Goal: Task Accomplishment & Management: Use online tool/utility

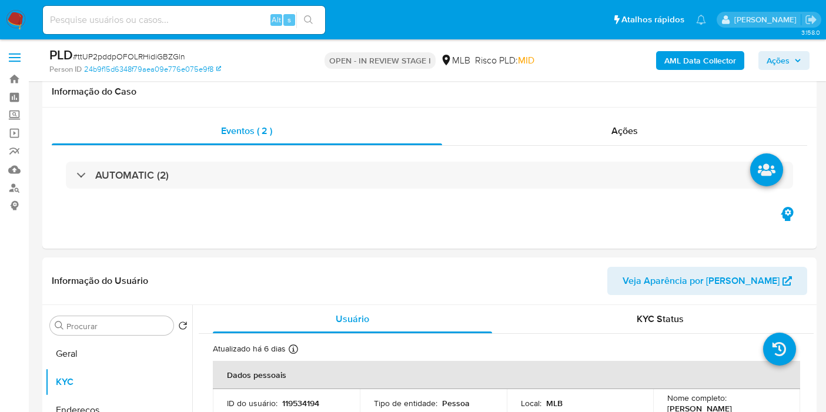
select select "10"
click at [774, 49] on div "AML Data Collector Ações" at bounding box center [684, 60] width 250 height 28
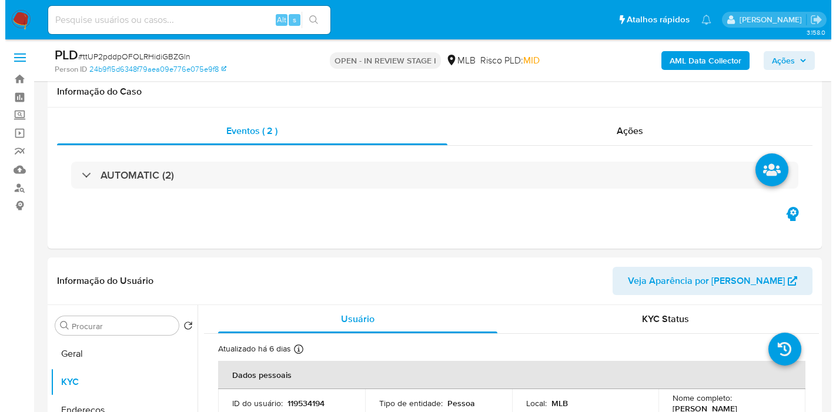
scroll to position [228, 0]
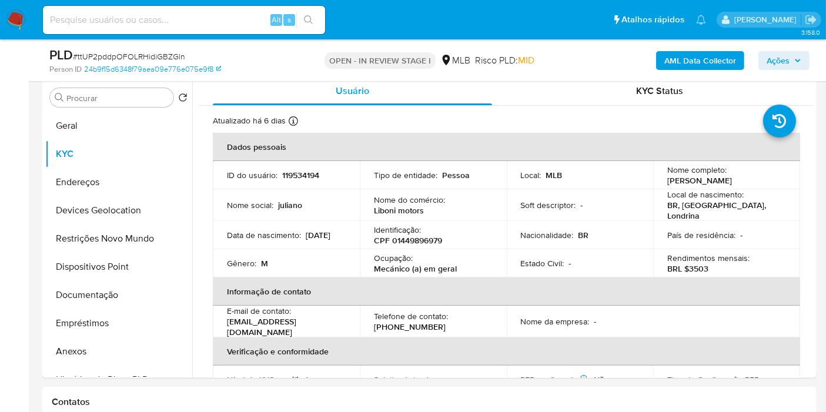
click at [774, 59] on span "Ações" at bounding box center [777, 60] width 23 height 19
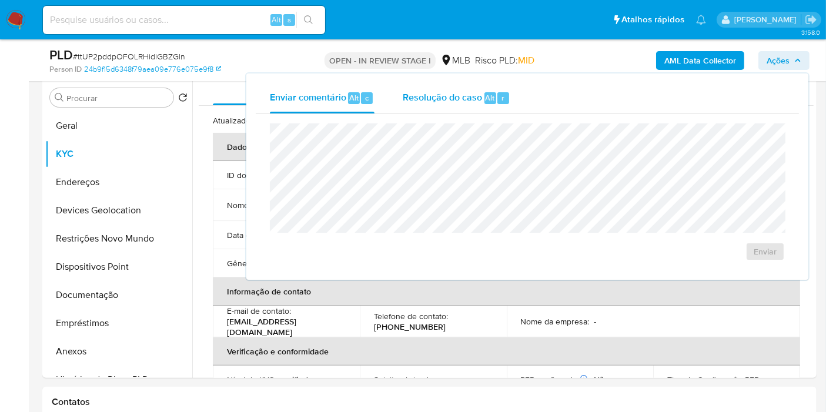
click at [450, 98] on span "Resolução do caso" at bounding box center [441, 97] width 79 height 14
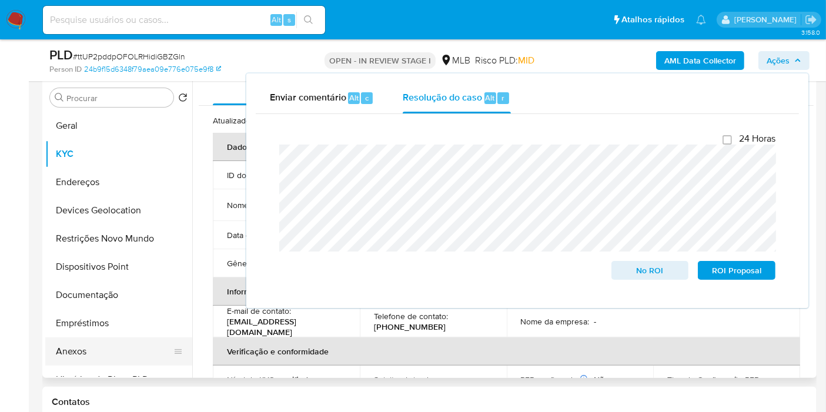
click at [78, 357] on button "Anexos" at bounding box center [113, 351] width 137 height 28
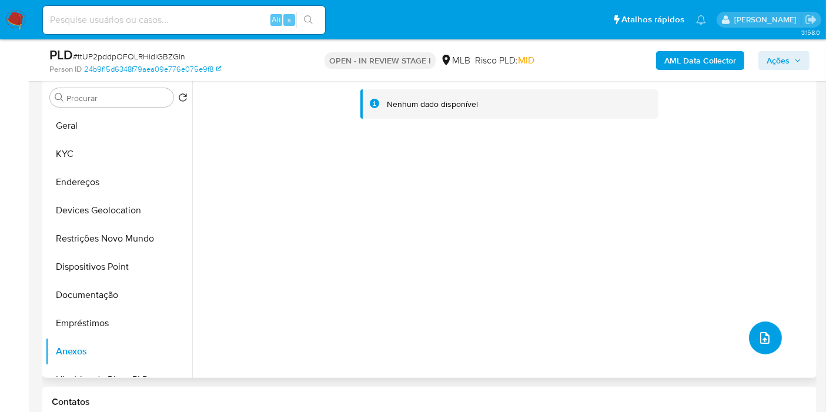
click at [767, 341] on icon "upload-file" at bounding box center [764, 338] width 14 height 14
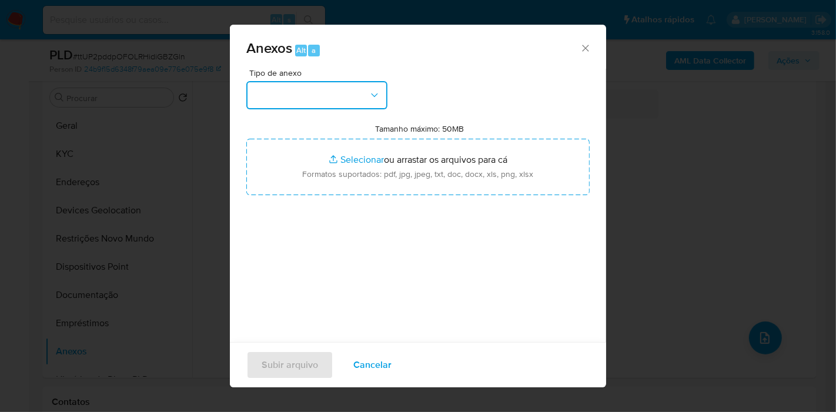
click at [344, 100] on button "button" at bounding box center [316, 95] width 141 height 28
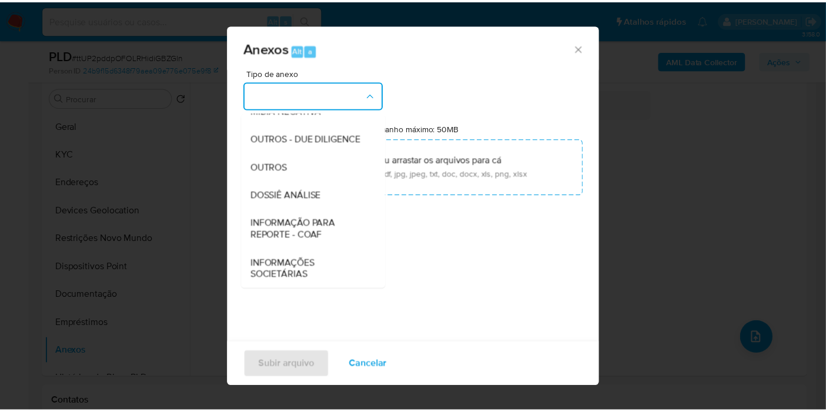
scroll to position [180, 0]
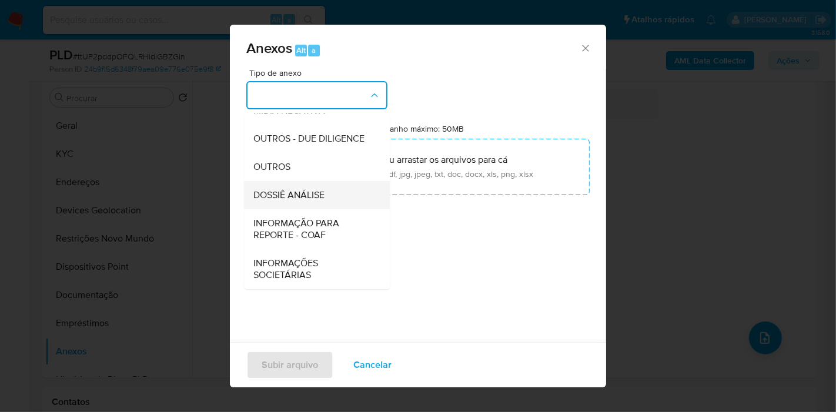
click at [301, 202] on div "DOSSIÊ ANÁLISE" at bounding box center [313, 195] width 120 height 28
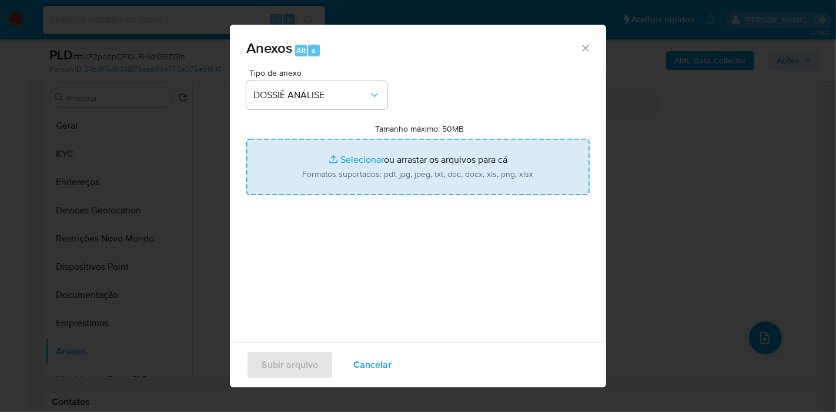
type input "C:\fakepath\SAR XXXX_XX - CPF 01449896979 - JULIANO LIBONI.pdf"
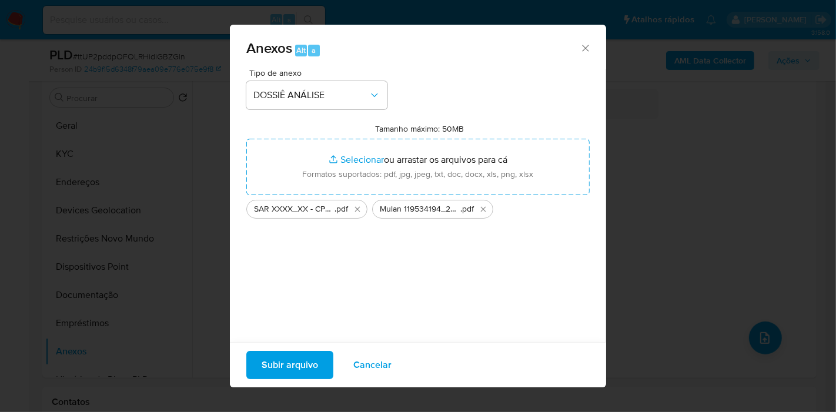
click at [313, 361] on span "Subir arquivo" at bounding box center [289, 365] width 56 height 26
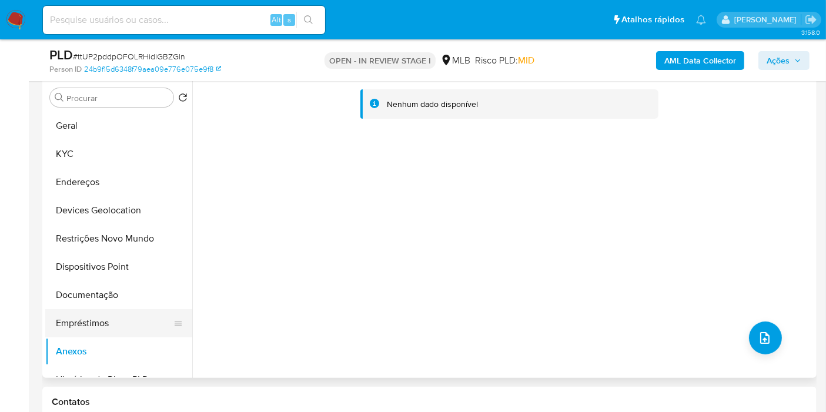
click at [86, 321] on button "Empréstimos" at bounding box center [113, 323] width 137 height 28
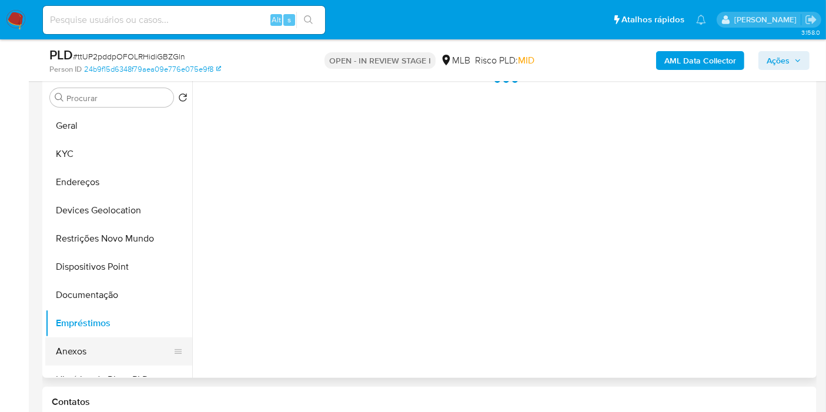
click at [69, 354] on button "Anexos" at bounding box center [113, 351] width 137 height 28
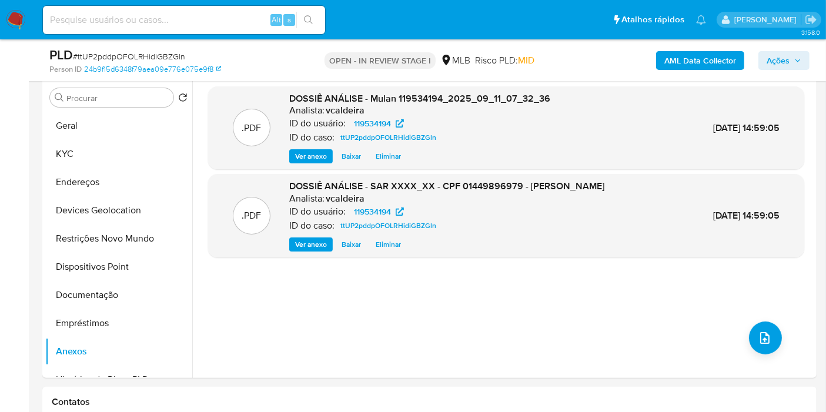
click at [773, 61] on span "Ações" at bounding box center [777, 60] width 23 height 19
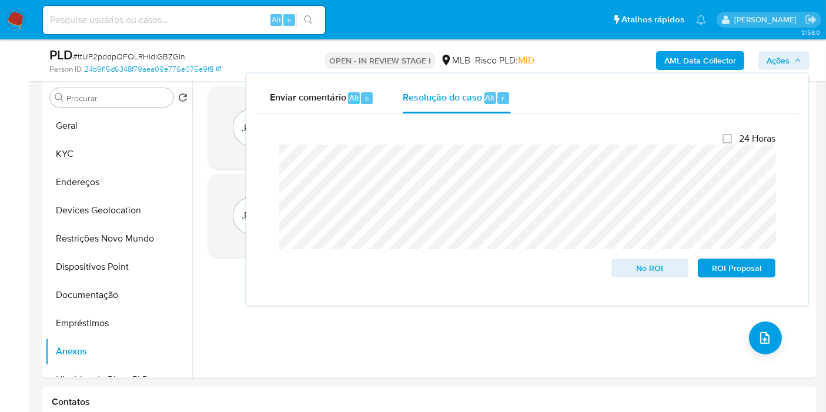
click at [675, 66] on b "AML Data Collector" at bounding box center [700, 60] width 72 height 19
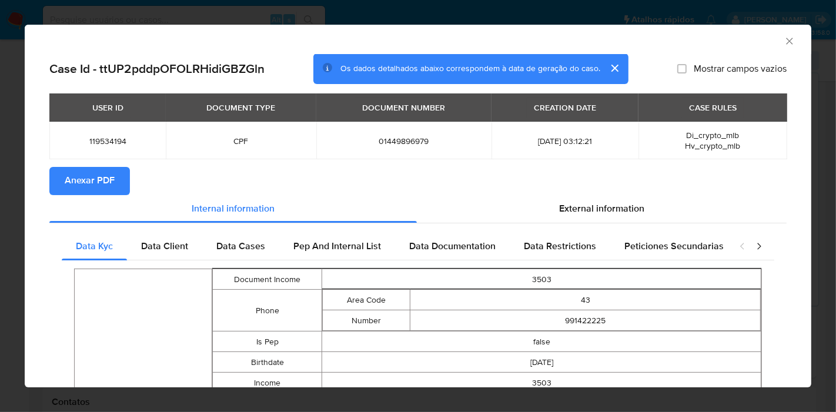
click at [123, 180] on button "Anexar PDF" at bounding box center [89, 181] width 80 height 28
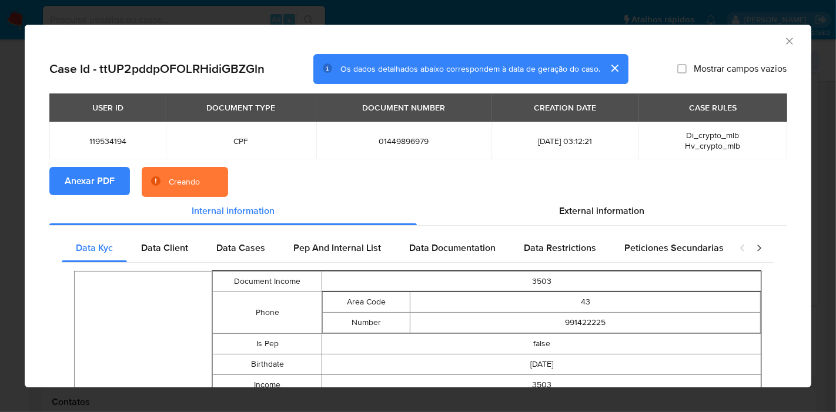
click at [783, 42] on icon "Fechar a janela" at bounding box center [789, 41] width 12 height 12
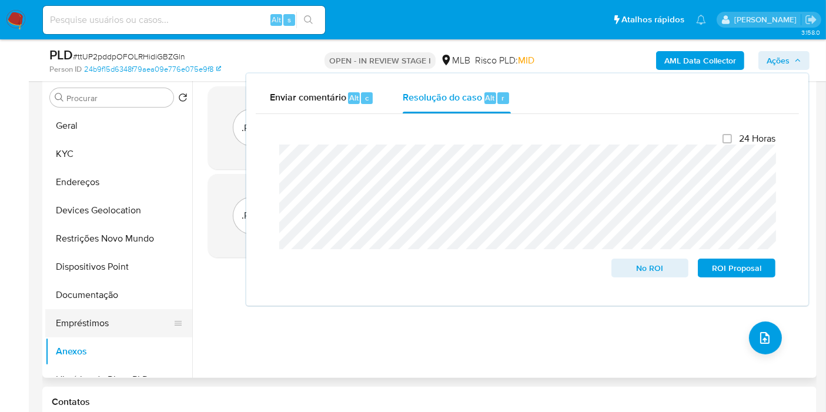
click at [85, 323] on button "Empréstimos" at bounding box center [113, 323] width 137 height 28
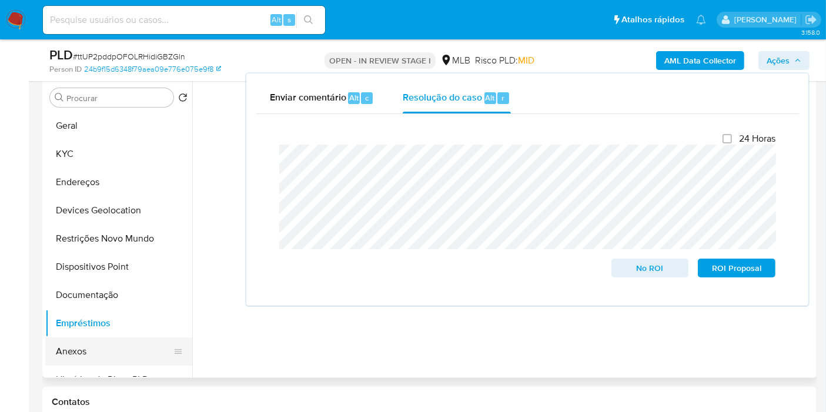
click at [63, 348] on button "Anexos" at bounding box center [113, 351] width 137 height 28
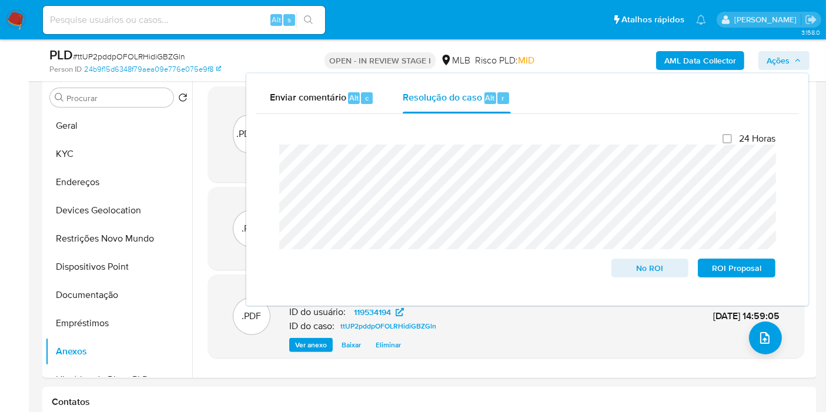
click at [790, 63] on span "Ações" at bounding box center [783, 60] width 35 height 16
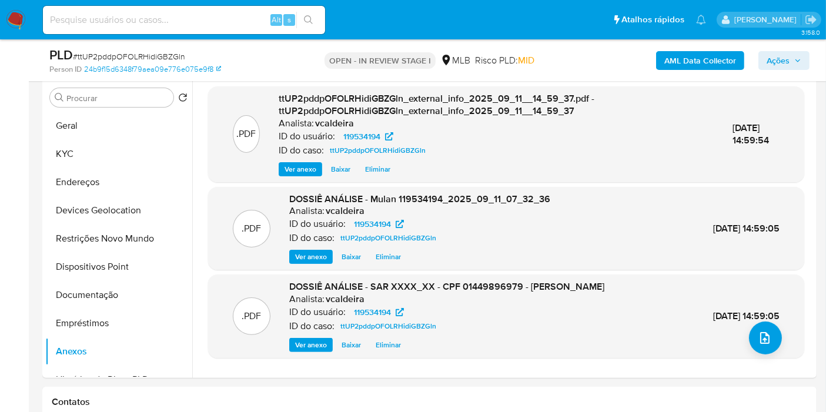
click at [786, 56] on span "Ações" at bounding box center [777, 60] width 23 height 19
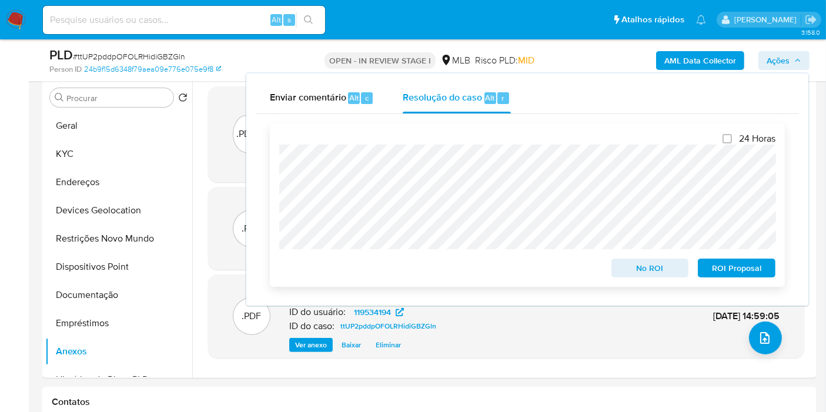
click at [757, 267] on span "ROI Proposal" at bounding box center [736, 268] width 61 height 16
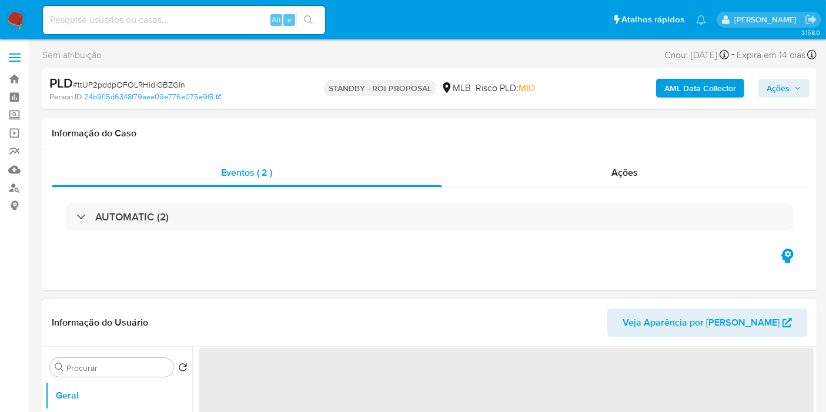
select select "10"
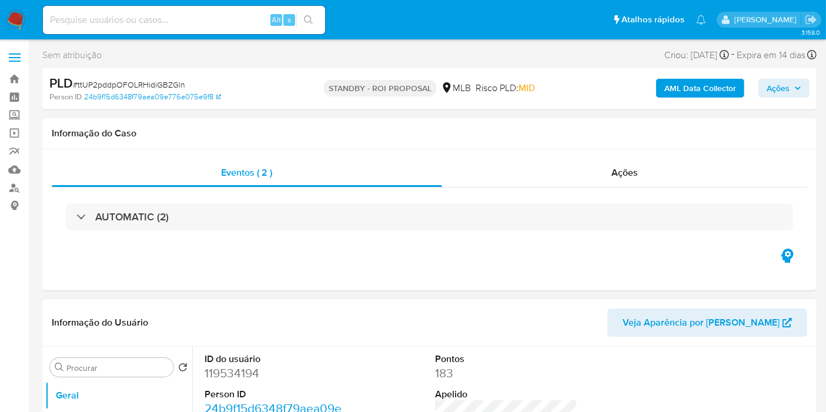
drag, startPoint x: 168, startPoint y: 32, endPoint x: 167, endPoint y: 20, distance: 12.4
click at [167, 21] on div "Alt s" at bounding box center [184, 20] width 282 height 28
click at [167, 19] on input at bounding box center [184, 19] width 282 height 15
paste input "R7hFnffFnkRgsN513jMlaGDx"
type input "R7hFnffFnkRgsN513jMlaGDx"
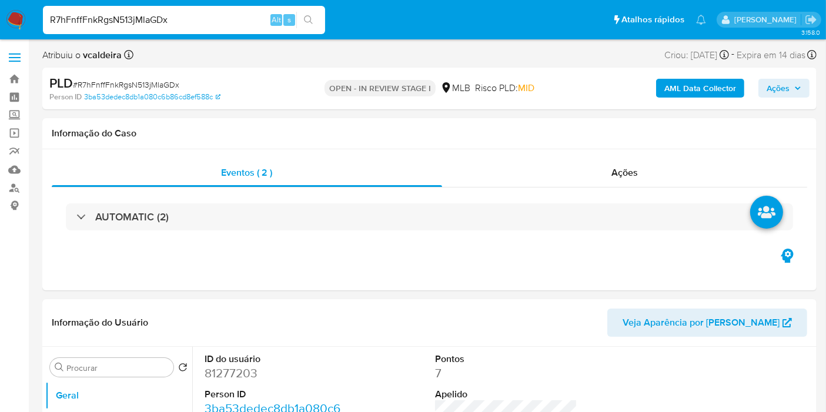
select select "10"
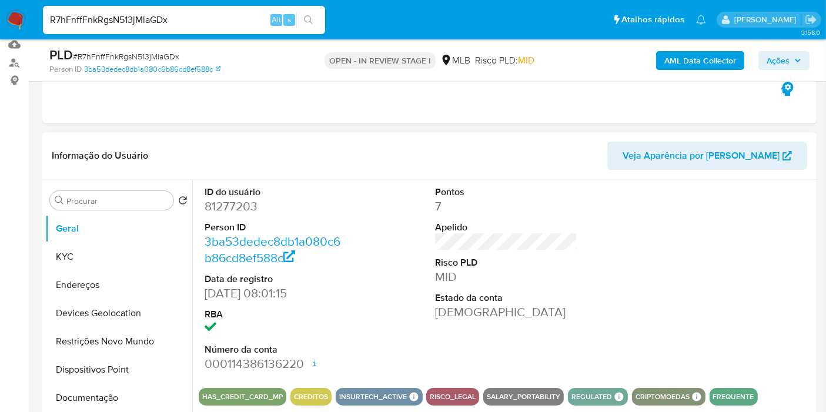
scroll to position [130, 0]
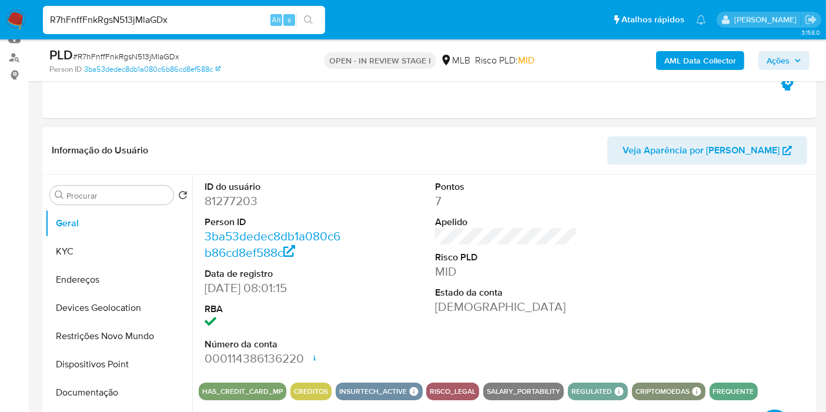
click at [233, 195] on dd "81277203" at bounding box center [275, 201] width 142 height 16
copy dd "81277203"
click at [231, 204] on dd "81277203" at bounding box center [275, 201] width 142 height 16
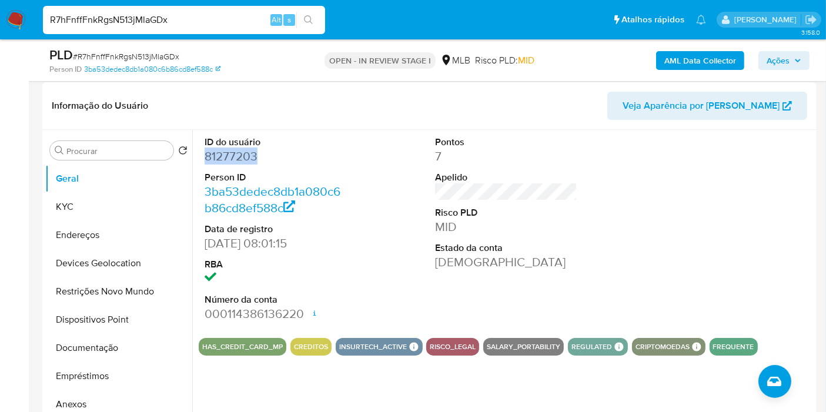
scroll to position [196, 0]
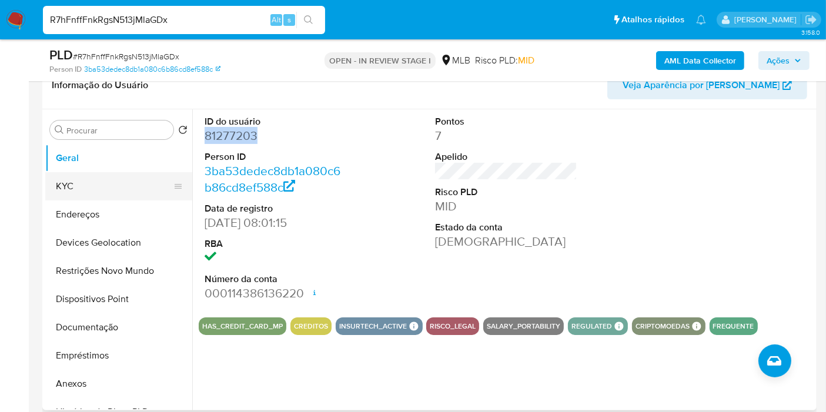
click at [95, 190] on button "KYC" at bounding box center [113, 186] width 137 height 28
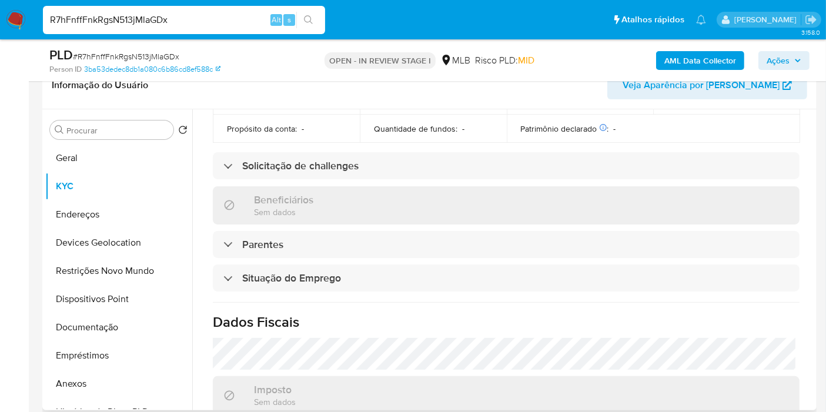
scroll to position [522, 0]
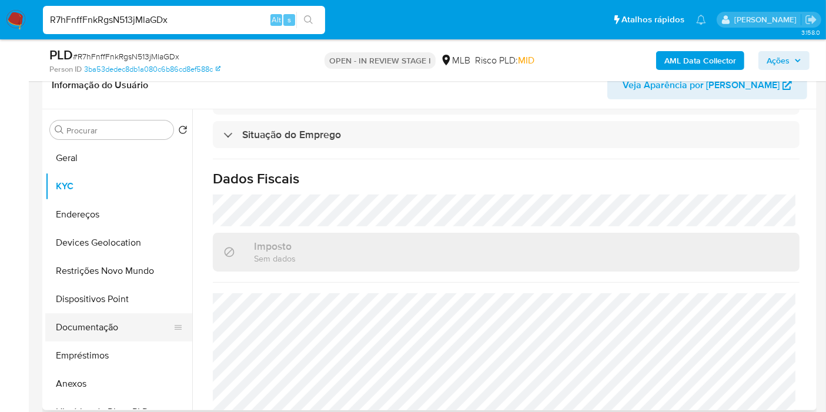
click at [97, 324] on button "Documentação" at bounding box center [113, 327] width 137 height 28
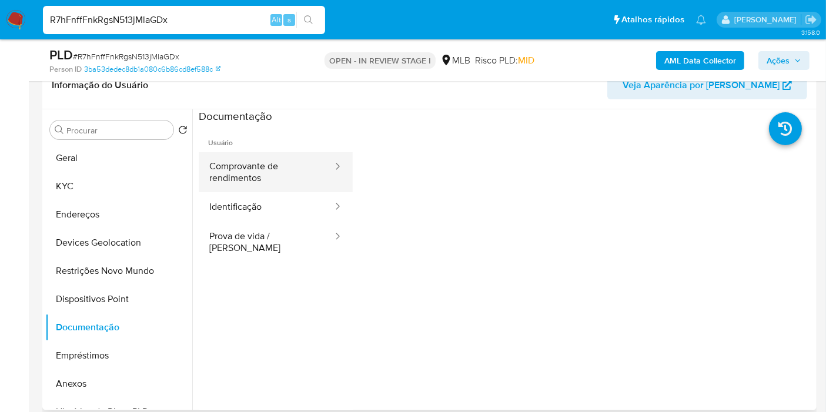
click at [236, 177] on button "Comprovante de rendimentos" at bounding box center [266, 172] width 135 height 40
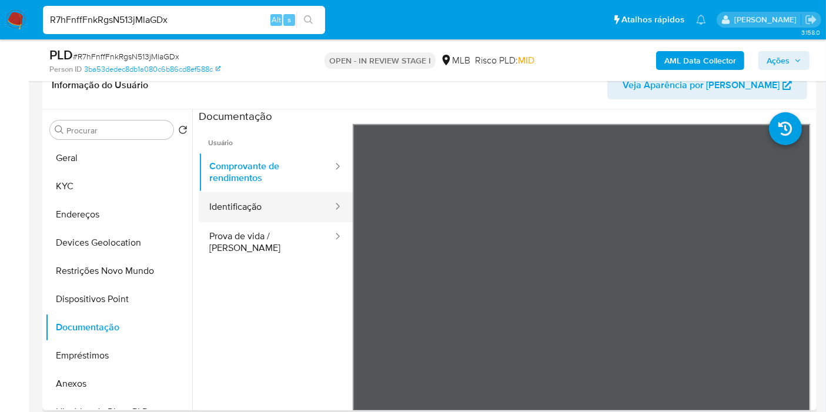
click at [212, 203] on button "Identificação" at bounding box center [266, 207] width 135 height 30
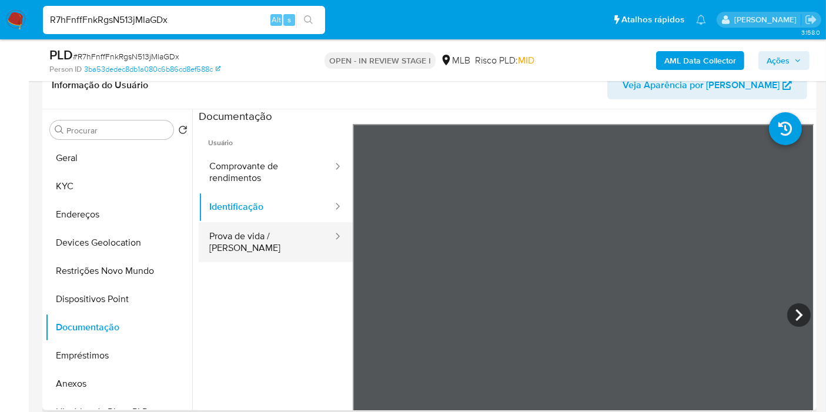
click at [295, 240] on button "Prova de vida / Selfie" at bounding box center [266, 242] width 135 height 40
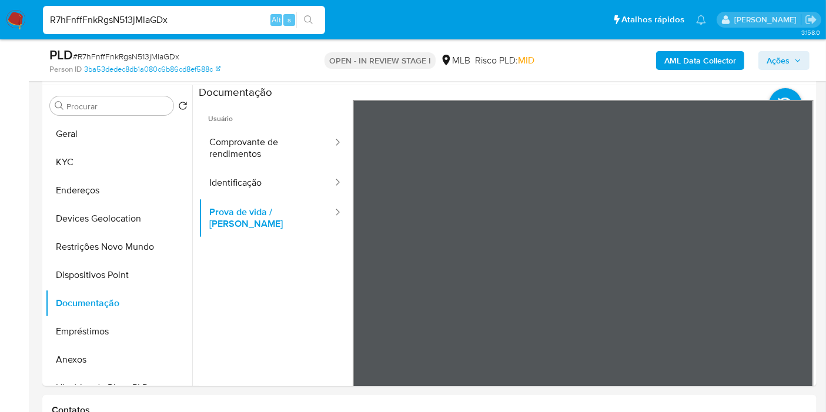
scroll to position [261, 0]
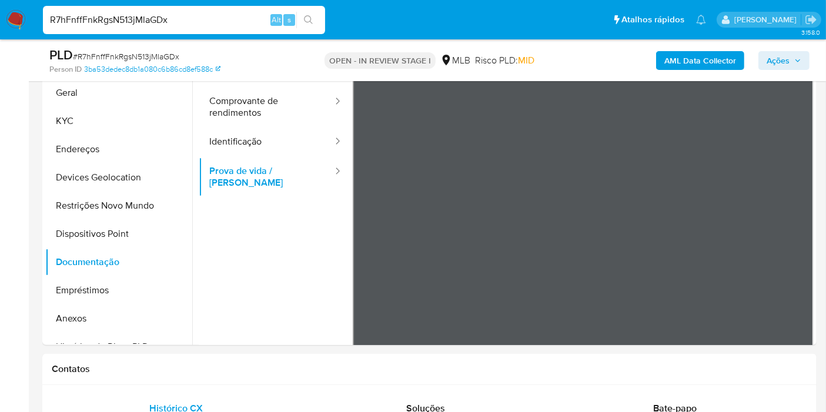
drag, startPoint x: 53, startPoint y: 122, endPoint x: 203, endPoint y: 24, distance: 178.6
click at [55, 121] on button "KYC" at bounding box center [118, 121] width 147 height 28
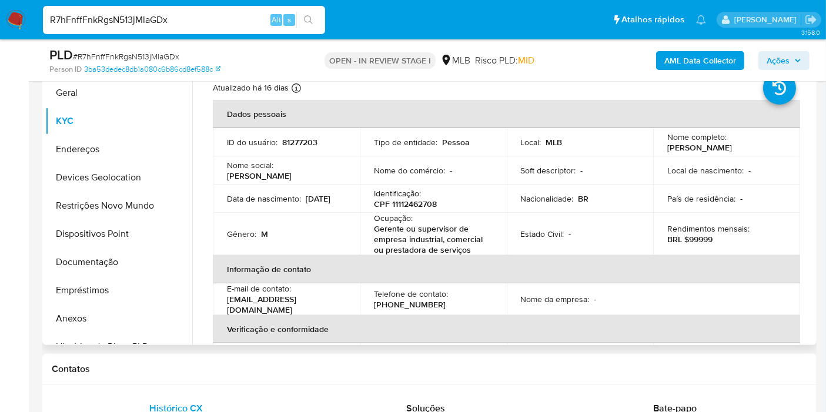
drag, startPoint x: 413, startPoint y: 194, endPoint x: 406, endPoint y: 202, distance: 10.0
click at [412, 194] on p "Identificação :" at bounding box center [397, 193] width 47 height 11
click at [406, 202] on p "CPF 11112462708" at bounding box center [405, 204] width 63 height 11
copy p "11112462708"
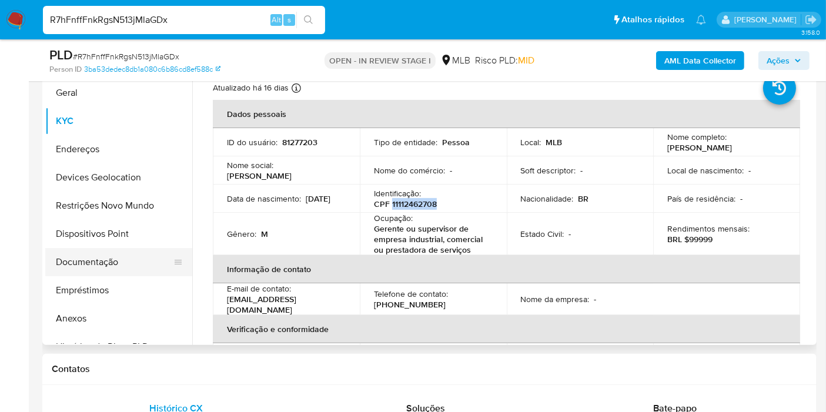
click at [96, 266] on button "Documentação" at bounding box center [113, 262] width 137 height 28
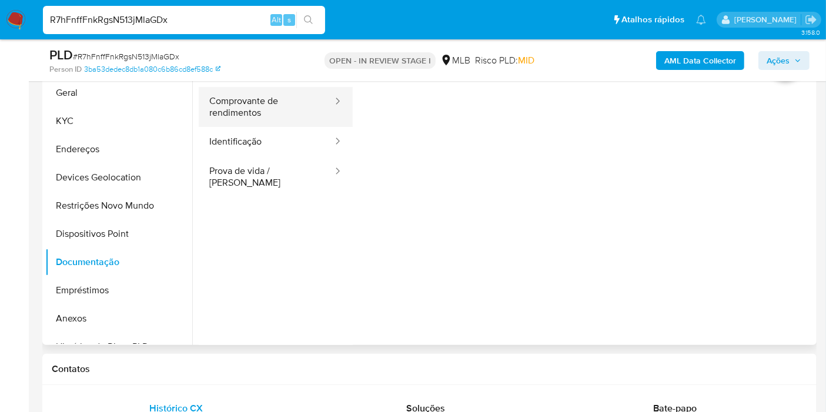
click at [287, 112] on button "Comprovante de rendimentos" at bounding box center [266, 107] width 135 height 40
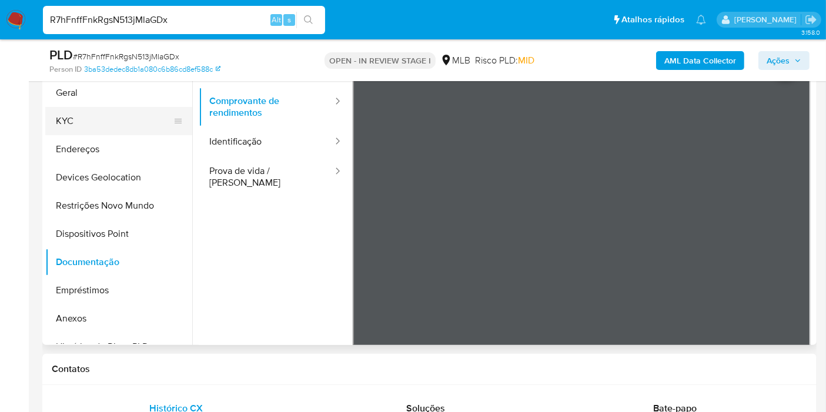
click at [114, 118] on button "KYC" at bounding box center [113, 121] width 137 height 28
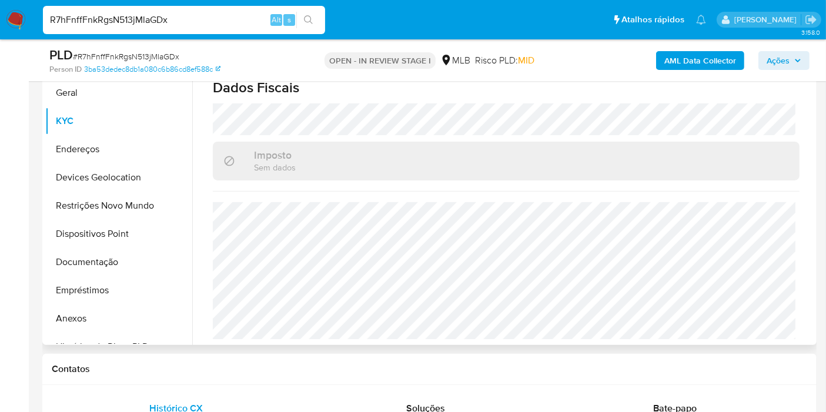
scroll to position [482, 0]
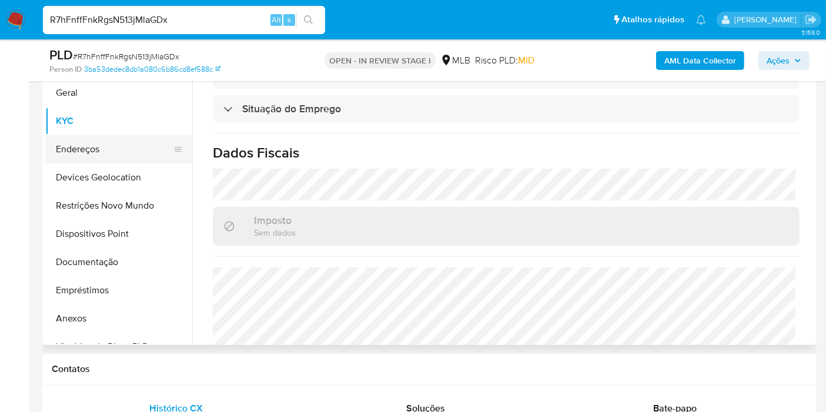
click at [82, 143] on button "Endereços" at bounding box center [113, 149] width 137 height 28
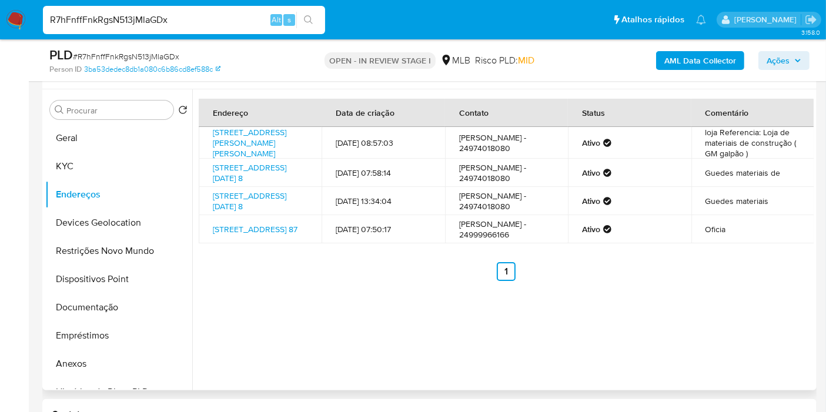
scroll to position [196, 0]
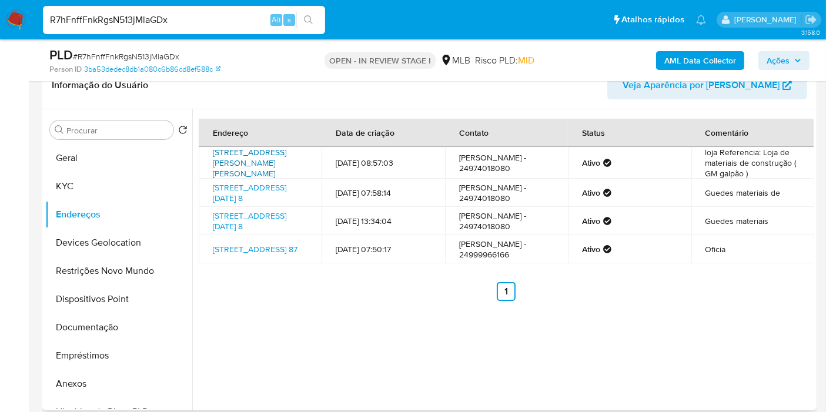
click at [246, 151] on link "Rua Antônio Português 46, Angra Dos Reis, Rio De Janeiro, 23955560, Brasil 46" at bounding box center [249, 162] width 73 height 33
click at [261, 255] on link "Rua Dezenove De Novembro 87, Volta Redonda, Rio De Janeiro, 27257530, Brasil 87" at bounding box center [255, 249] width 85 height 12
click at [67, 179] on button "KYC" at bounding box center [113, 186] width 137 height 28
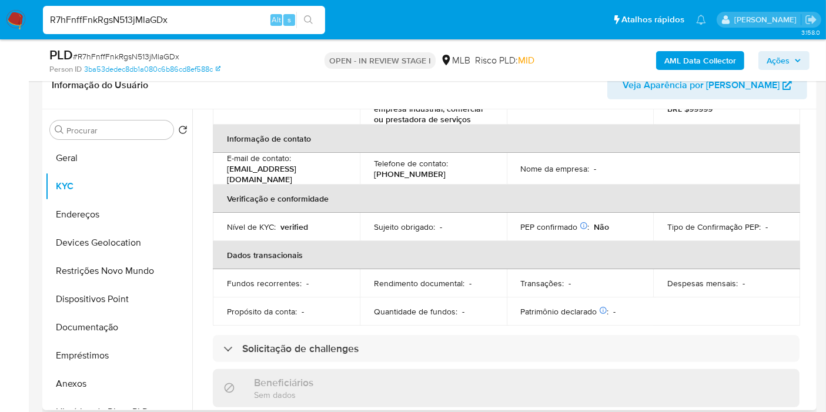
scroll to position [0, 0]
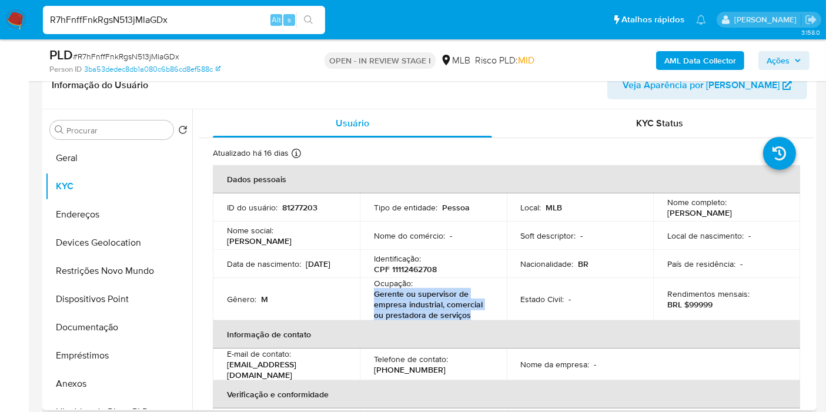
drag, startPoint x: 467, startPoint y: 317, endPoint x: 385, endPoint y: 231, distance: 118.0
click at [374, 294] on p "Gerente ou supervisor de empresa industrial, comercial ou prestadora de serviços" at bounding box center [431, 304] width 114 height 32
copy p "Gerente ou supervisor de empresa industrial, comercial ou prestadora de serviços"
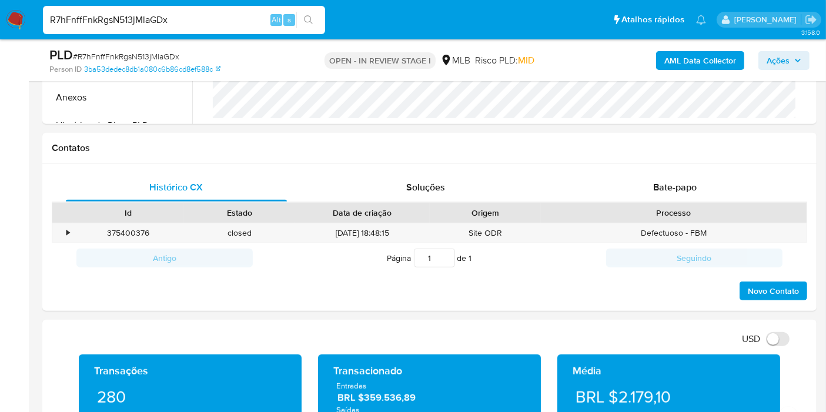
scroll to position [653, 0]
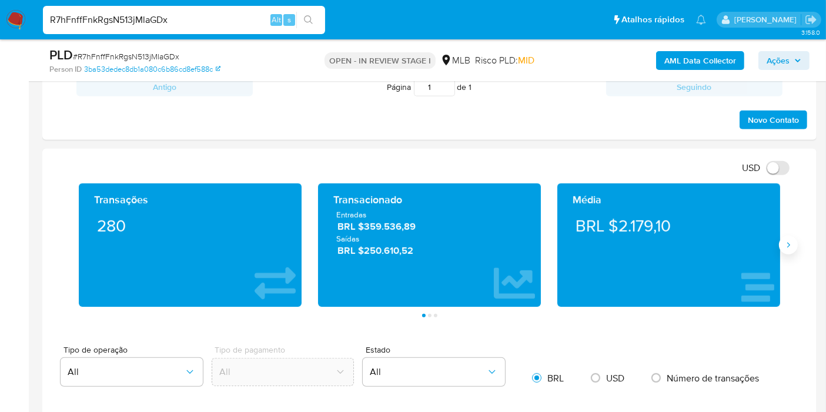
click at [789, 246] on icon "Siguiente" at bounding box center [787, 244] width 9 height 9
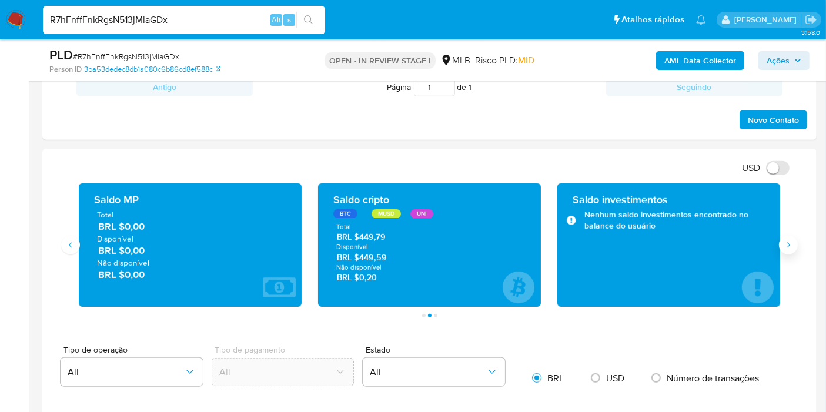
click at [790, 241] on icon "Siguiente" at bounding box center [787, 244] width 9 height 9
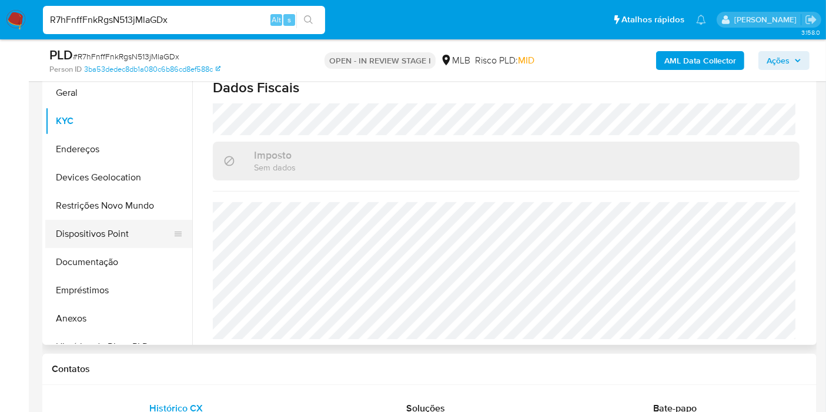
scroll to position [130, 0]
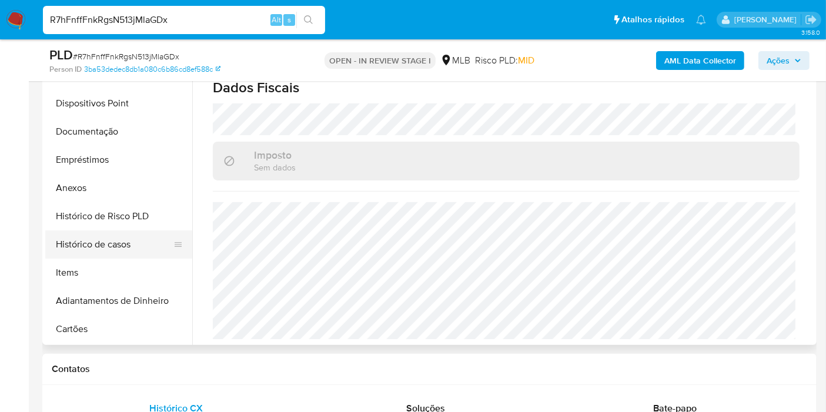
click at [122, 240] on button "Histórico de casos" at bounding box center [113, 244] width 137 height 28
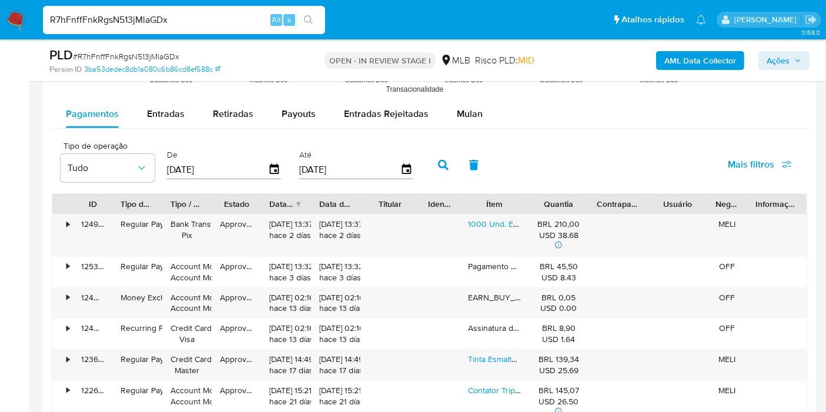
scroll to position [1175, 0]
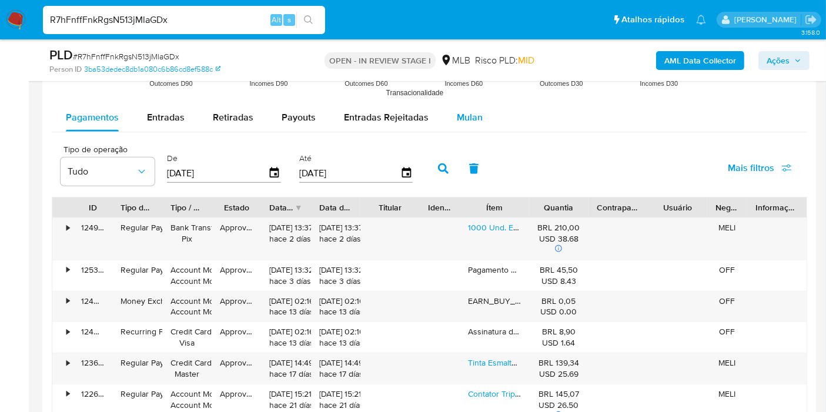
click at [463, 118] on span "Mulan" at bounding box center [470, 117] width 26 height 14
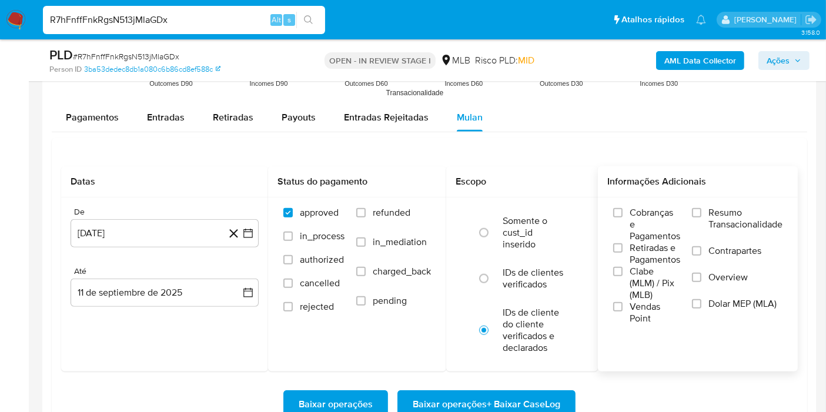
click at [713, 223] on span "Resumo Transacionalidade" at bounding box center [745, 219] width 74 height 24
click at [701, 217] on input "Resumo Transacionalidade" at bounding box center [696, 212] width 9 height 9
click at [163, 229] on button "11 de agosto de 2024" at bounding box center [165, 233] width 188 height 28
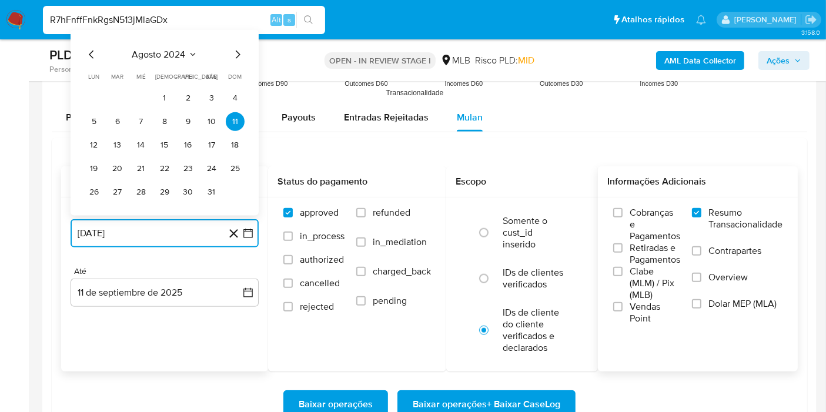
click at [159, 49] on span "agosto 2024" at bounding box center [158, 55] width 53 height 12
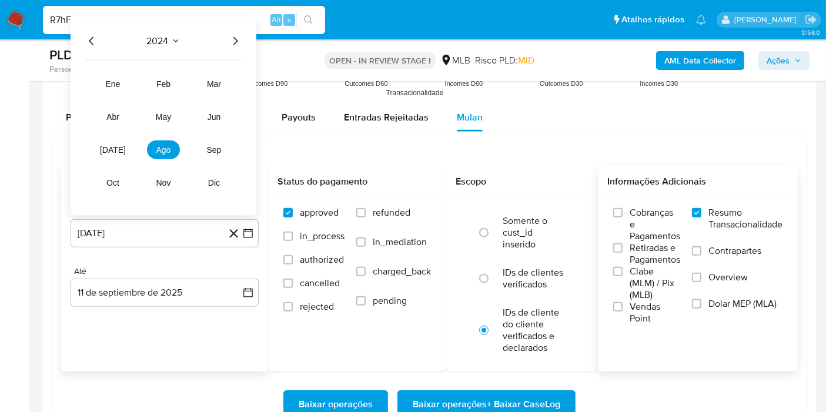
click at [233, 44] on icon "Año siguiente" at bounding box center [235, 41] width 14 height 14
click at [162, 112] on span "may" at bounding box center [163, 116] width 15 height 9
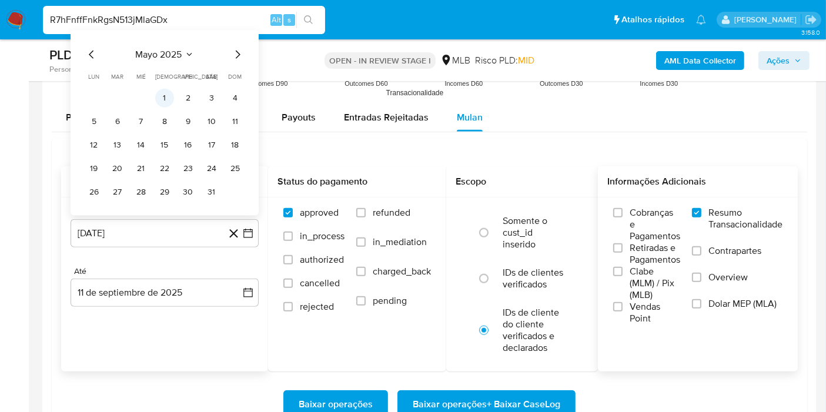
click at [167, 98] on button "1" at bounding box center [164, 98] width 19 height 19
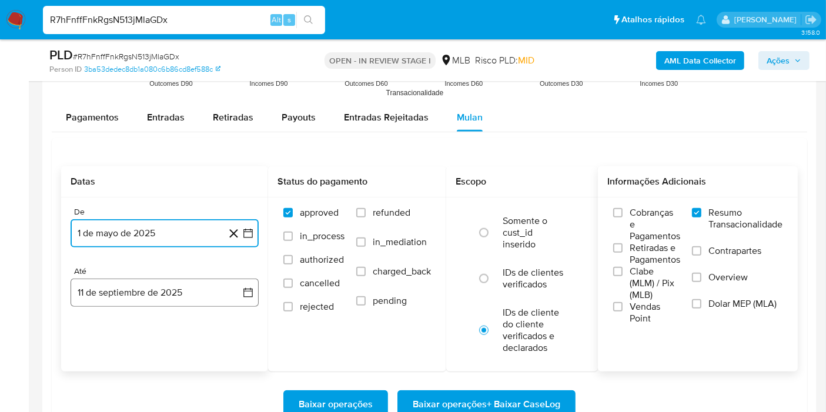
drag, startPoint x: 109, startPoint y: 297, endPoint x: 128, endPoint y: 274, distance: 30.0
click at [110, 297] on button "11 de septiembre de 2025" at bounding box center [165, 293] width 188 height 28
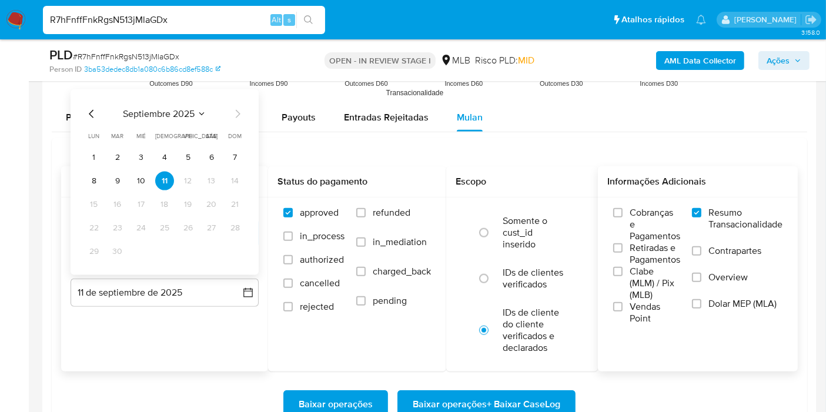
click at [184, 114] on span "septiembre 2025" at bounding box center [159, 114] width 72 height 12
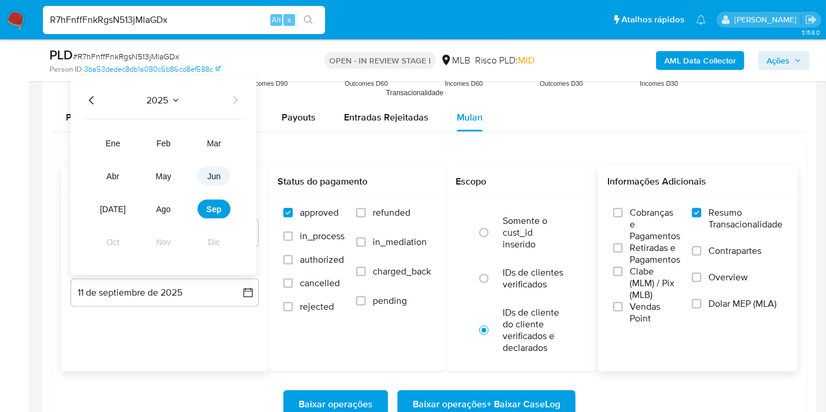
click at [220, 175] on button "jun" at bounding box center [213, 176] width 33 height 19
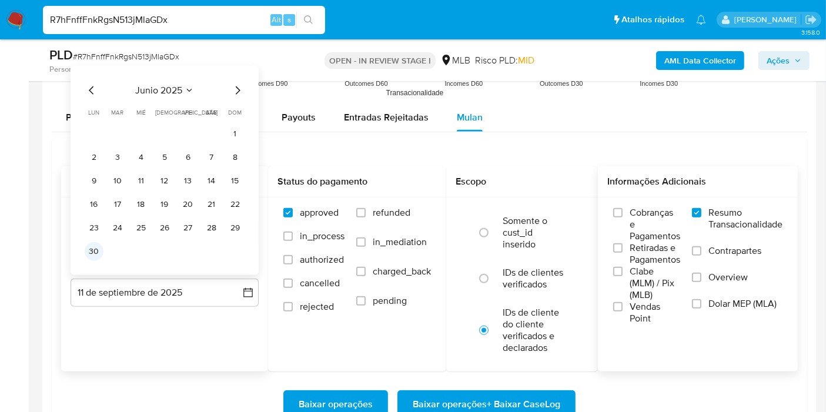
click at [95, 249] on button "30" at bounding box center [94, 251] width 19 height 19
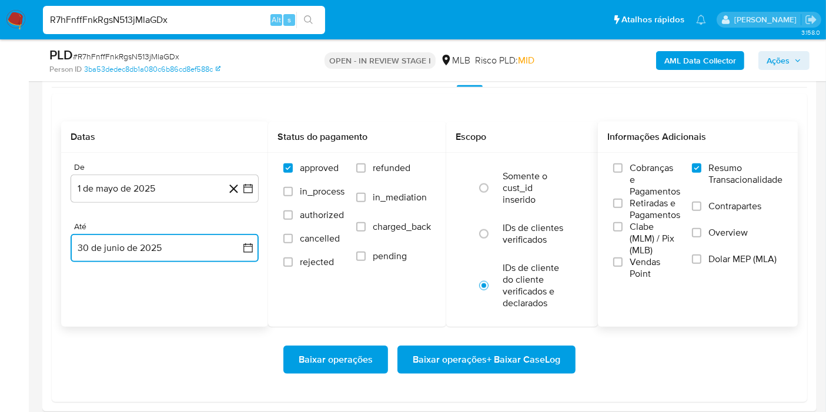
scroll to position [1240, 0]
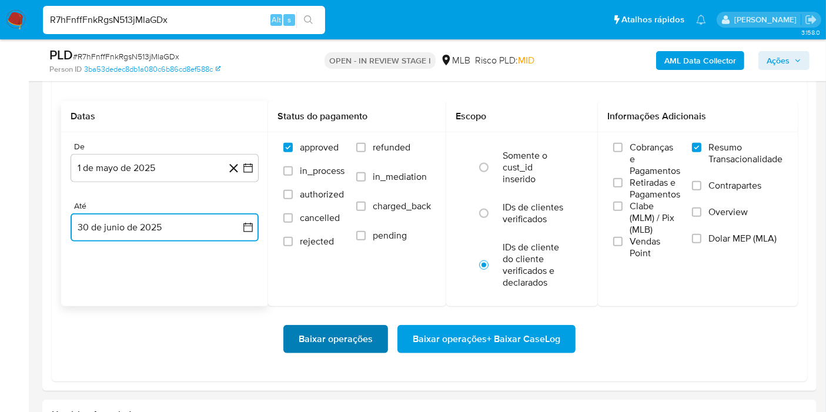
click at [335, 341] on span "Baixar operações" at bounding box center [335, 339] width 74 height 26
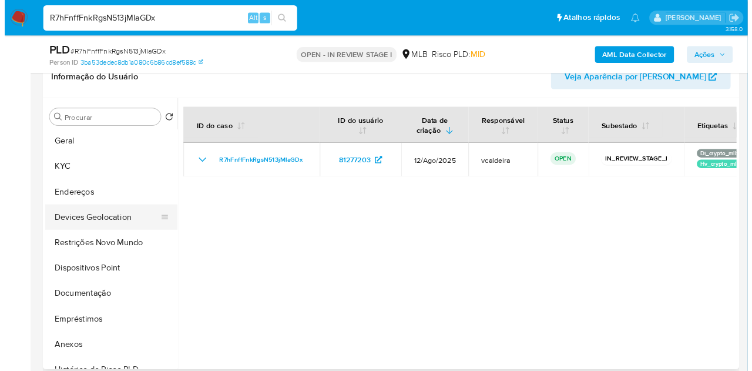
scroll to position [0, 0]
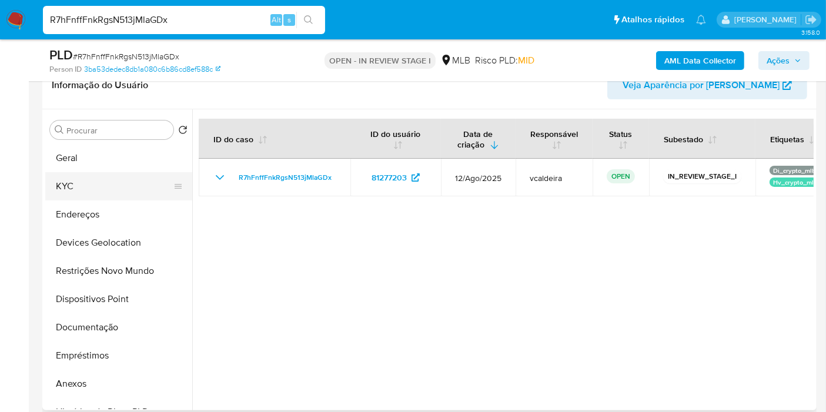
click at [73, 181] on button "KYC" at bounding box center [113, 186] width 137 height 28
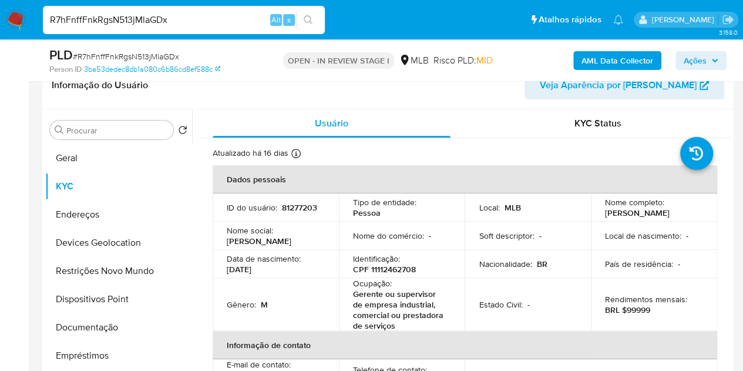
click at [293, 205] on p "81277203" at bounding box center [299, 207] width 35 height 11
copy p "81277203"
click at [385, 264] on p "CPF 11112462708" at bounding box center [384, 269] width 63 height 11
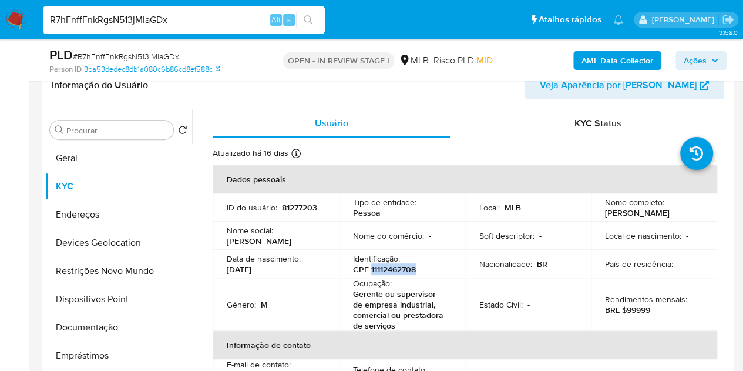
copy p "11112462708"
click at [642, 218] on p "Bruno de Oliveira Souza" at bounding box center [637, 212] width 65 height 11
click at [643, 218] on p "Bruno de Oliveira Souza" at bounding box center [637, 212] width 65 height 11
click at [683, 228] on td "Local de nascimento : -" at bounding box center [654, 236] width 126 height 28
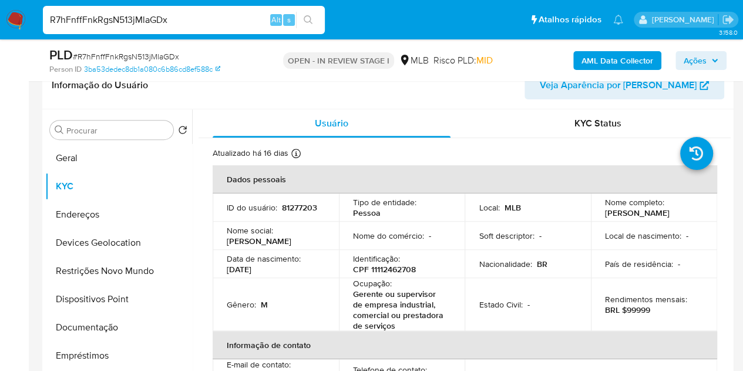
drag, startPoint x: 694, startPoint y: 219, endPoint x: 595, endPoint y: 216, distance: 99.9
click at [595, 216] on td "Nome completo : Bruno de Oliveira Souza" at bounding box center [654, 207] width 126 height 28
copy p "Bruno de Oliveira Souza"
click at [598, 56] on b "AML Data Collector" at bounding box center [618, 60] width 72 height 19
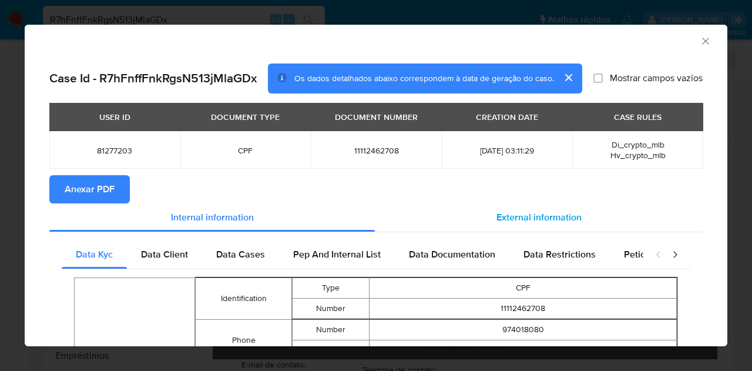
click at [498, 218] on span "External information" at bounding box center [538, 217] width 85 height 14
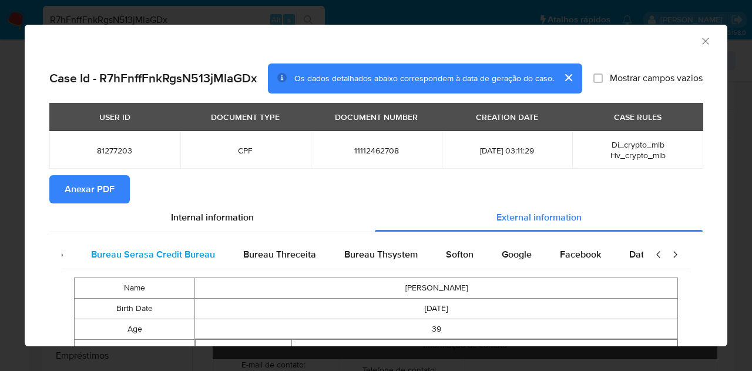
scroll to position [0, 247]
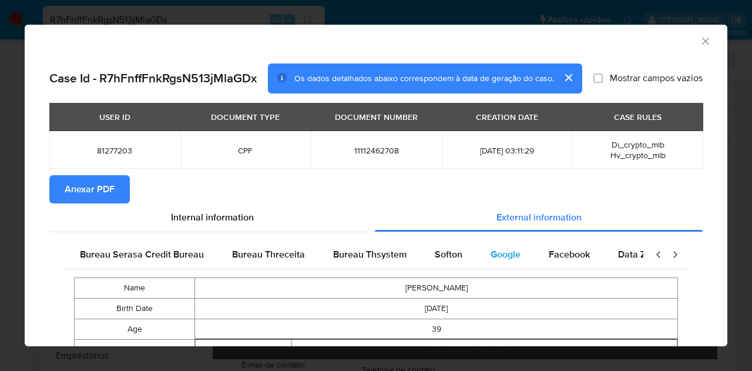
click at [491, 247] on span "Google" at bounding box center [506, 254] width 30 height 14
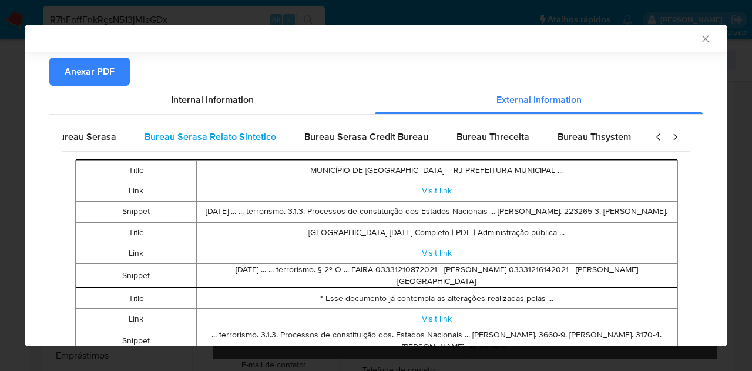
scroll to position [0, 0]
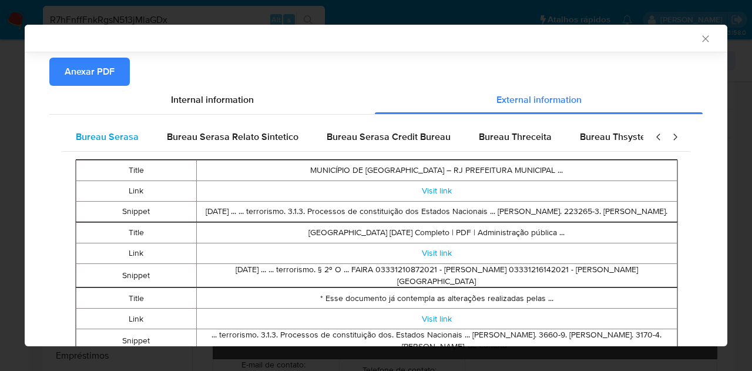
click at [123, 136] on span "Bureau Serasa" at bounding box center [107, 137] width 63 height 14
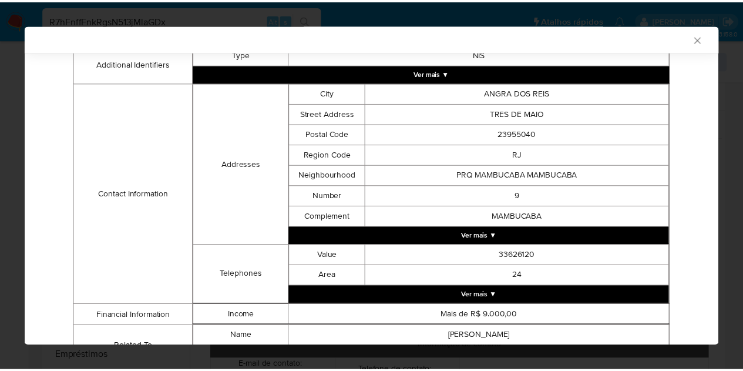
scroll to position [397, 0]
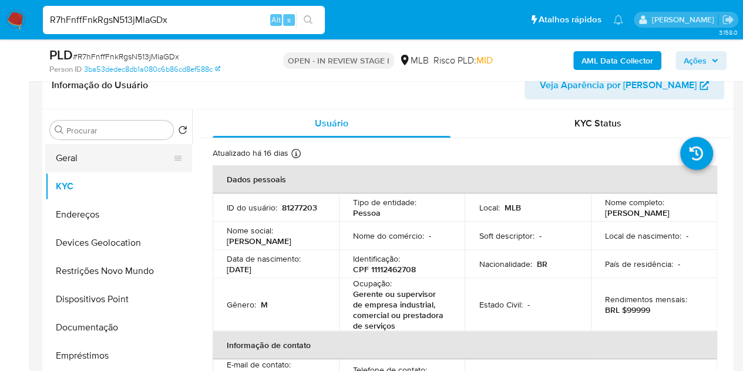
click at [90, 158] on button "Geral" at bounding box center [113, 158] width 137 height 28
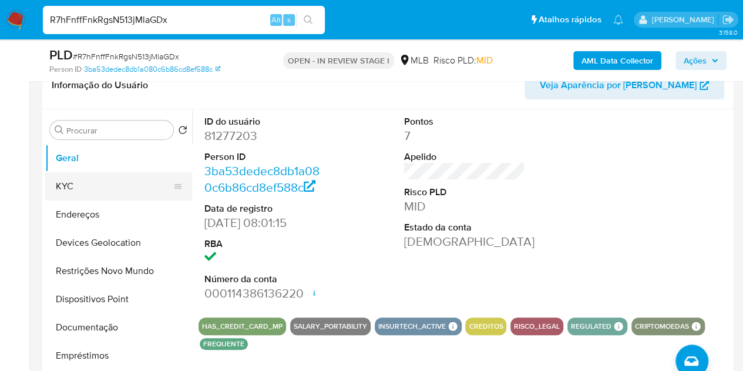
click at [81, 182] on button "KYC" at bounding box center [113, 186] width 137 height 28
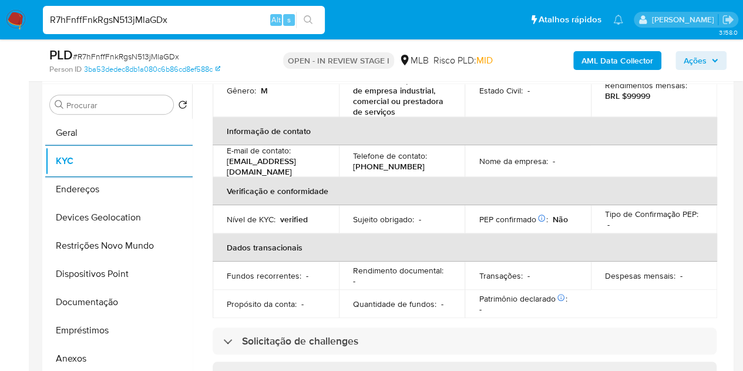
scroll to position [247, 0]
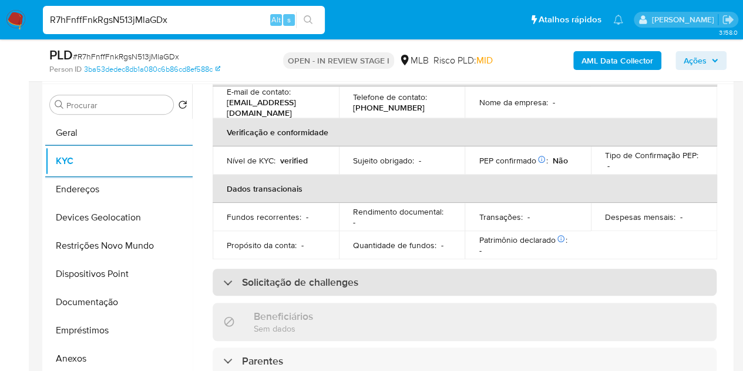
click at [329, 277] on h3 "Solicitação de challenges" at bounding box center [300, 282] width 116 height 13
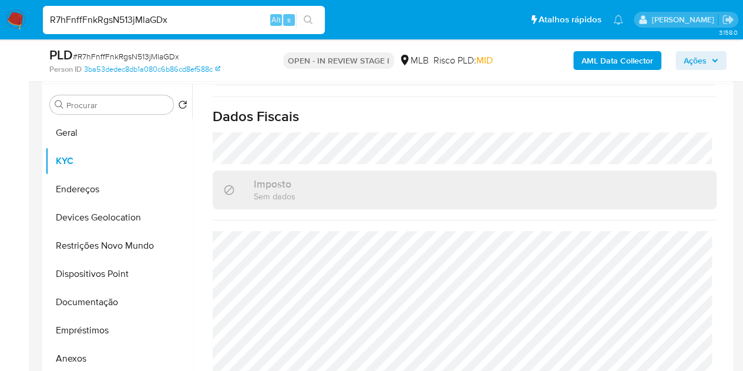
scroll to position [655, 0]
click at [106, 183] on button "Endereços" at bounding box center [113, 189] width 137 height 28
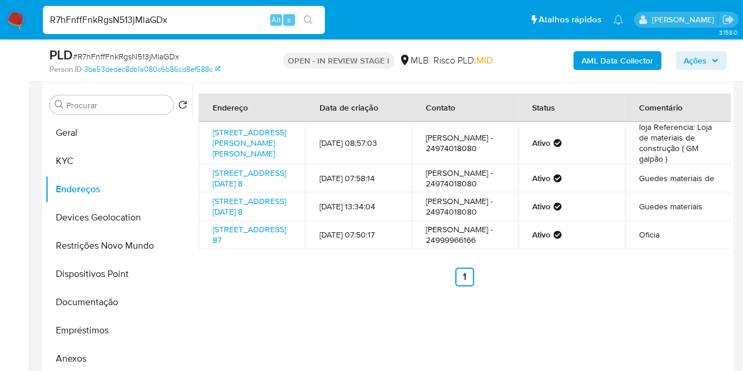
click at [383, 286] on ul "Anterior 1 Siguiente" at bounding box center [465, 276] width 532 height 19
click at [108, 218] on button "Devices Geolocation" at bounding box center [113, 217] width 137 height 28
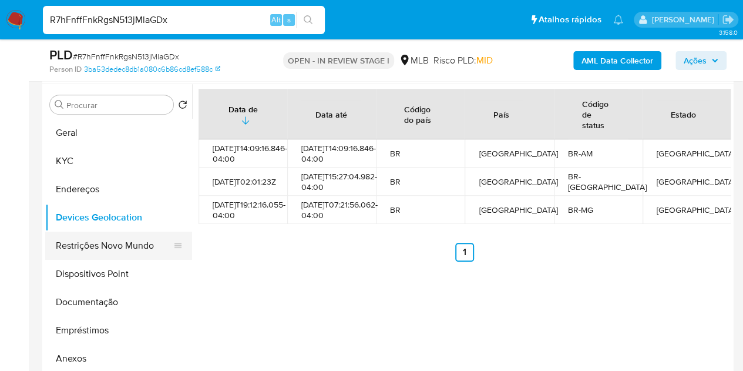
click at [78, 246] on button "Restrições Novo Mundo" at bounding box center [113, 245] width 137 height 28
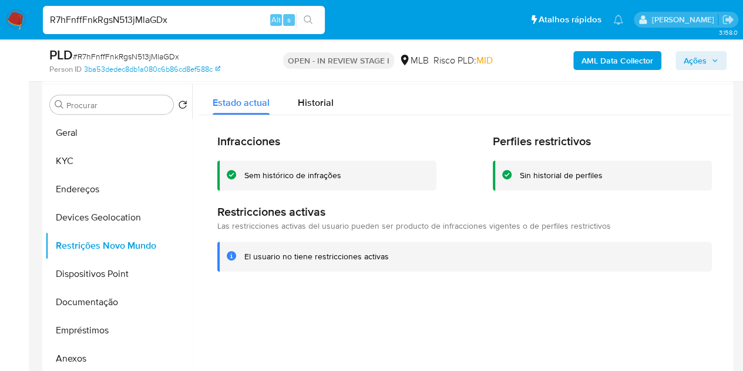
click at [358, 142] on h2 "Infracciones" at bounding box center [326, 141] width 219 height 15
click at [83, 281] on button "Dispositivos Point" at bounding box center [113, 274] width 137 height 28
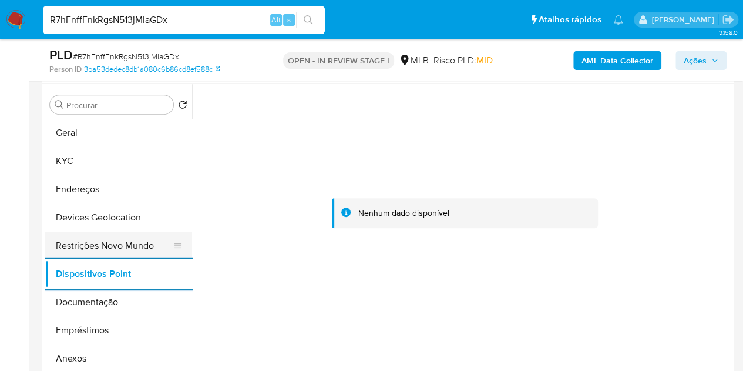
click at [78, 247] on button "Restrições Novo Mundo" at bounding box center [113, 245] width 137 height 28
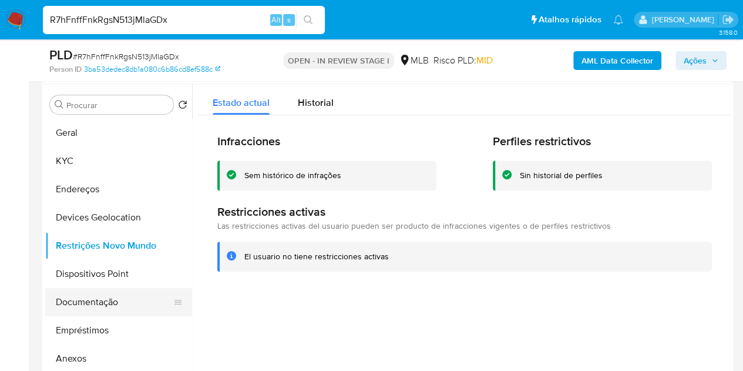
click at [69, 306] on button "Documentação" at bounding box center [113, 302] width 137 height 28
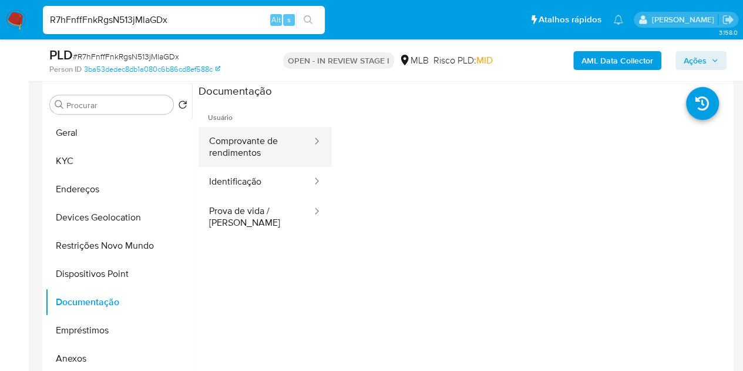
click at [285, 147] on button "Comprovante de rendimentos" at bounding box center [256, 147] width 115 height 40
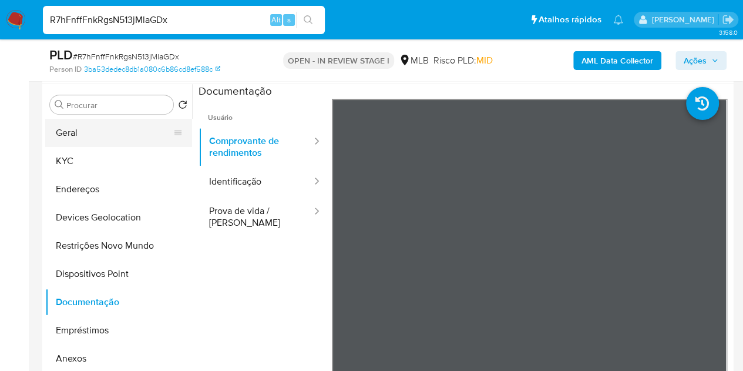
click at [61, 126] on button "Geral" at bounding box center [113, 133] width 137 height 28
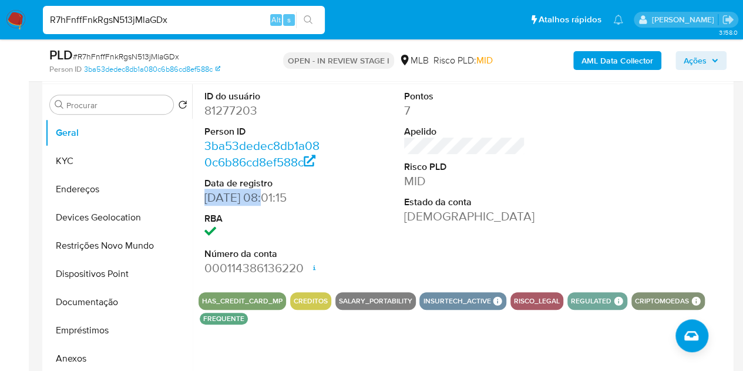
drag, startPoint x: 264, startPoint y: 204, endPoint x: 192, endPoint y: 202, distance: 72.3
click at [192, 202] on div "ID do usuário 81277203 Person ID 3ba53dedec8db1a080c6b86cd8ef588c Data de regis…" at bounding box center [461, 234] width 539 height 301
copy dd "15/07/2009"
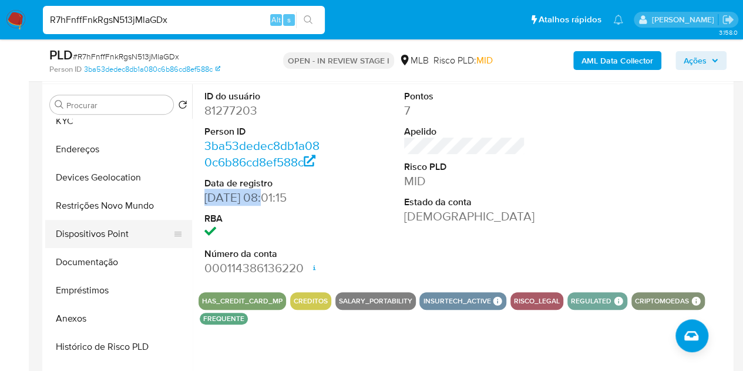
scroll to position [59, 0]
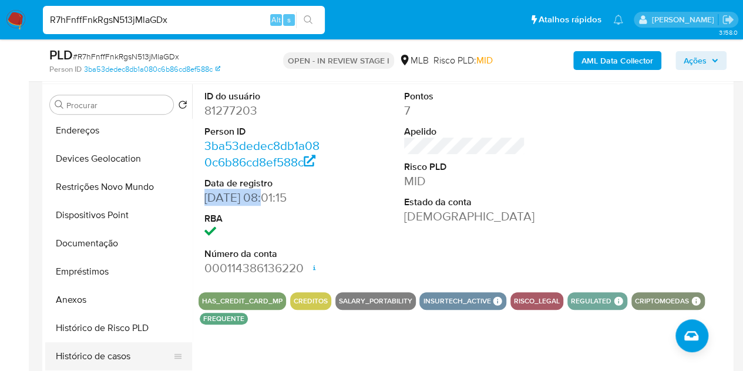
click at [79, 356] on button "Histórico de casos" at bounding box center [113, 356] width 137 height 28
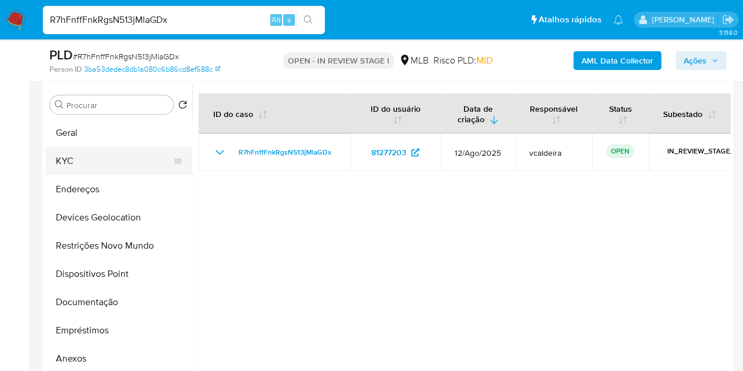
scroll to position [162, 0]
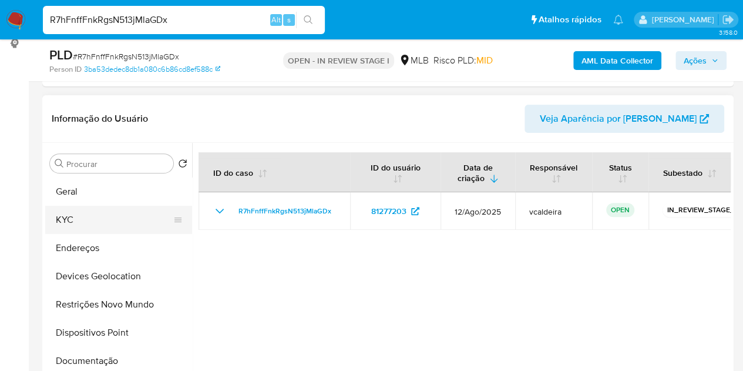
click at [76, 218] on button "KYC" at bounding box center [113, 220] width 137 height 28
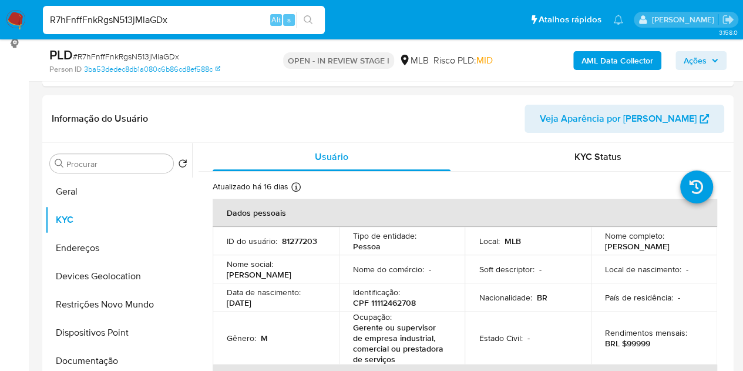
click at [700, 72] on div "AML Data Collector Ações" at bounding box center [615, 60] width 223 height 28
click at [701, 61] on span "Ações" at bounding box center [695, 60] width 23 height 19
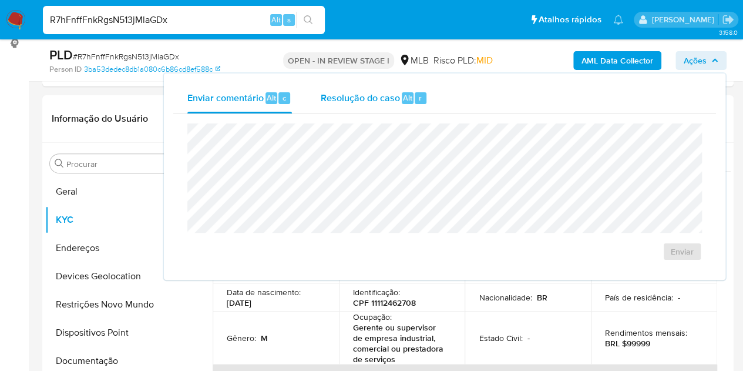
click at [337, 104] on span "Resolução do caso" at bounding box center [359, 97] width 79 height 14
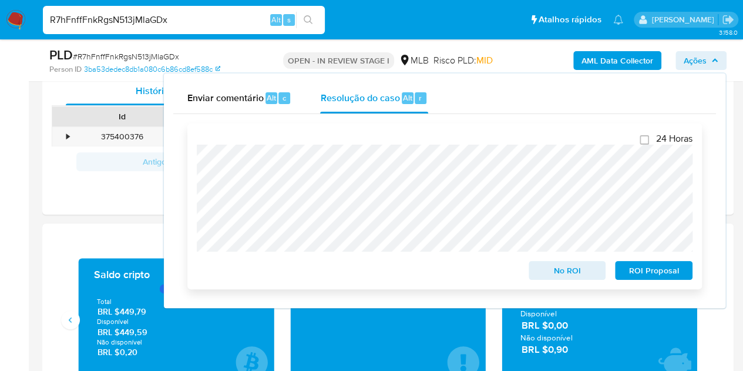
scroll to position [691, 0]
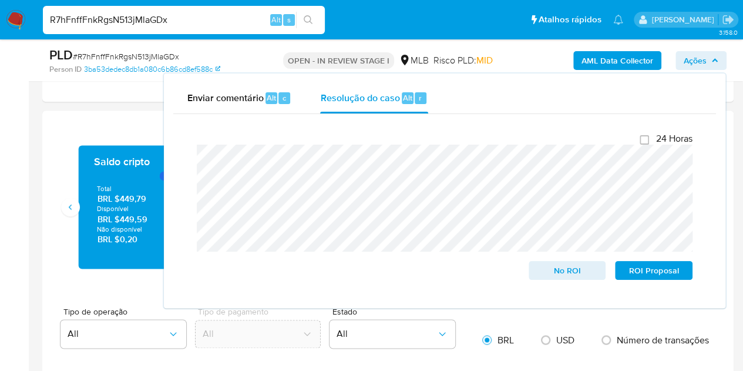
click at [165, 160] on div "Enviar comentário Alt c Resolução do caso Alt r Fechamento do caso 24 Horas No …" at bounding box center [445, 190] width 562 height 234
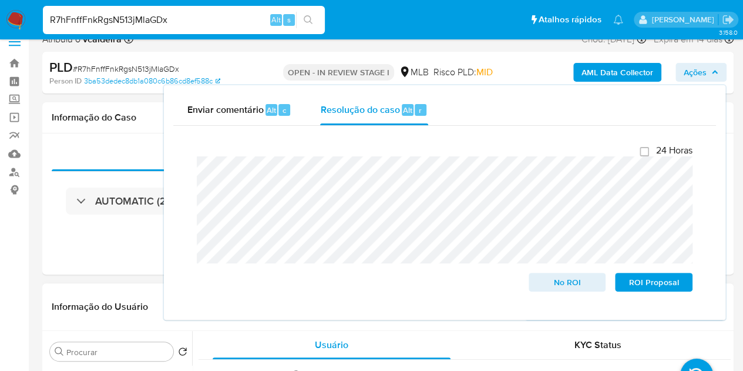
scroll to position [118, 0]
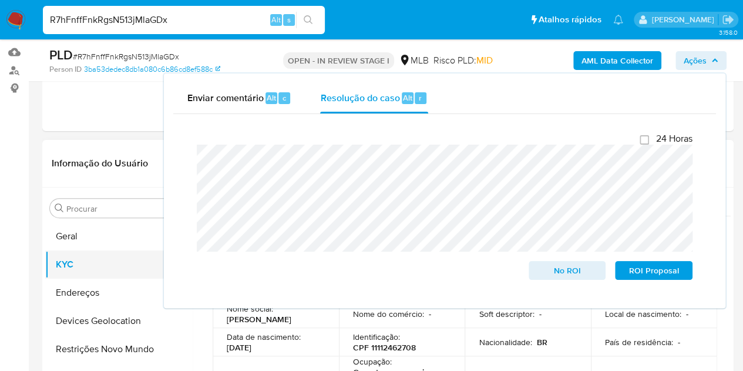
click at [82, 261] on button "KYC" at bounding box center [113, 264] width 137 height 28
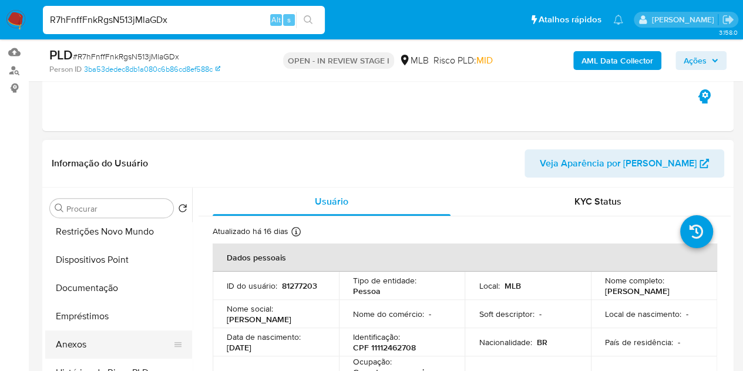
click at [61, 344] on button "Anexos" at bounding box center [113, 344] width 137 height 28
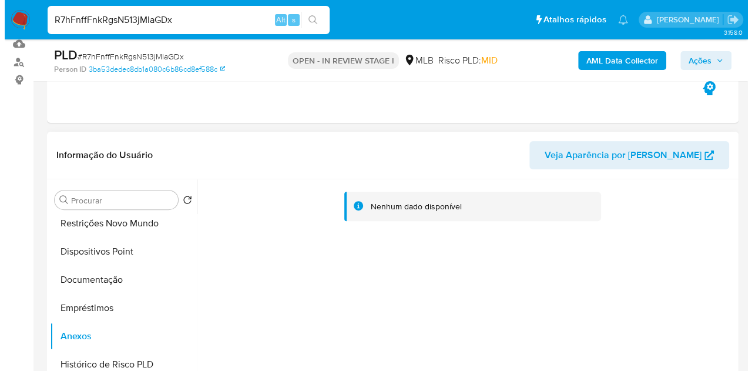
scroll to position [235, 0]
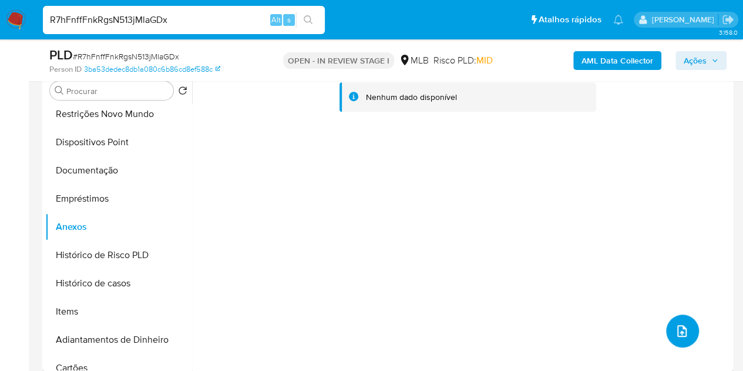
click at [675, 337] on button "upload-file" at bounding box center [682, 330] width 33 height 33
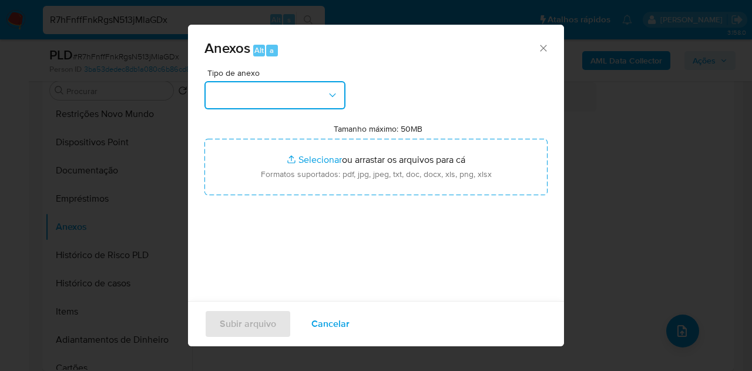
click at [313, 99] on button "button" at bounding box center [274, 95] width 141 height 28
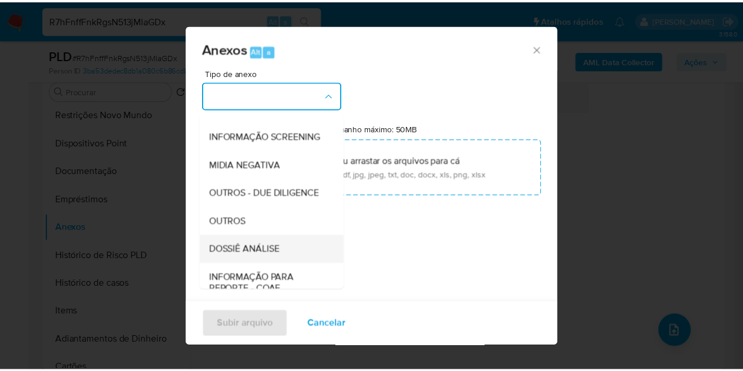
scroll to position [176, 0]
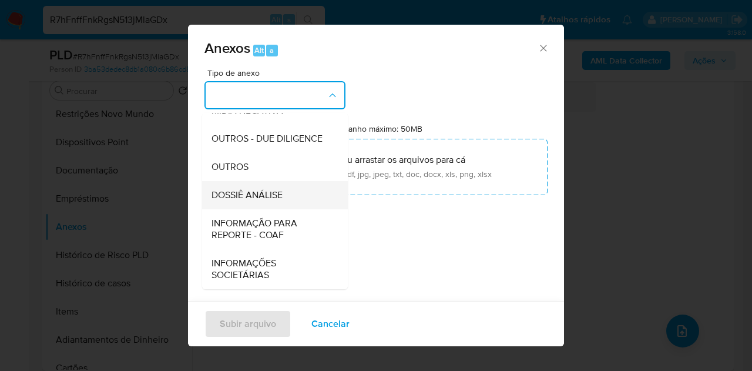
click at [264, 198] on span "DOSSIÊ ANÁLISE" at bounding box center [247, 195] width 71 height 12
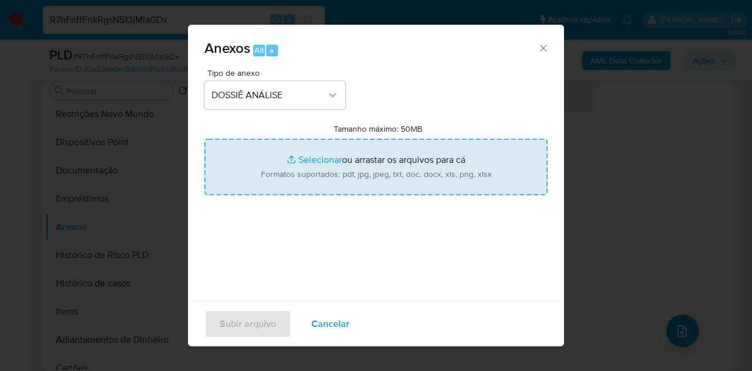
type input "C:\fakepath\Caselog R7hFnffFnkRgsN513jMlaGDx_2025_09_11_07_34_20.pdf"
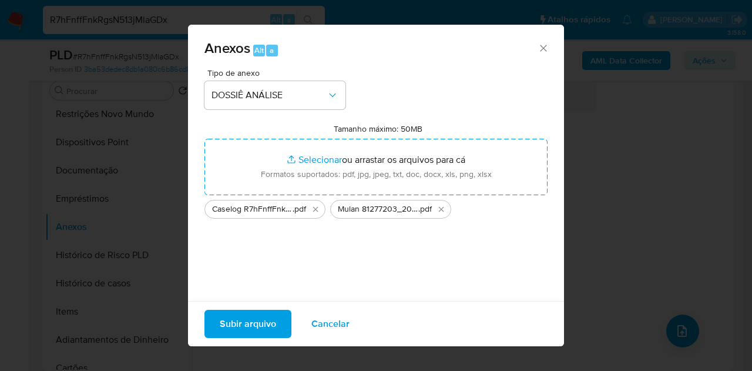
click at [251, 313] on span "Subir arquivo" at bounding box center [248, 324] width 56 height 26
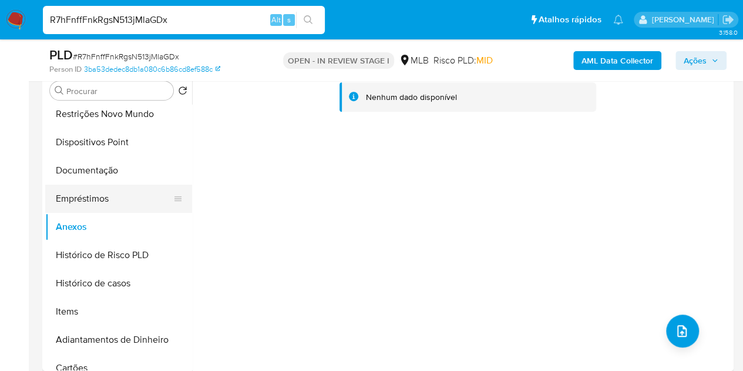
click at [73, 196] on button "Empréstimos" at bounding box center [113, 198] width 137 height 28
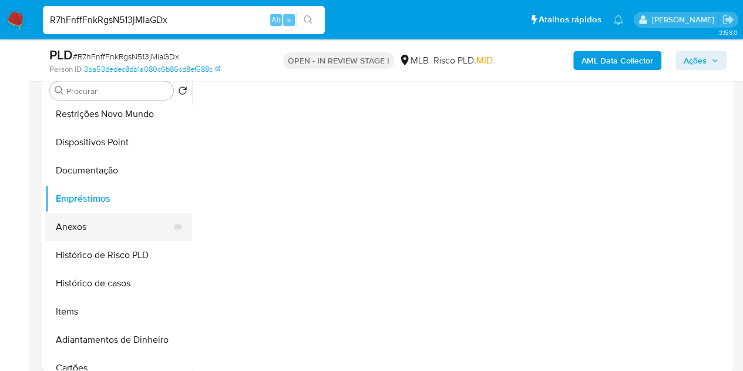
click at [72, 224] on button "Anexos" at bounding box center [113, 227] width 137 height 28
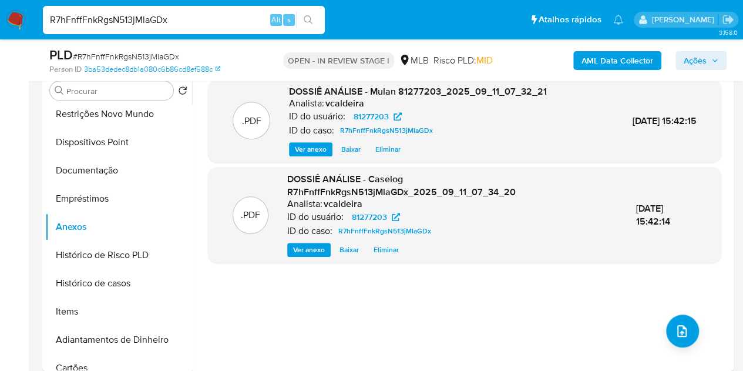
click at [680, 63] on button "Ações" at bounding box center [701, 60] width 51 height 19
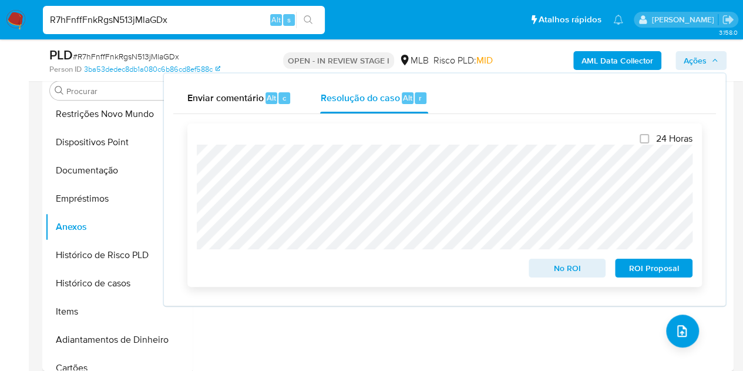
click at [559, 272] on span "No ROI" at bounding box center [567, 268] width 61 height 16
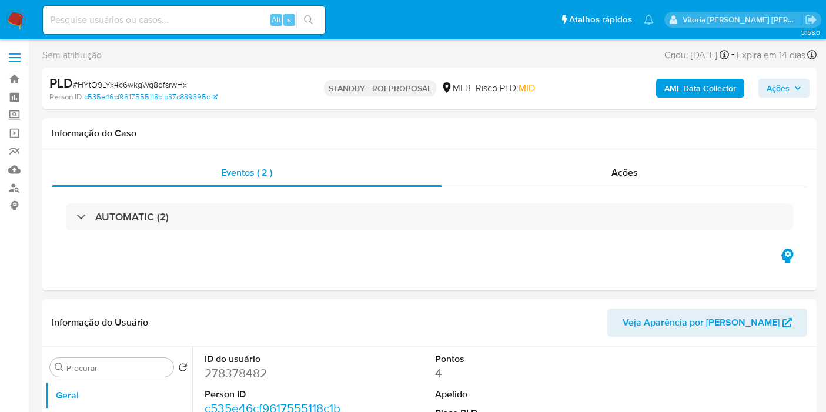
select select "10"
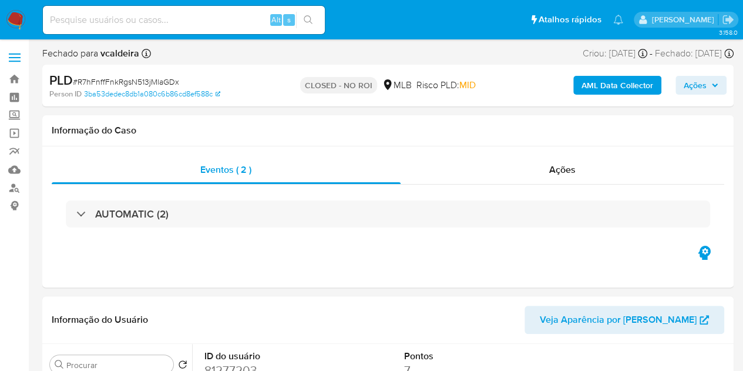
click at [162, 10] on div "Alt s" at bounding box center [184, 20] width 282 height 28
select select "10"
click at [190, 20] on input at bounding box center [184, 19] width 282 height 15
paste input "4CNMpnikSfce8qrBLcMjpMsg"
type input "4CNMpnikSfce8qrBLcMjpMsg"
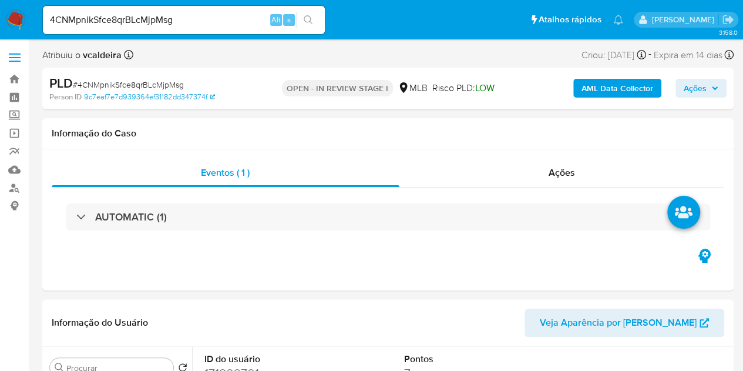
select select "10"
click at [183, 54] on div "Atribuiu o vcaldeira Asignado el: 20/08/2025 16:35:38 Criou: 12/08/2025 Criou: …" at bounding box center [388, 57] width 692 height 21
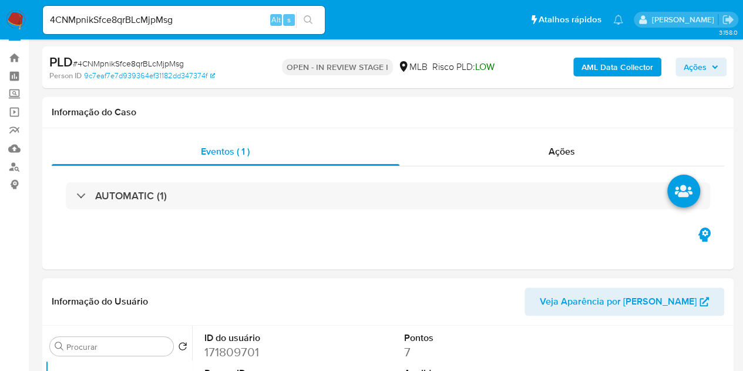
scroll to position [118, 0]
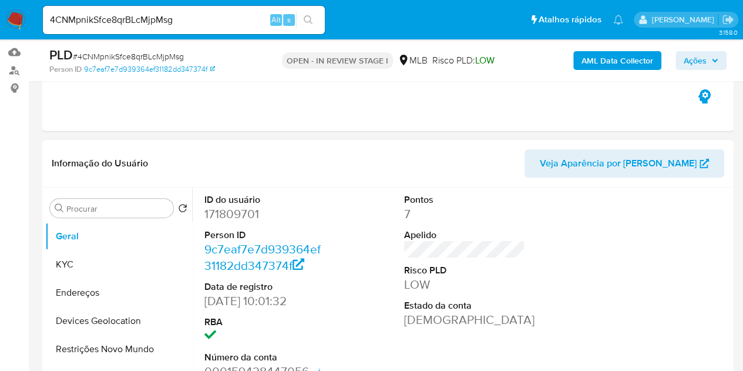
click at [234, 219] on dd "171809701" at bounding box center [265, 214] width 122 height 16
copy dd "171809701"
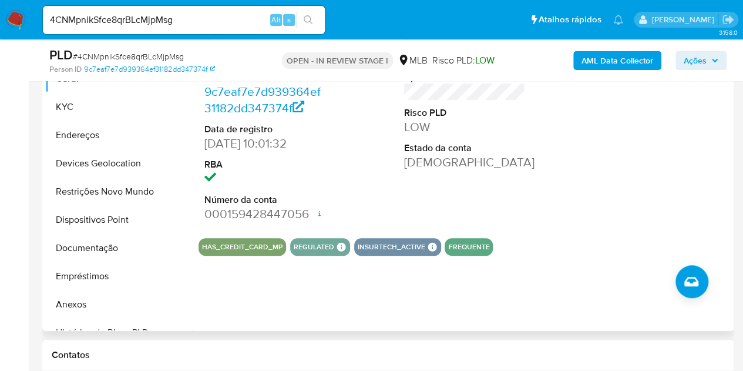
scroll to position [294, 0]
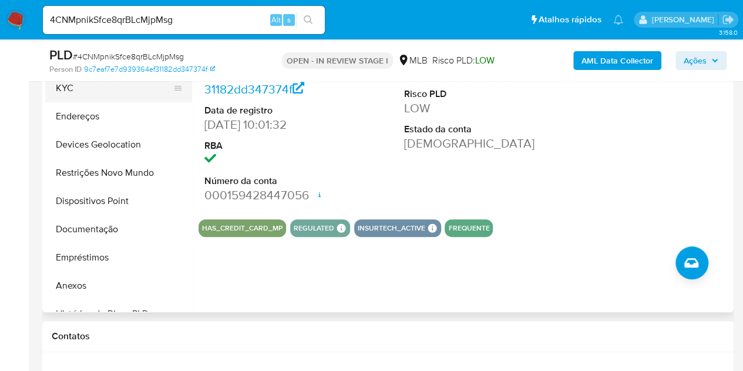
click at [81, 96] on button "KYC" at bounding box center [113, 88] width 137 height 28
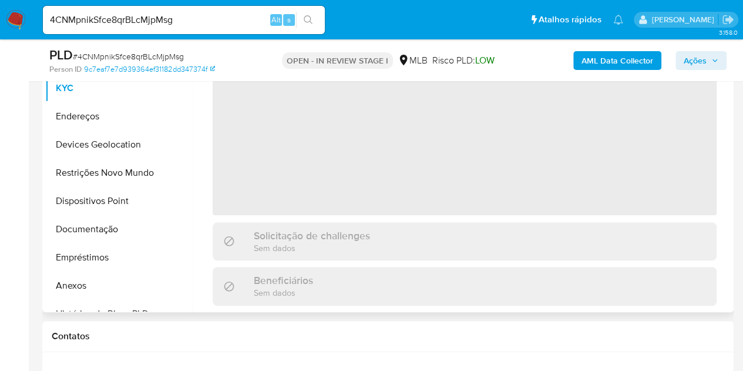
scroll to position [176, 0]
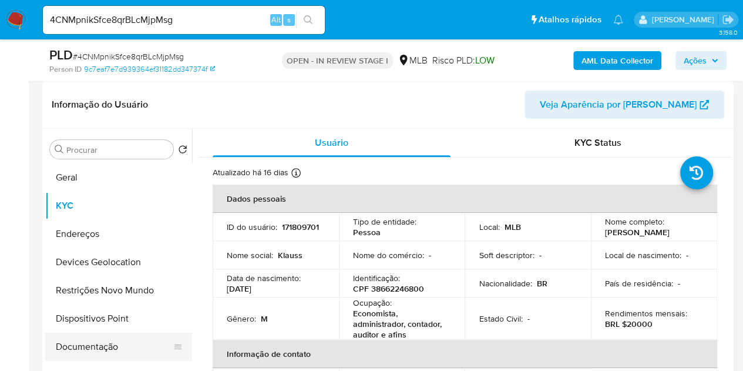
click at [89, 343] on button "Documentação" at bounding box center [113, 347] width 137 height 28
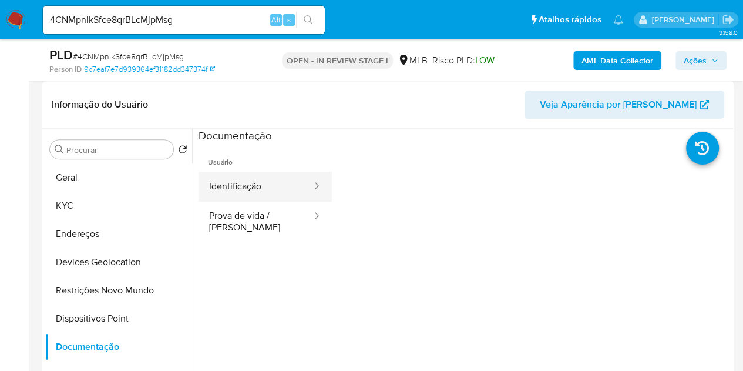
click at [243, 187] on button "Identificação" at bounding box center [256, 187] width 115 height 30
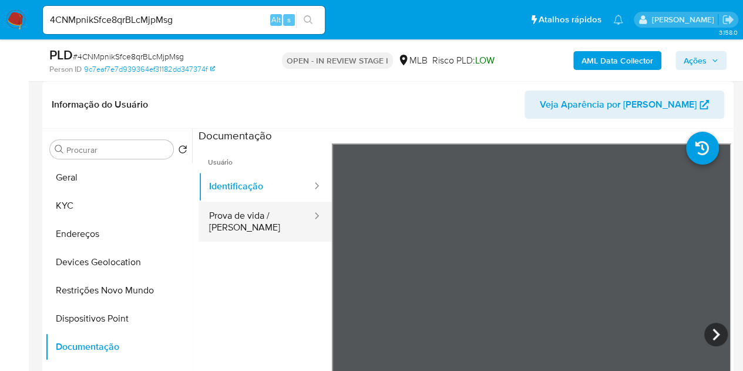
click at [247, 219] on button "Prova de vida / Selfie" at bounding box center [256, 222] width 115 height 40
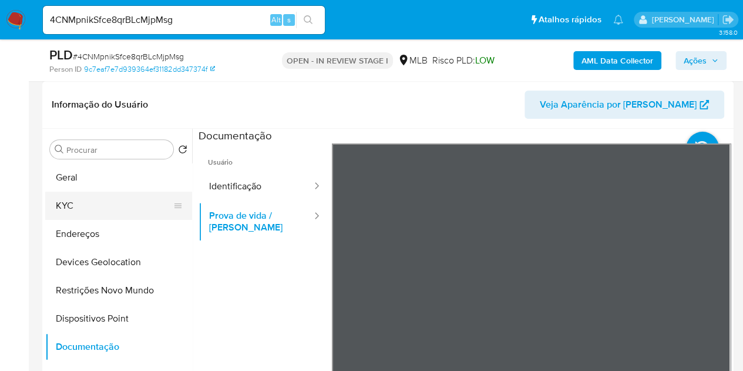
click at [66, 202] on button "KYC" at bounding box center [113, 206] width 137 height 28
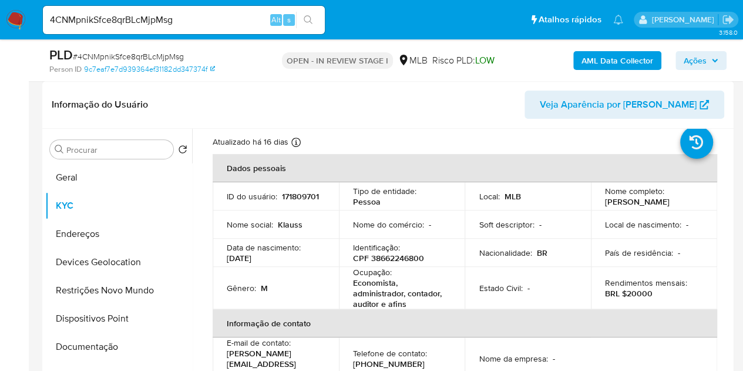
scroll to position [29, 0]
click at [268, 203] on div "ID do usuário : 171809701" at bounding box center [276, 197] width 98 height 11
click at [282, 202] on p "171809701" at bounding box center [300, 197] width 37 height 11
copy p "171809701"
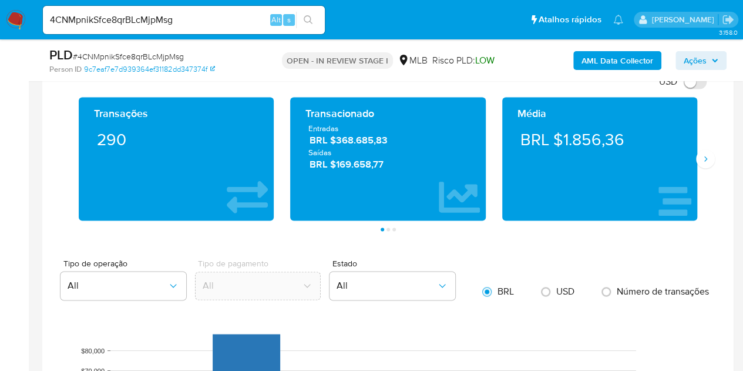
scroll to position [764, 0]
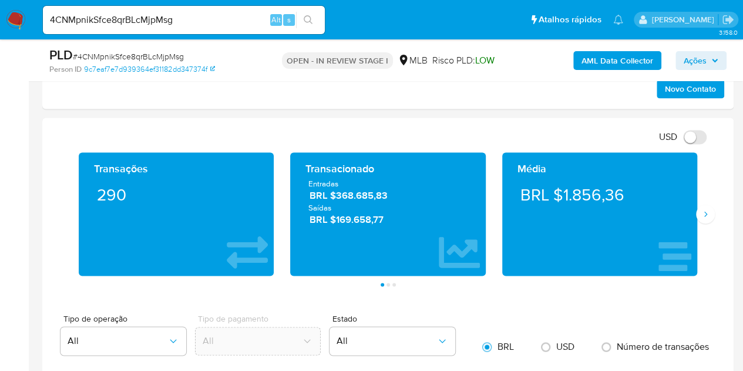
click at [700, 222] on div "Média BRL $1.856,36" at bounding box center [600, 213] width 212 height 123
click at [705, 213] on icon "Siguiente" at bounding box center [705, 213] width 3 height 5
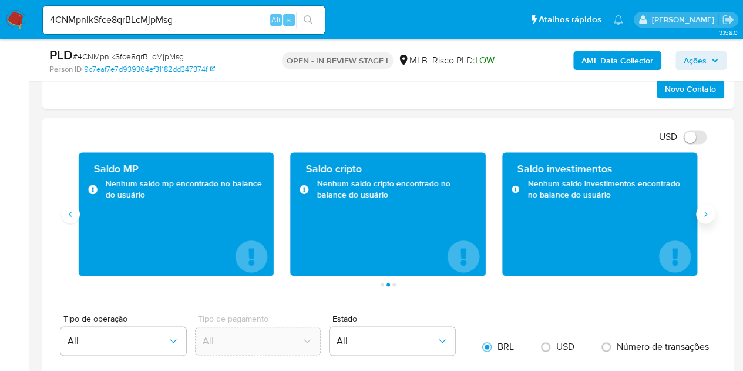
click at [705, 213] on icon "Siguiente" at bounding box center [705, 213] width 3 height 5
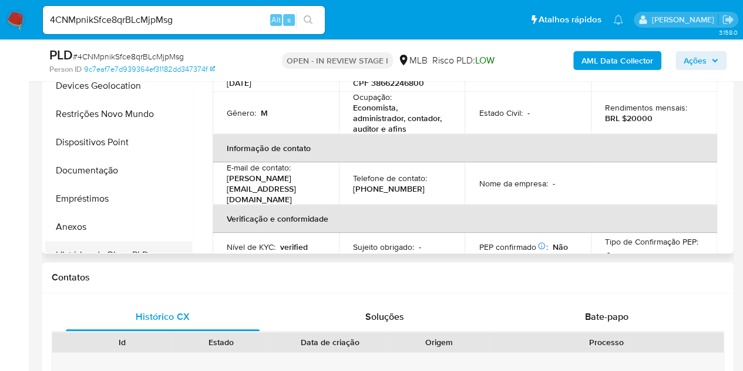
scroll to position [294, 0]
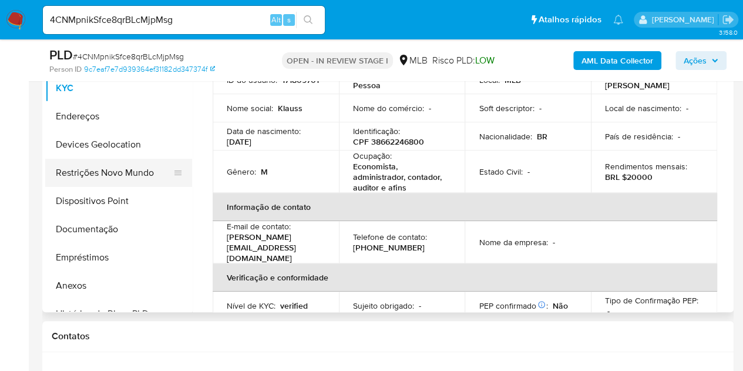
click at [102, 172] on button "Restrições Novo Mundo" at bounding box center [113, 173] width 137 height 28
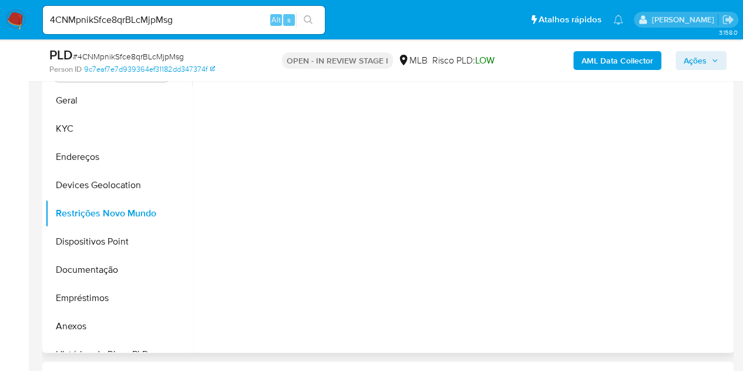
scroll to position [235, 0]
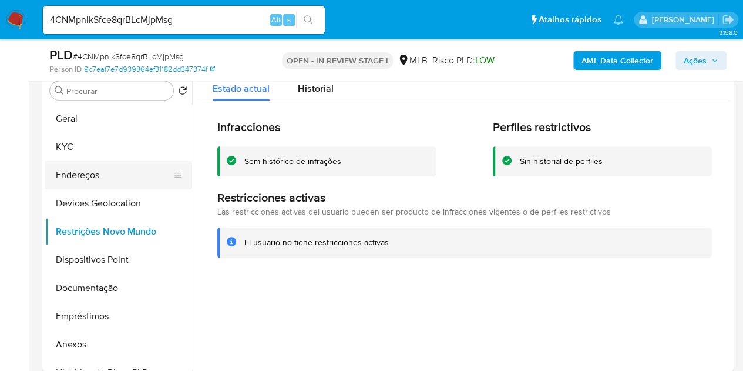
drag, startPoint x: 99, startPoint y: 283, endPoint x: 172, endPoint y: 169, distance: 136.1
click at [99, 284] on button "Documentação" at bounding box center [118, 288] width 147 height 28
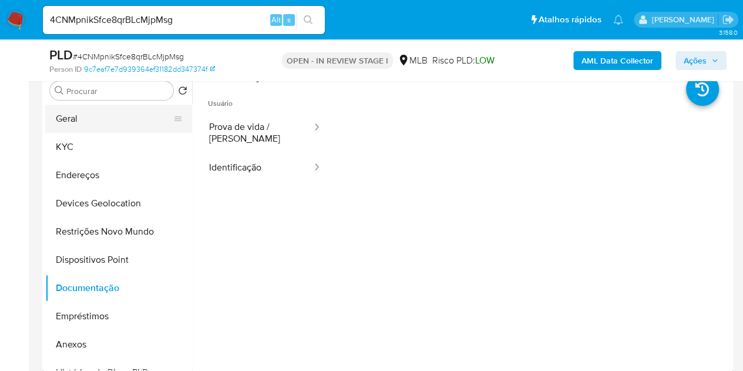
click at [110, 105] on button "Geral" at bounding box center [113, 119] width 137 height 28
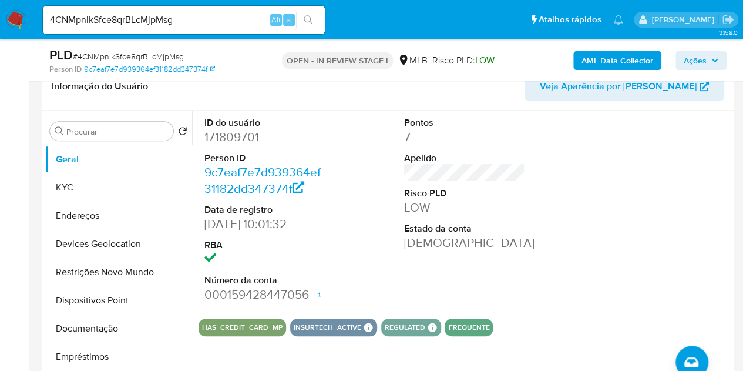
scroll to position [176, 0]
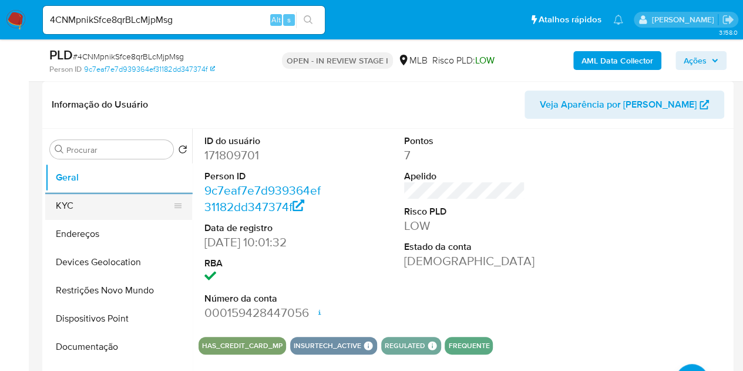
drag, startPoint x: 83, startPoint y: 213, endPoint x: 129, endPoint y: 215, distance: 46.5
click at [83, 213] on button "KYC" at bounding box center [113, 206] width 137 height 28
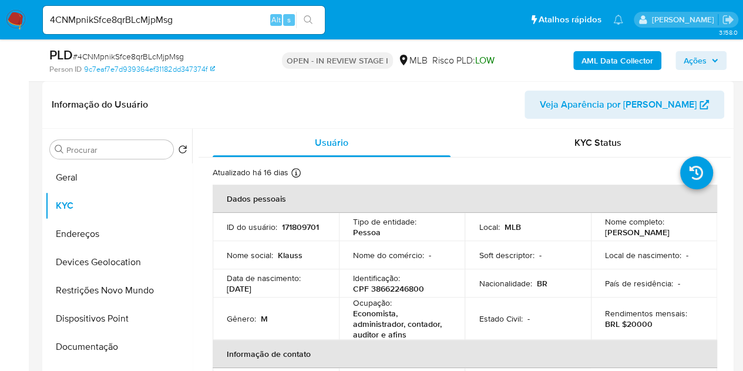
drag, startPoint x: 730, startPoint y: 167, endPoint x: 737, endPoint y: 183, distance: 17.4
click at [610, 179] on div "Atualizado há 16 dias Criado: 18/11/2020 04:38:55 Atualizado: 26/08/2025 23:01:…" at bounding box center [450, 174] width 475 height 15
drag, startPoint x: 730, startPoint y: 169, endPoint x: 723, endPoint y: 188, distance: 20.8
click at [723, 188] on div "Usuário KYC Status Atualizado há 16 dias Criado: 18/11/2020 04:38:55 Atualizado…" at bounding box center [461, 279] width 539 height 301
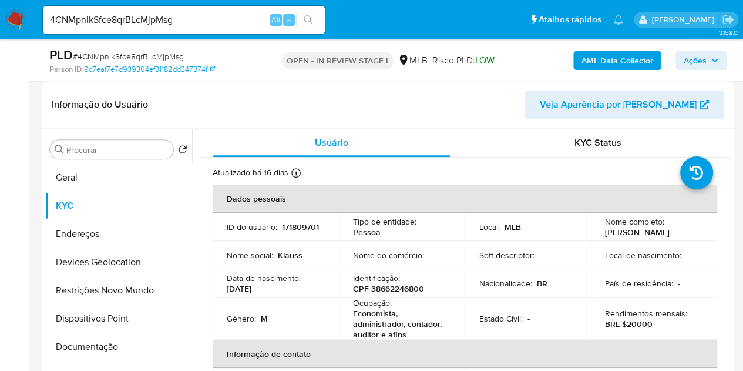
drag, startPoint x: 731, startPoint y: 224, endPoint x: 735, endPoint y: 241, distance: 18.1
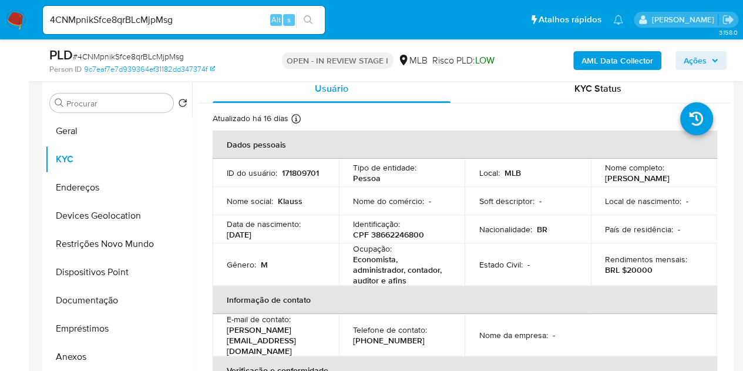
scroll to position [243, 0]
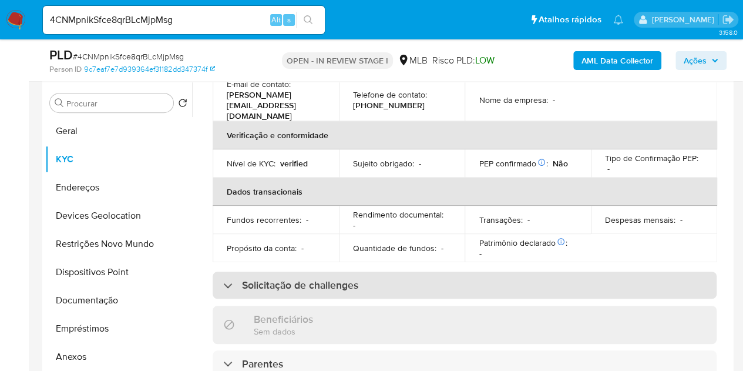
click at [301, 279] on h3 "Solicitação de challenges" at bounding box center [300, 285] width 116 height 13
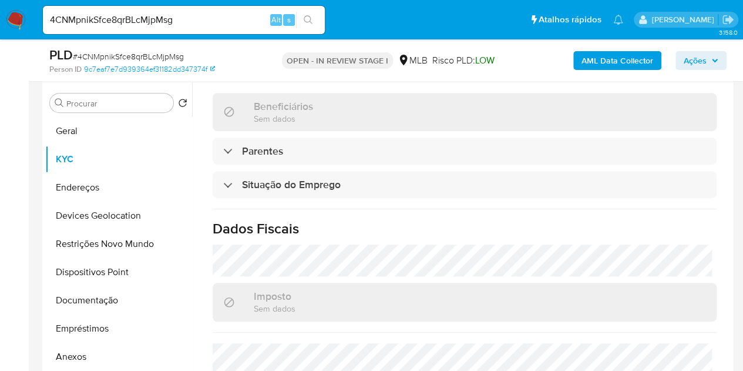
scroll to position [648, 0]
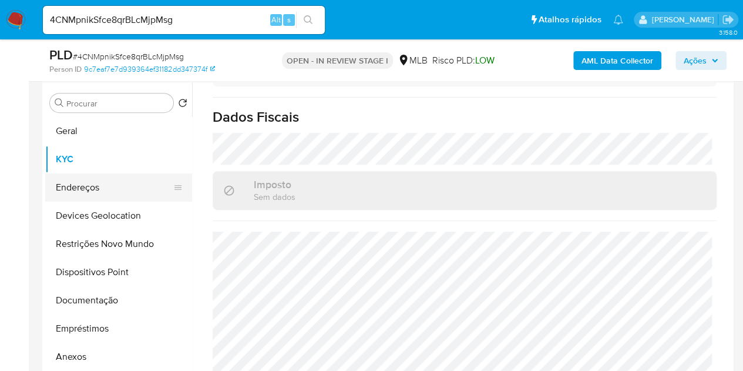
click at [75, 189] on button "Endereços" at bounding box center [113, 187] width 137 height 28
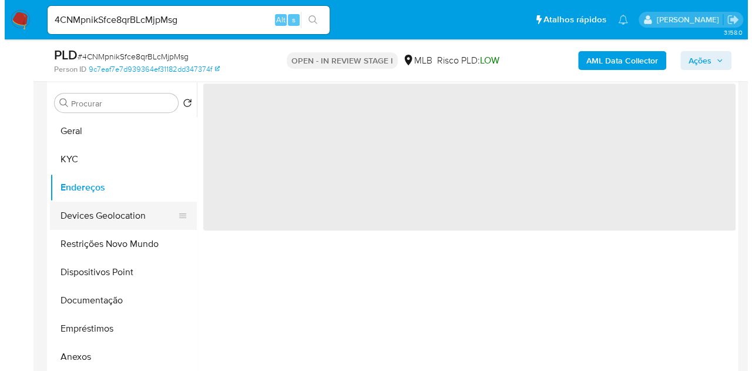
scroll to position [0, 0]
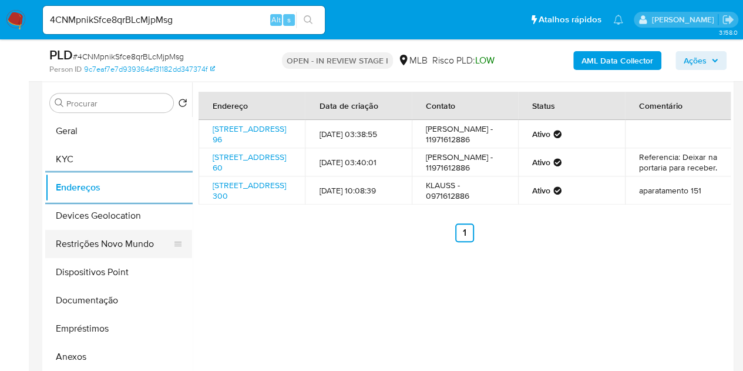
click at [108, 233] on button "Restrições Novo Mundo" at bounding box center [113, 244] width 137 height 28
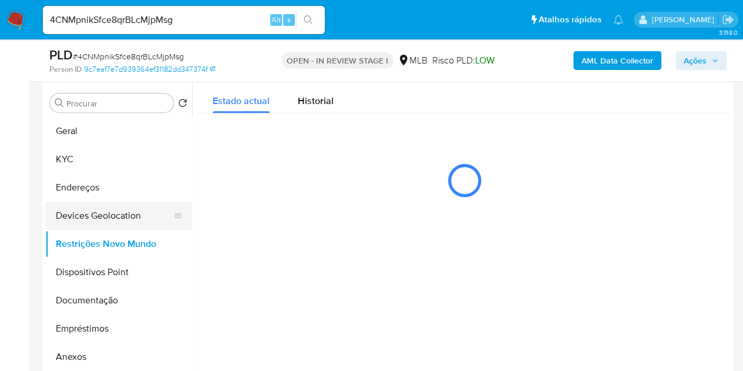
click at [116, 206] on button "Devices Geolocation" at bounding box center [113, 216] width 137 height 28
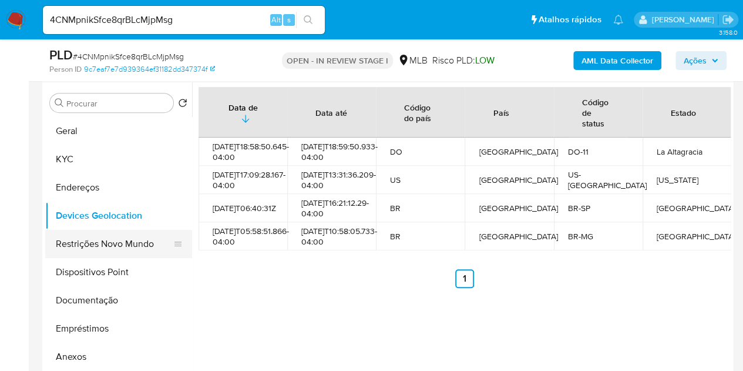
click at [92, 241] on button "Restrições Novo Mundo" at bounding box center [113, 244] width 137 height 28
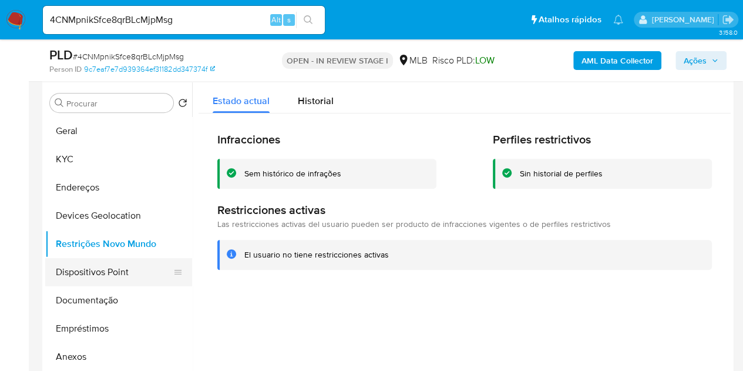
click at [141, 267] on button "Dispositivos Point" at bounding box center [113, 272] width 137 height 28
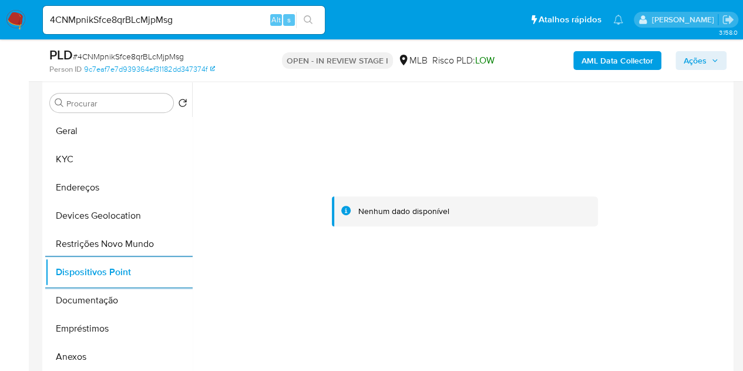
click at [644, 59] on b "AML Data Collector" at bounding box center [618, 60] width 72 height 19
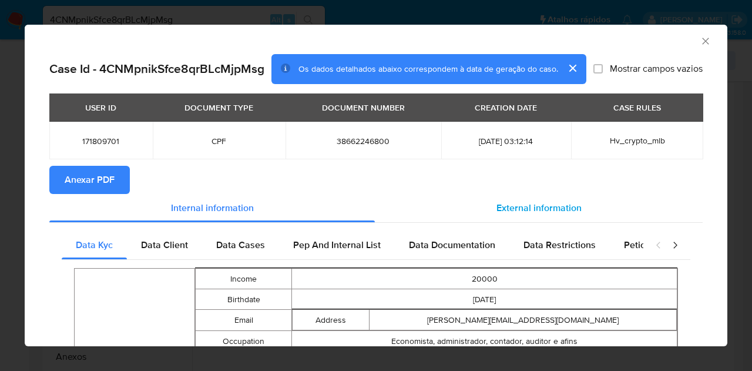
click at [484, 213] on div "External information" at bounding box center [539, 208] width 328 height 28
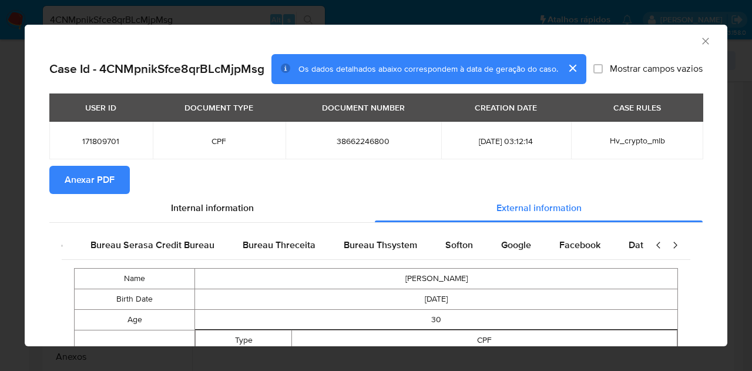
scroll to position [0, 247]
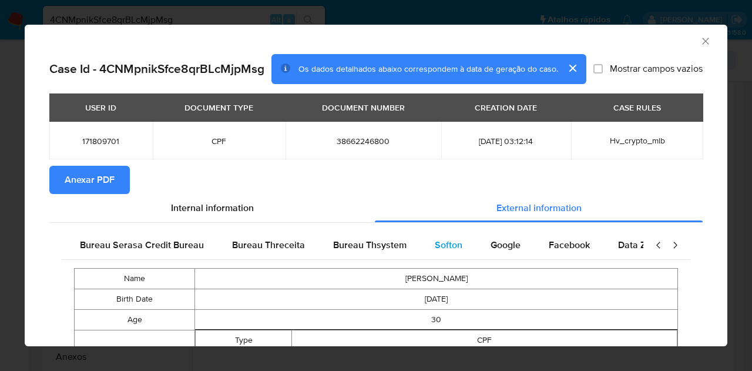
click at [440, 245] on span "Softon" at bounding box center [449, 245] width 28 height 14
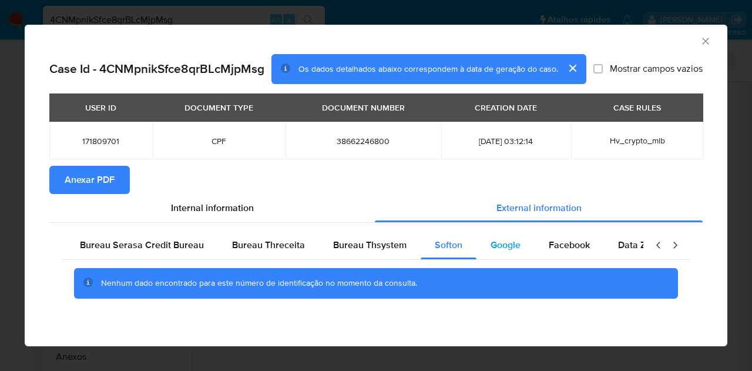
click at [484, 256] on div "Google" at bounding box center [506, 245] width 58 height 28
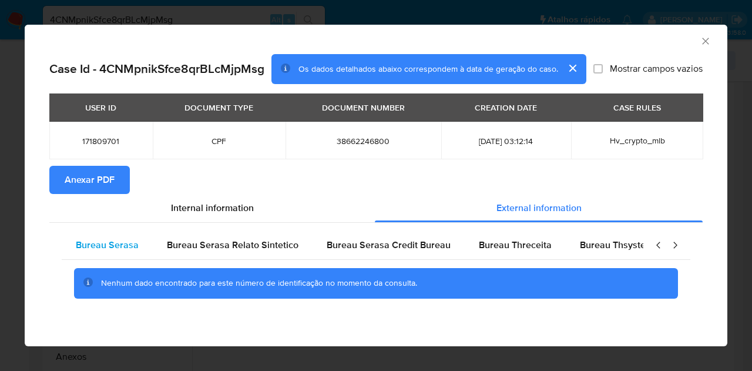
click at [135, 246] on span "Bureau Serasa" at bounding box center [107, 245] width 63 height 14
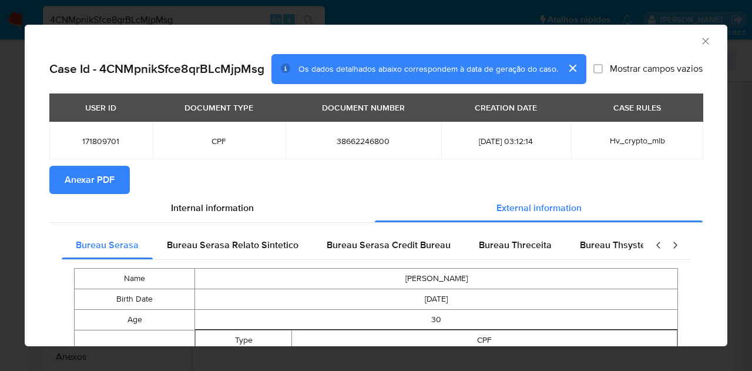
click at [289, 175] on section "Anexar PDF" at bounding box center [375, 180] width 653 height 28
click at [702, 39] on icon "Fechar a janela" at bounding box center [705, 41] width 6 height 6
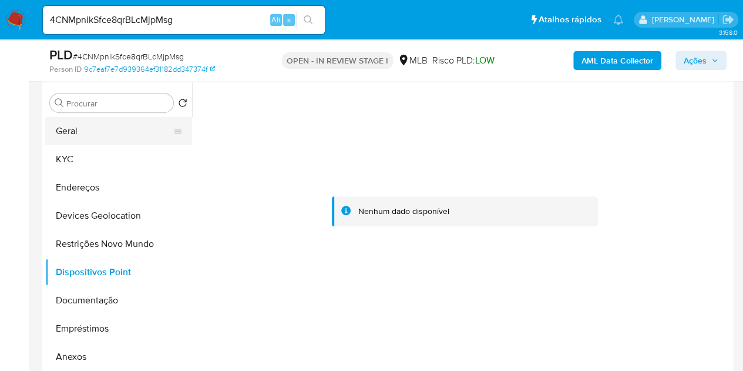
click at [101, 130] on button "Geral" at bounding box center [113, 131] width 137 height 28
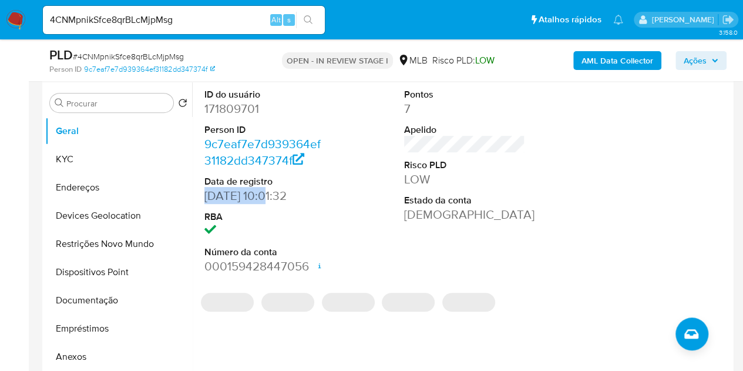
drag, startPoint x: 260, startPoint y: 195, endPoint x: 195, endPoint y: 200, distance: 64.8
click at [195, 200] on div "ID do usuário 171809701 Person ID 9c7eaf7e7d939364ef31182dd347374f Data de regi…" at bounding box center [461, 232] width 539 height 301
copy dd "27/11/2014"
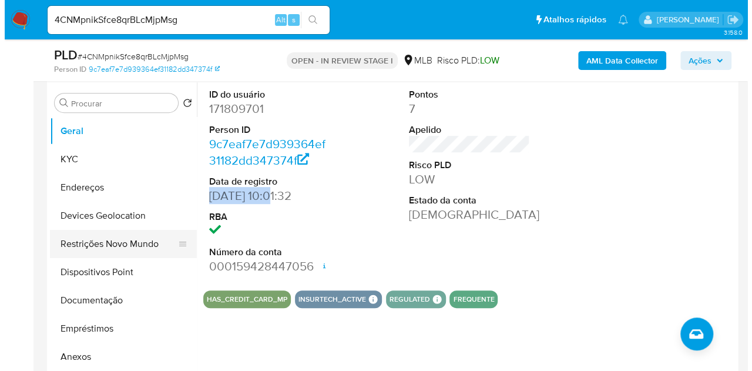
scroll to position [176, 0]
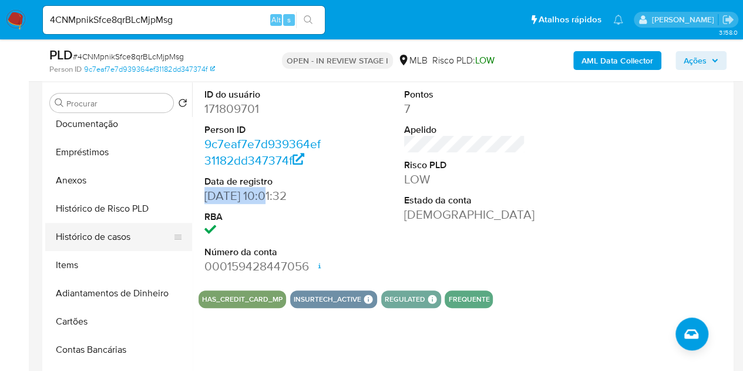
click at [112, 229] on button "Histórico de casos" at bounding box center [113, 237] width 137 height 28
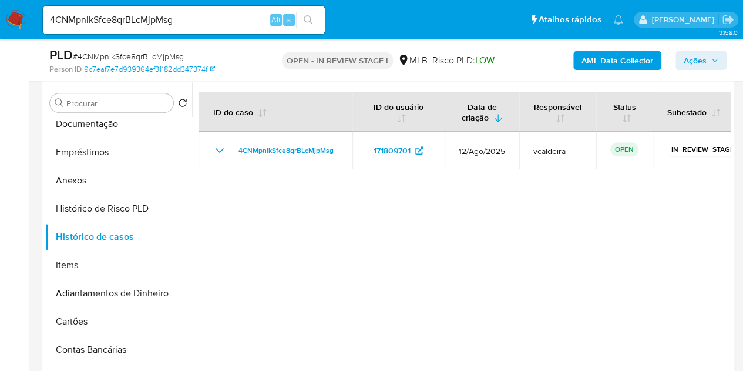
drag, startPoint x: 704, startPoint y: 52, endPoint x: 606, endPoint y: 68, distance: 99.3
click at [705, 53] on span "Ações" at bounding box center [695, 60] width 23 height 19
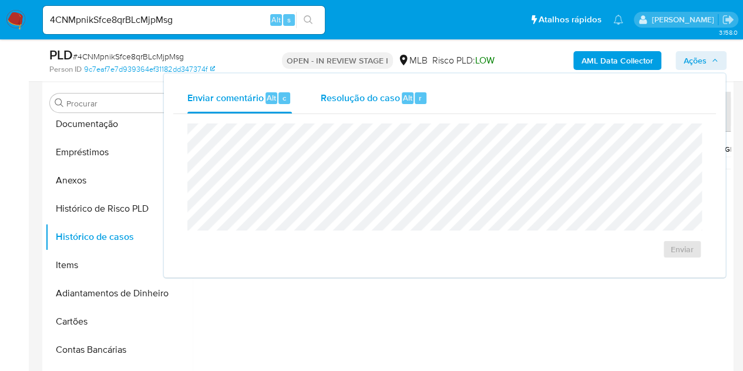
click at [397, 101] on span "Resolução do caso" at bounding box center [359, 97] width 79 height 14
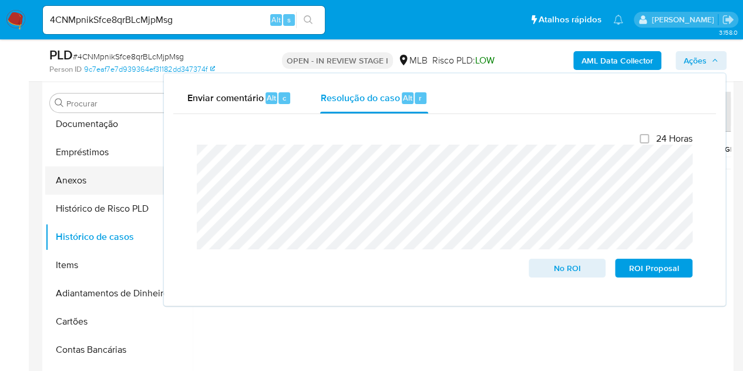
click at [76, 183] on button "Anexos" at bounding box center [113, 180] width 137 height 28
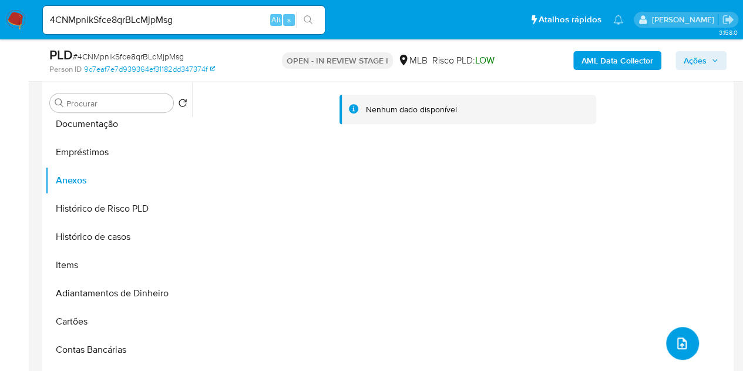
click at [672, 334] on button "upload-file" at bounding box center [682, 343] width 33 height 33
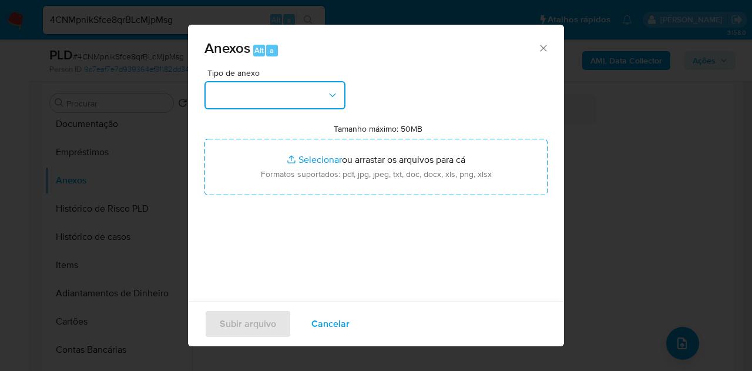
click at [336, 98] on icon "button" at bounding box center [333, 95] width 12 height 12
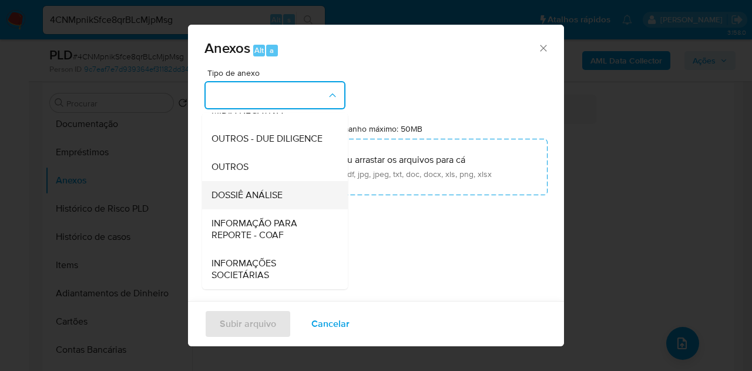
click at [243, 198] on span "DOSSIÊ ANÁLISE" at bounding box center [247, 195] width 71 height 12
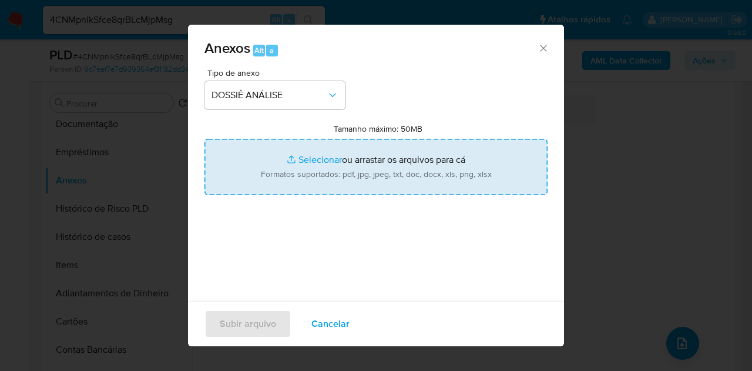
type input "C:\fakepath\Caselog 4CNMpnikSfce8qrBLcMjpMsg_2025_09_11_07_47_15.pdf"
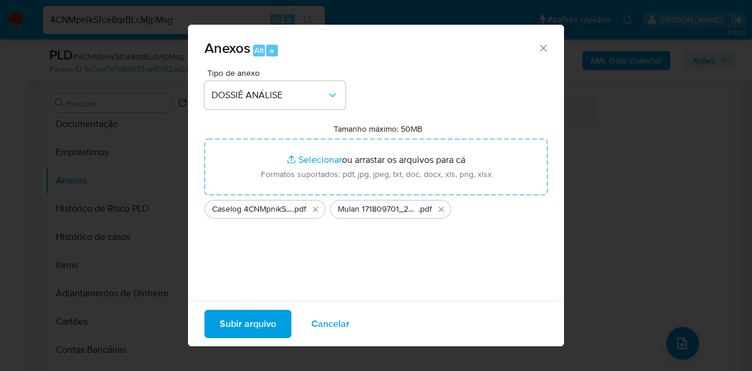
click at [248, 320] on span "Subir arquivo" at bounding box center [248, 324] width 56 height 26
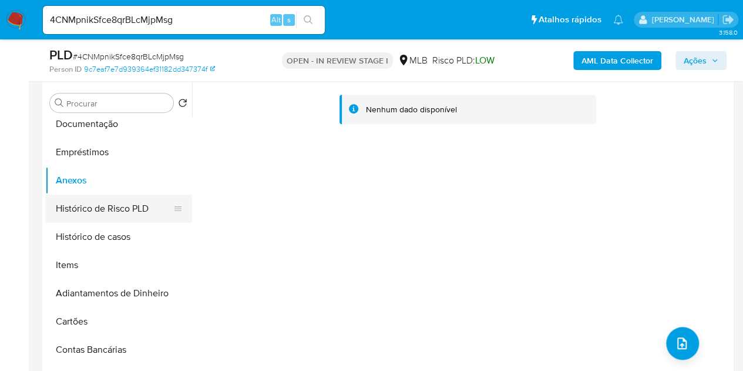
click at [80, 212] on button "Histórico de Risco PLD" at bounding box center [113, 208] width 137 height 28
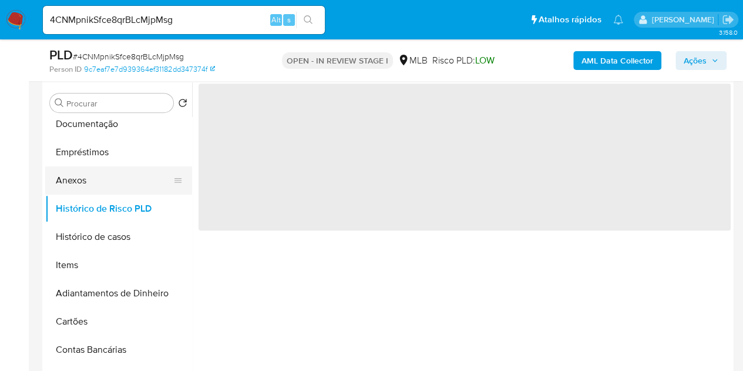
click at [69, 180] on button "Anexos" at bounding box center [113, 180] width 137 height 28
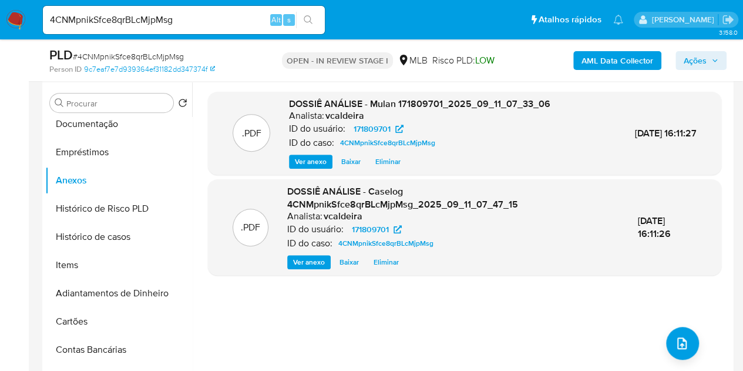
click at [700, 63] on span "Ações" at bounding box center [695, 60] width 23 height 19
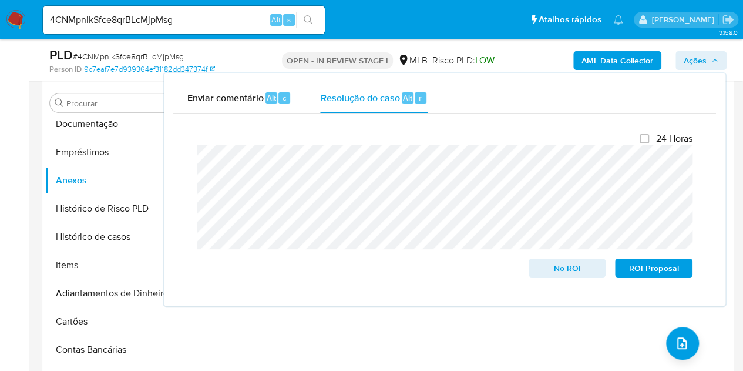
click at [617, 61] on b "AML Data Collector" at bounding box center [618, 60] width 72 height 19
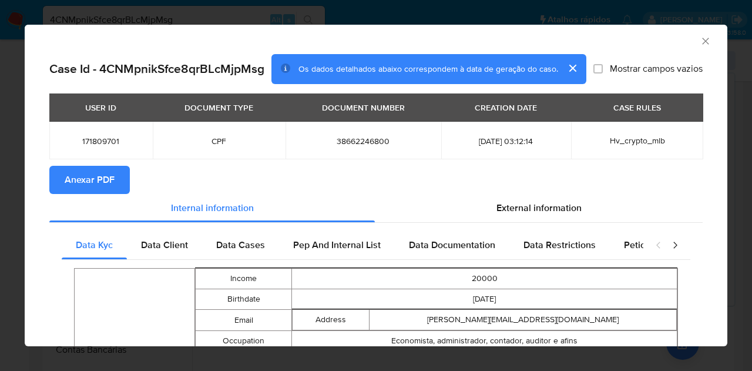
click at [91, 178] on span "Anexar PDF" at bounding box center [90, 180] width 50 height 26
click at [700, 38] on icon "Fechar a janela" at bounding box center [706, 41] width 12 height 12
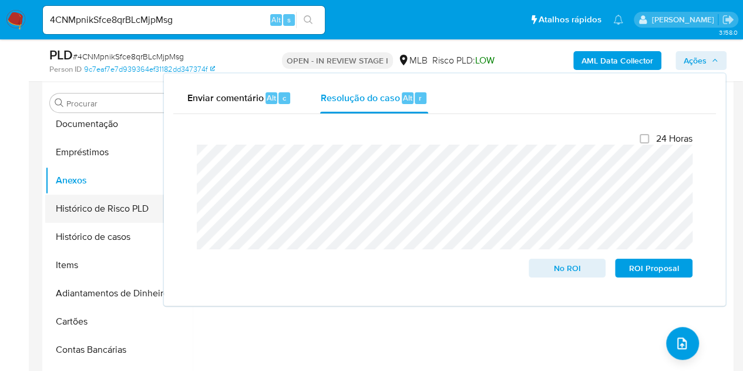
click at [106, 207] on button "Histórico de Risco PLD" at bounding box center [113, 208] width 137 height 28
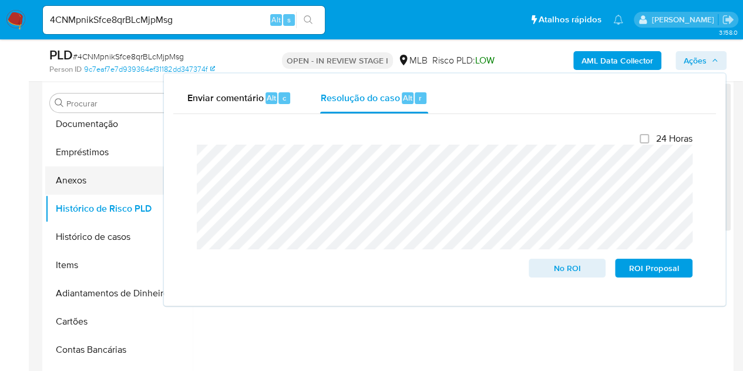
click at [78, 182] on button "Anexos" at bounding box center [113, 180] width 137 height 28
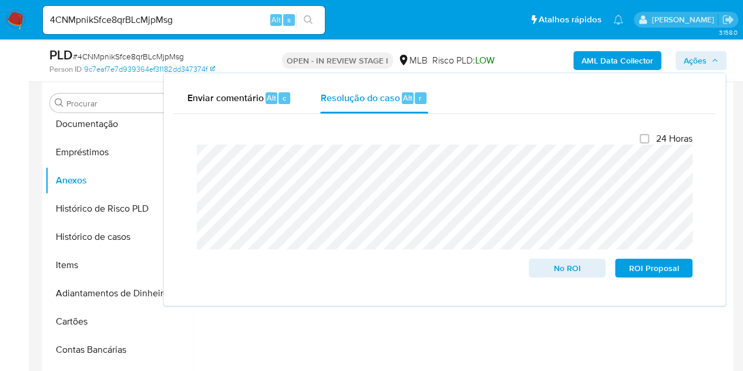
click at [702, 62] on span "Ações" at bounding box center [695, 60] width 23 height 19
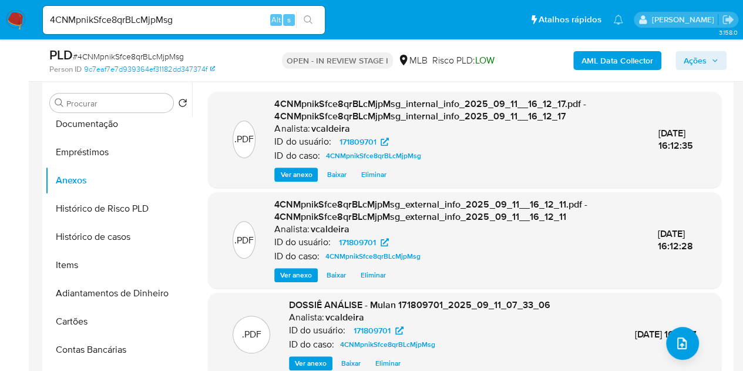
click at [706, 61] on span "Ações" at bounding box center [701, 60] width 35 height 16
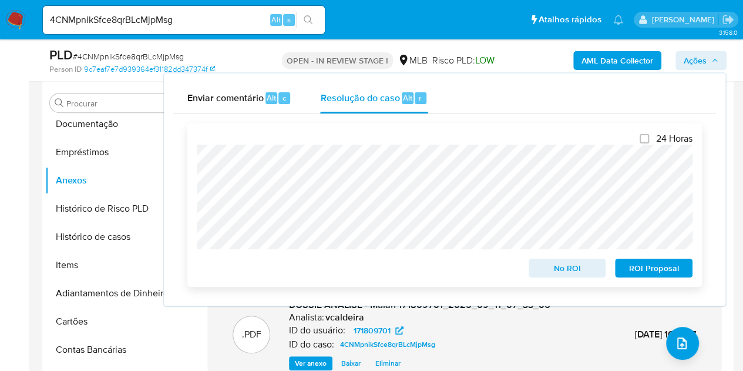
click at [548, 274] on span "No ROI" at bounding box center [567, 268] width 61 height 16
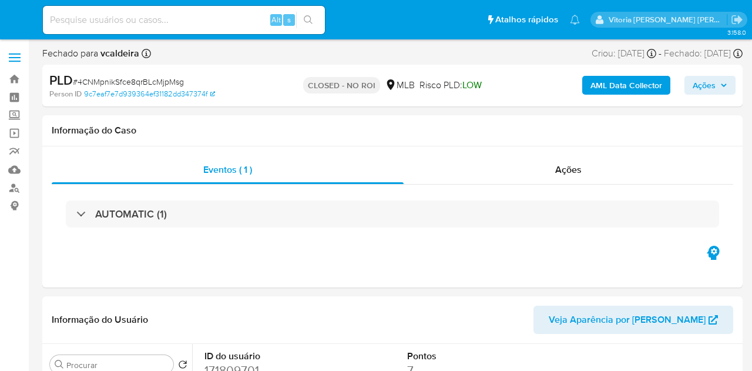
select select "10"
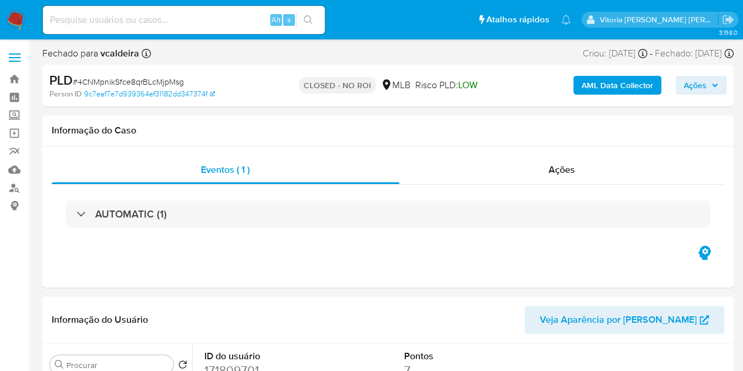
click at [92, 17] on input at bounding box center [184, 19] width 282 height 15
paste input "B2XRbTnaUBC9GlS9HSLuLklE"
type input "B2XRbTnaUBC9GlS9HSLuLklE"
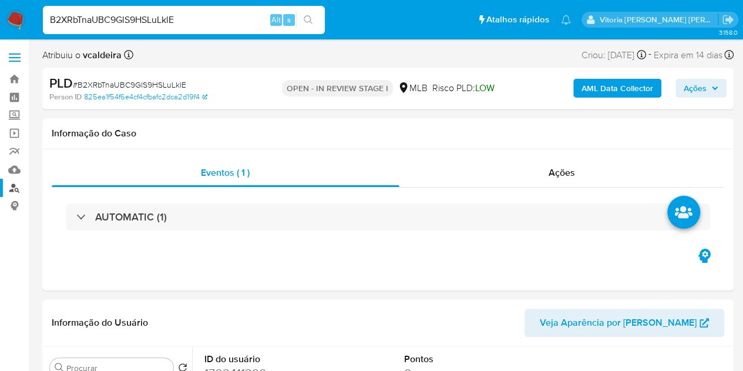
select select "10"
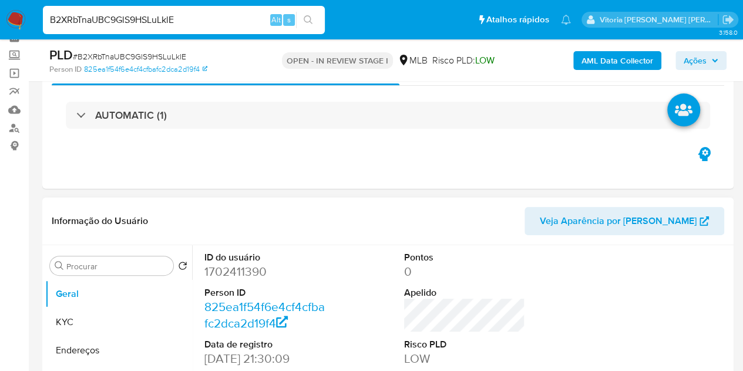
scroll to position [118, 0]
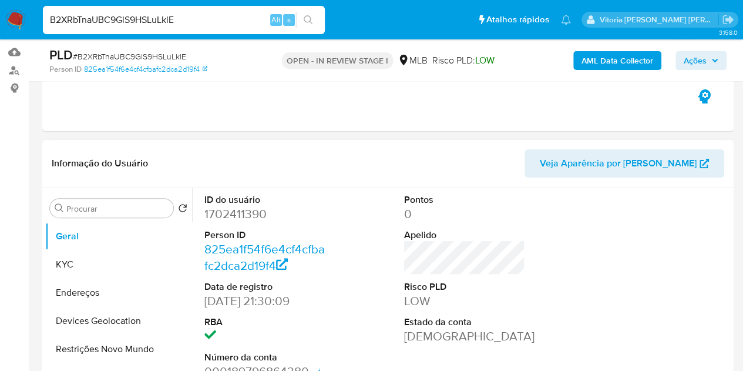
click at [236, 217] on dd "1702411390" at bounding box center [265, 214] width 122 height 16
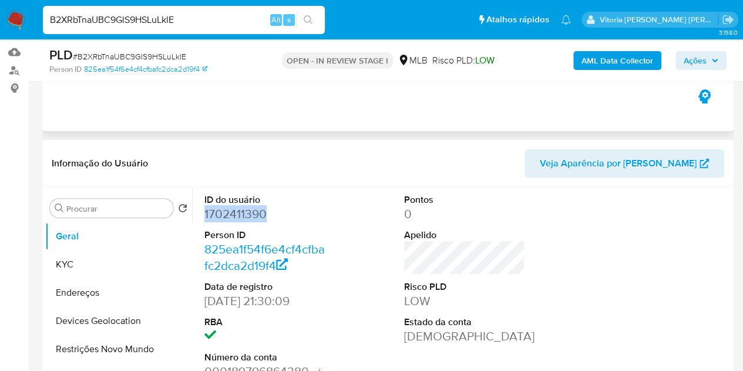
copy dd "1702411390"
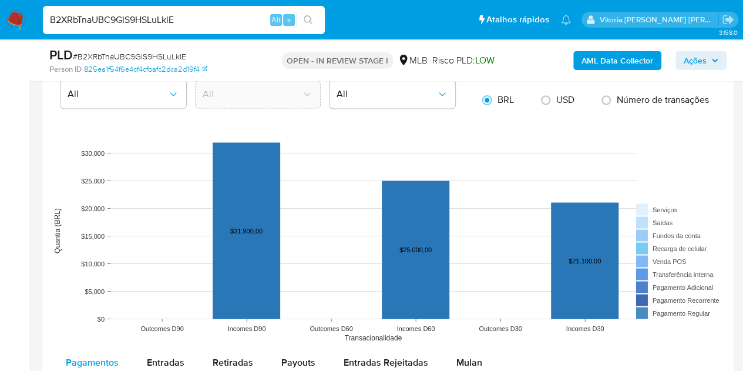
scroll to position [881, 0]
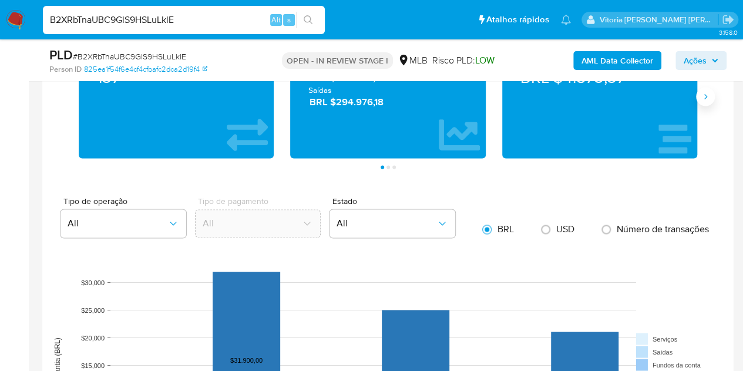
click at [706, 97] on icon "Siguiente" at bounding box center [705, 96] width 9 height 9
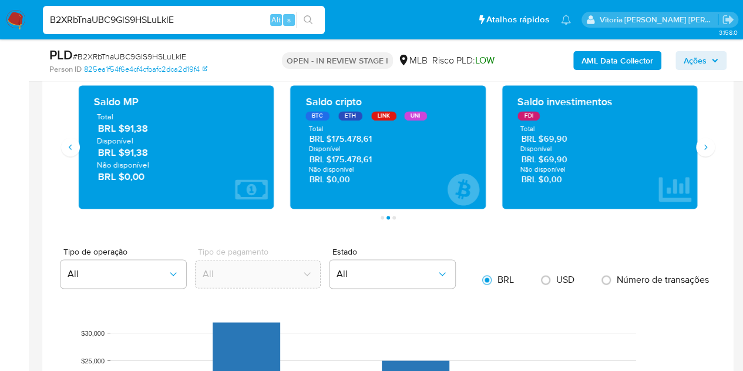
scroll to position [764, 0]
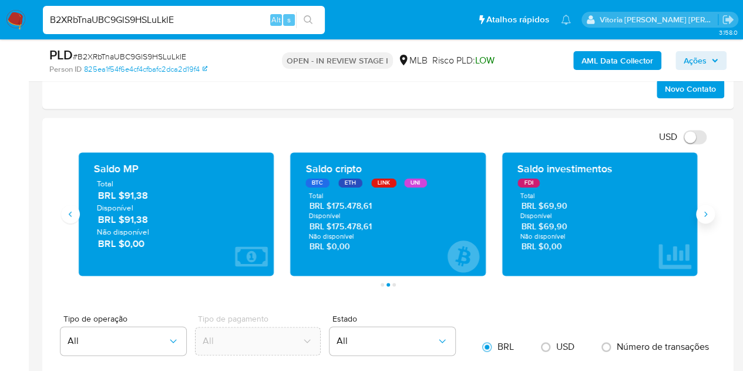
click at [706, 212] on icon "Siguiente" at bounding box center [705, 213] width 9 height 9
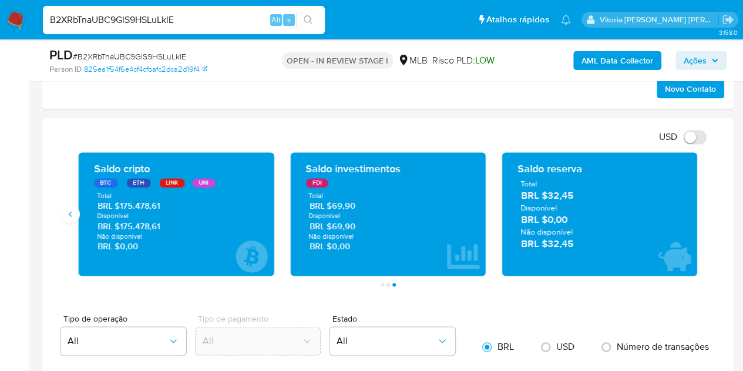
drag, startPoint x: 165, startPoint y: 224, endPoint x: 121, endPoint y: 219, distance: 43.7
click at [121, 220] on span "BRL $175.478,61" at bounding box center [177, 225] width 158 height 11
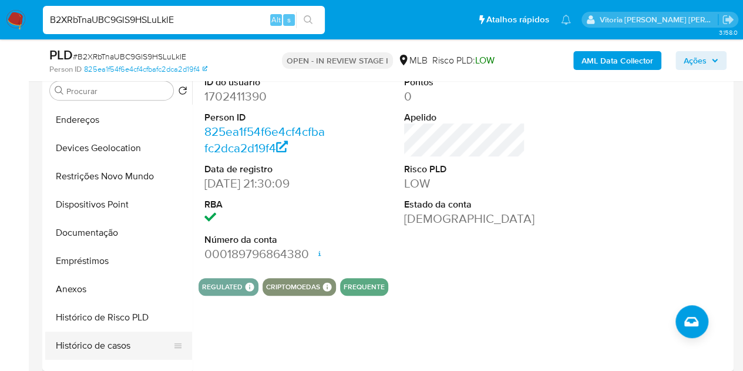
scroll to position [118, 0]
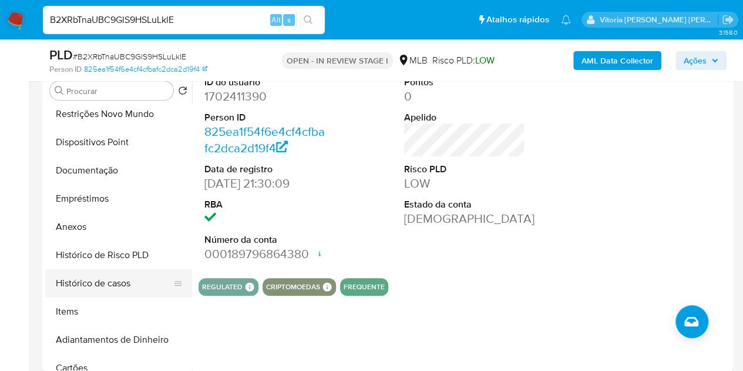
click at [119, 288] on button "Histórico de casos" at bounding box center [113, 283] width 137 height 28
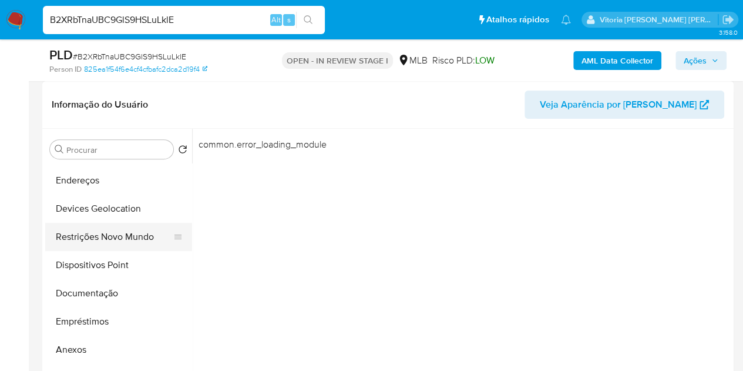
scroll to position [0, 0]
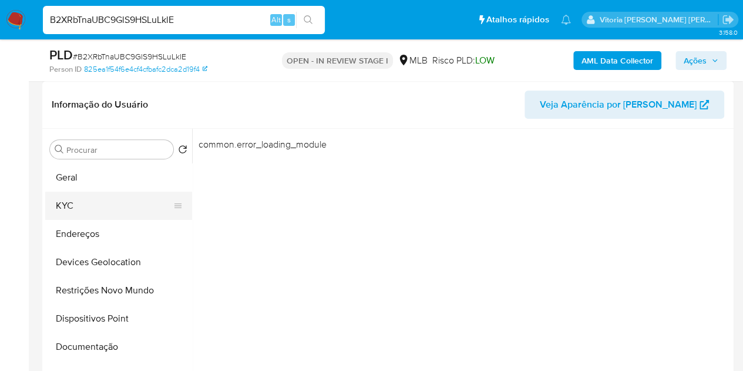
click at [92, 202] on button "KYC" at bounding box center [113, 206] width 137 height 28
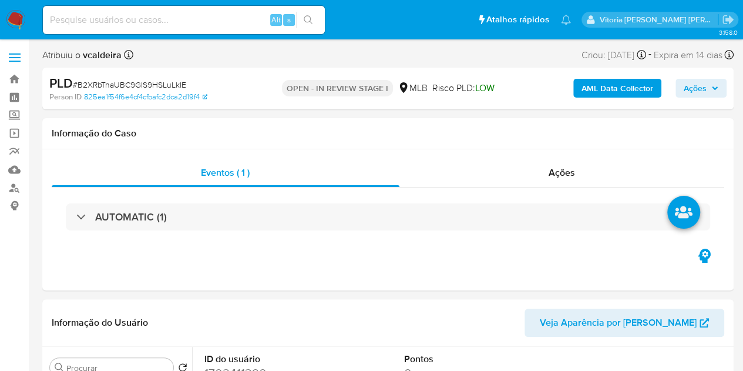
select select "10"
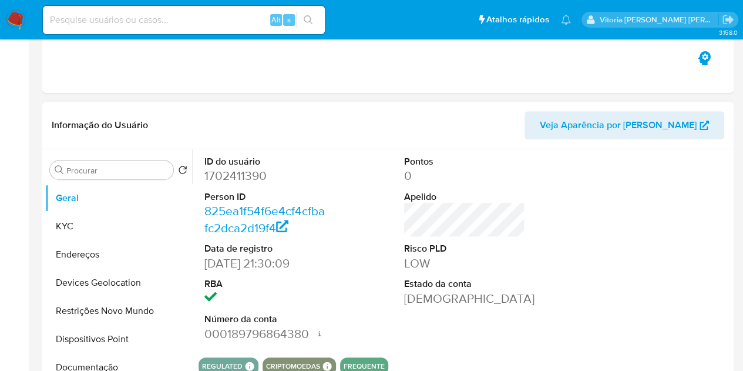
scroll to position [235, 0]
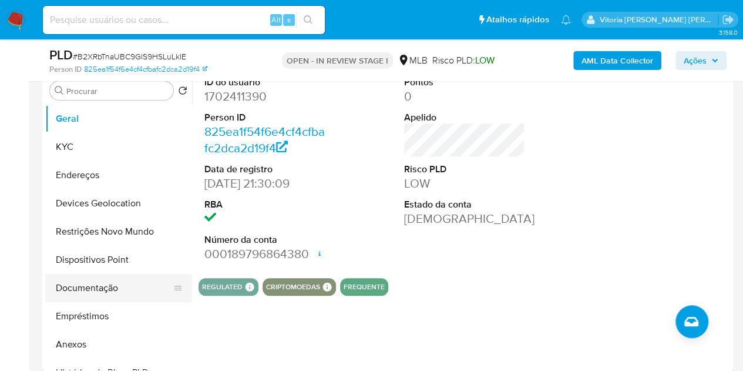
click at [96, 291] on button "Documentação" at bounding box center [113, 288] width 137 height 28
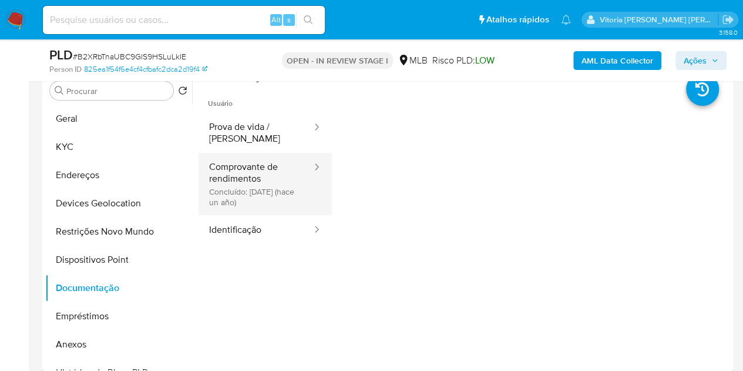
click at [270, 185] on button "Comprovante de rendimentos Concluído: [DATE] (hace un año)" at bounding box center [256, 184] width 115 height 62
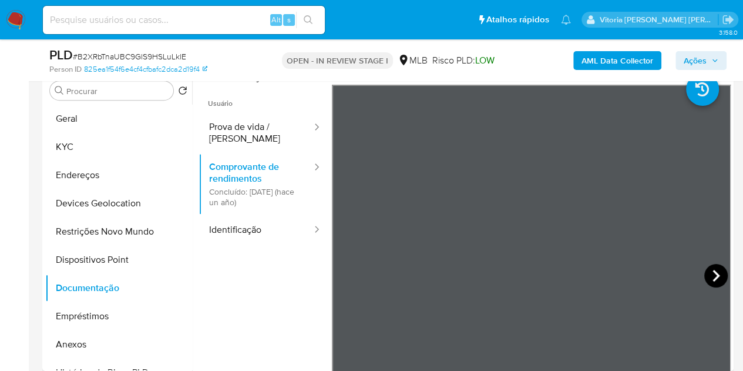
click at [713, 274] on icon at bounding box center [716, 276] width 7 height 12
click at [356, 275] on icon at bounding box center [347, 276] width 24 height 24
click at [713, 285] on icon at bounding box center [716, 276] width 24 height 24
click at [346, 266] on icon at bounding box center [347, 276] width 24 height 24
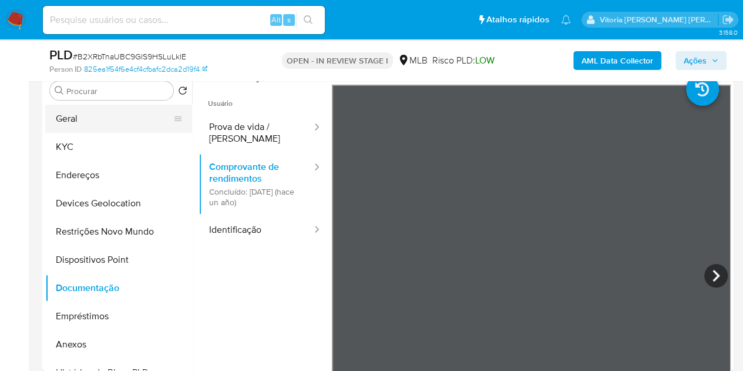
click at [80, 126] on button "Geral" at bounding box center [113, 119] width 137 height 28
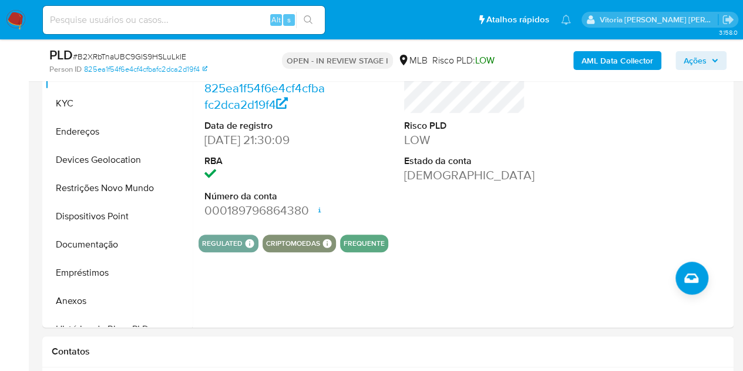
scroll to position [294, 0]
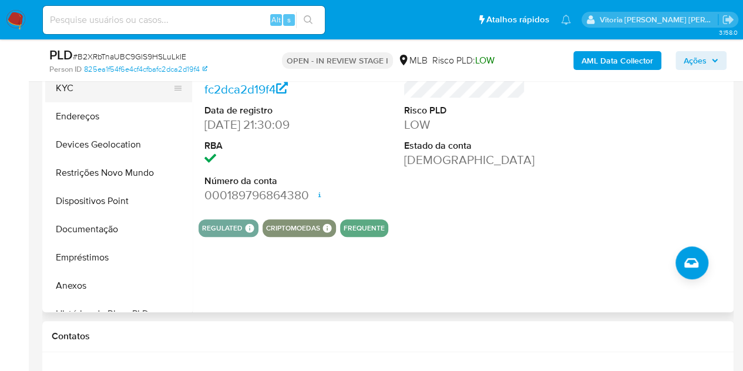
click at [90, 89] on button "KYC" at bounding box center [113, 88] width 137 height 28
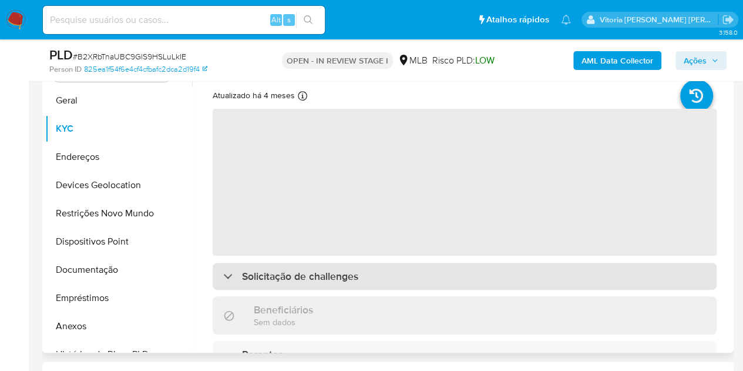
scroll to position [235, 0]
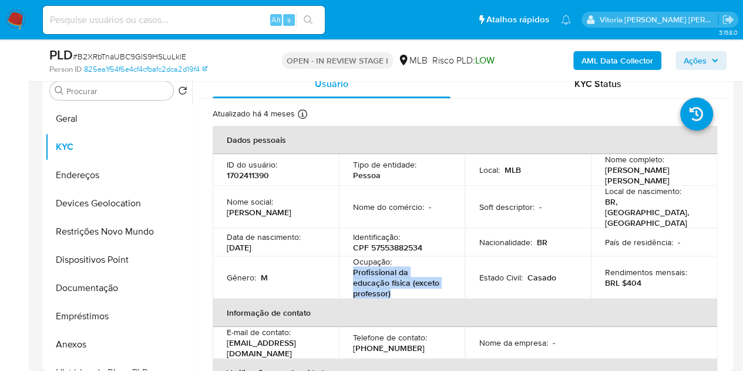
drag, startPoint x: 438, startPoint y: 268, endPoint x: 343, endPoint y: 264, distance: 94.7
click at [343, 264] on td "Ocupação : Profissional da educação física (exceto professor)" at bounding box center [402, 277] width 126 height 42
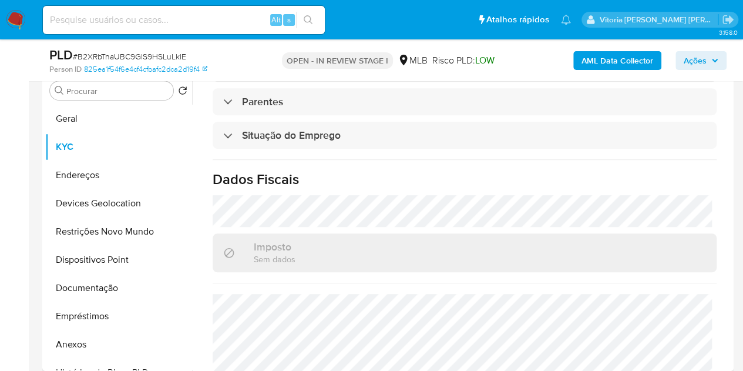
scroll to position [548, 0]
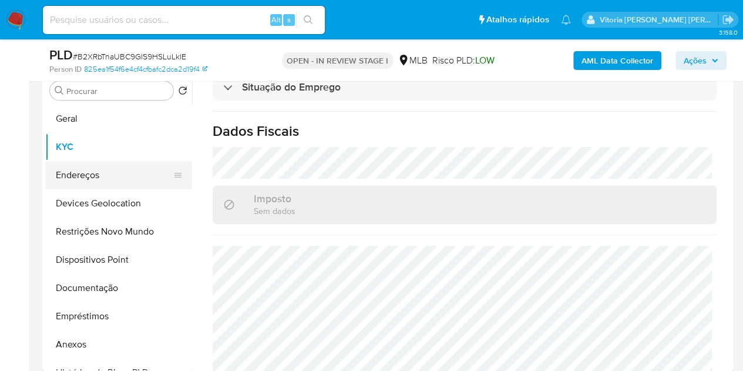
click at [75, 167] on button "Endereços" at bounding box center [113, 175] width 137 height 28
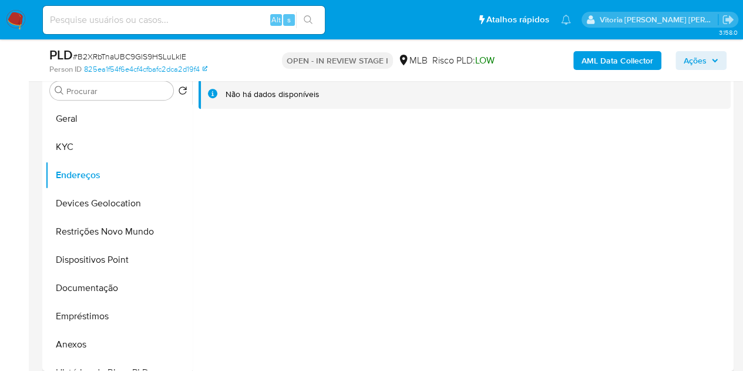
scroll to position [176, 0]
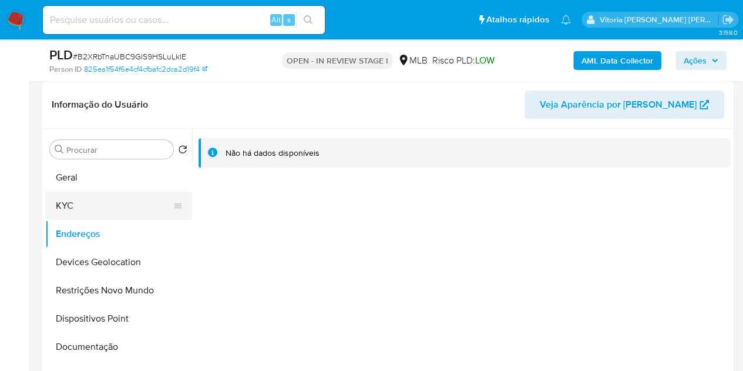
click at [106, 194] on button "KYC" at bounding box center [113, 206] width 137 height 28
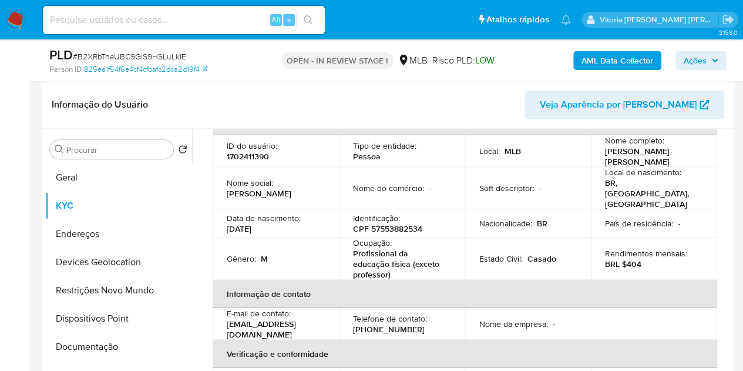
scroll to position [78, 0]
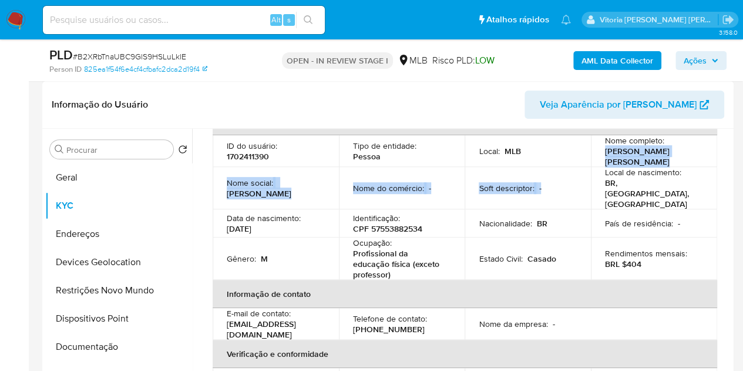
drag, startPoint x: 635, startPoint y: 167, endPoint x: 602, endPoint y: 156, distance: 35.5
click at [602, 156] on tbody "ID do usuário : 1702411390 Tipo de entidade : Pessoa Local : MLB Nome completo …" at bounding box center [465, 207] width 505 height 145
click at [620, 157] on p "Jose Elias Santos de Matos" at bounding box center [651, 156] width 93 height 21
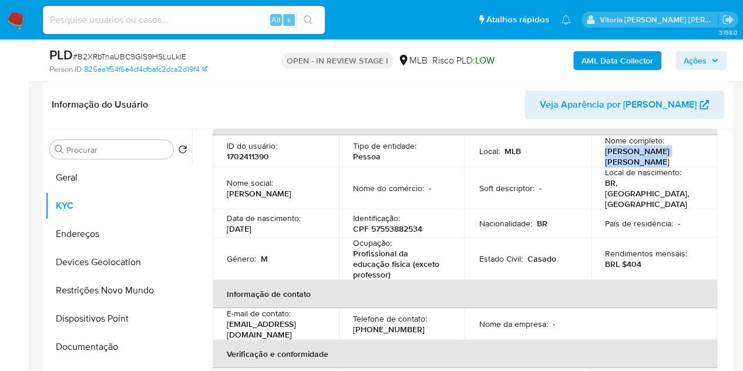
drag, startPoint x: 623, startPoint y: 166, endPoint x: 603, endPoint y: 153, distance: 23.8
click at [605, 153] on p "Jose Elias Santos de Matos" at bounding box center [651, 156] width 93 height 21
copy p "Jose Elias Santos de Matos"
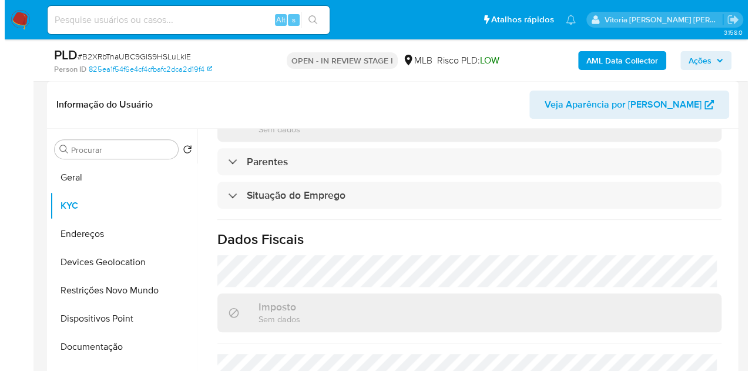
scroll to position [548, 0]
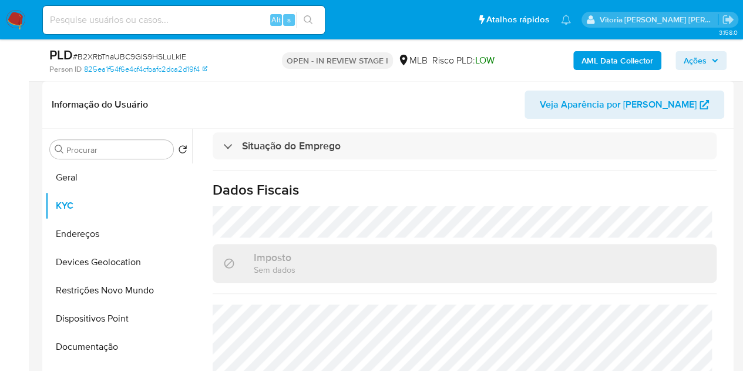
click at [615, 62] on b "AML Data Collector" at bounding box center [618, 60] width 72 height 19
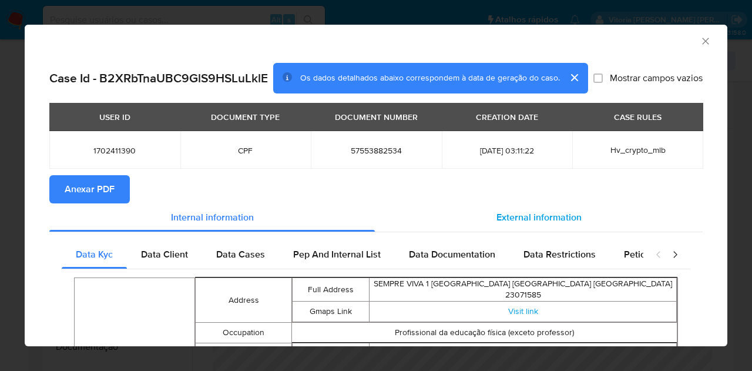
click at [497, 215] on span "External information" at bounding box center [538, 217] width 85 height 14
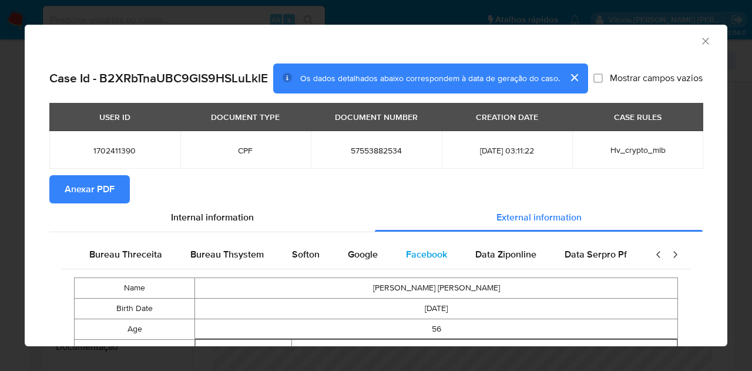
scroll to position [0, 397]
click at [353, 253] on span "Google" at bounding box center [355, 254] width 30 height 14
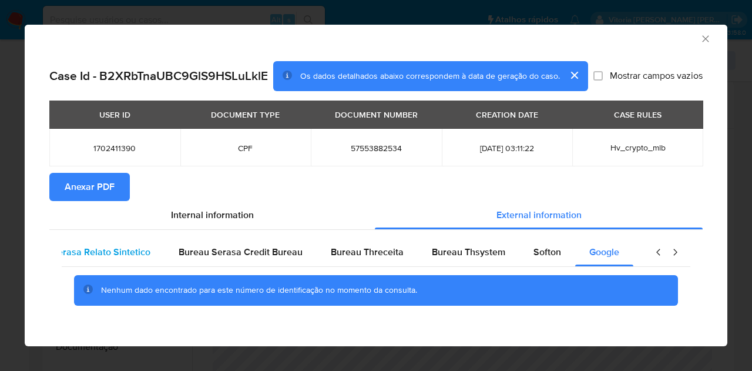
scroll to position [0, 0]
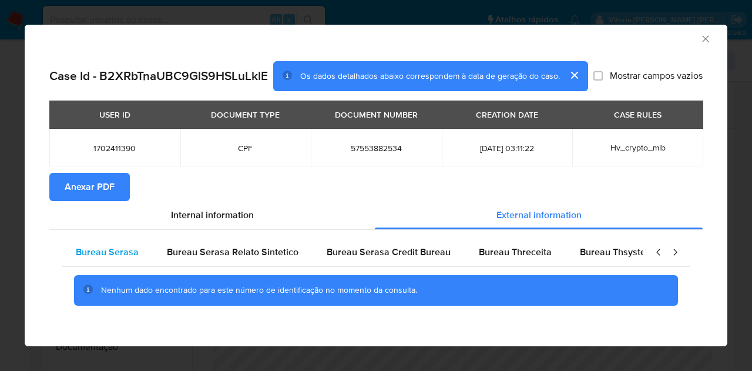
click at [96, 251] on span "Bureau Serasa" at bounding box center [107, 252] width 63 height 14
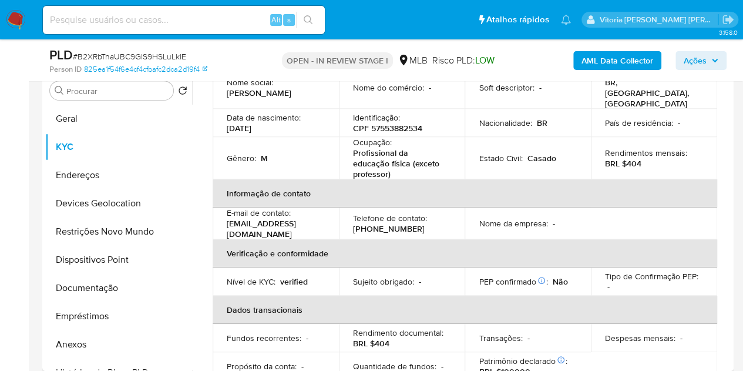
scroll to position [19, 0]
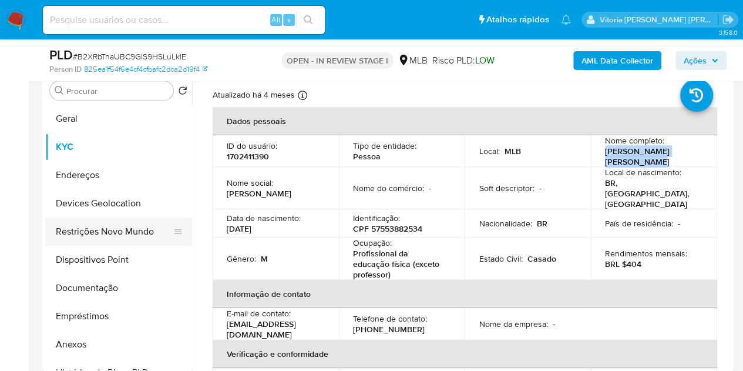
click at [96, 231] on button "Restrições Novo Mundo" at bounding box center [113, 231] width 137 height 28
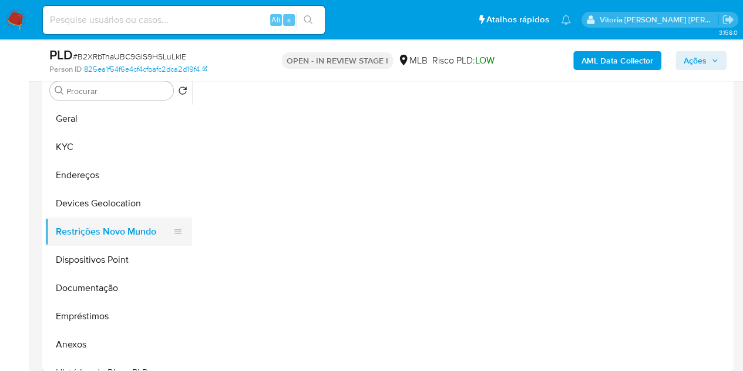
scroll to position [0, 0]
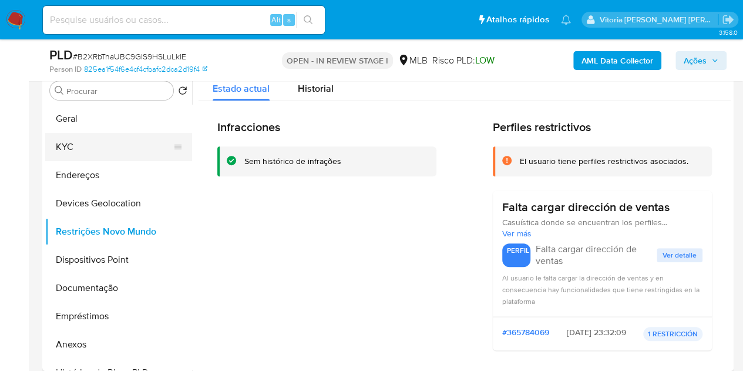
click at [98, 149] on button "KYC" at bounding box center [113, 147] width 137 height 28
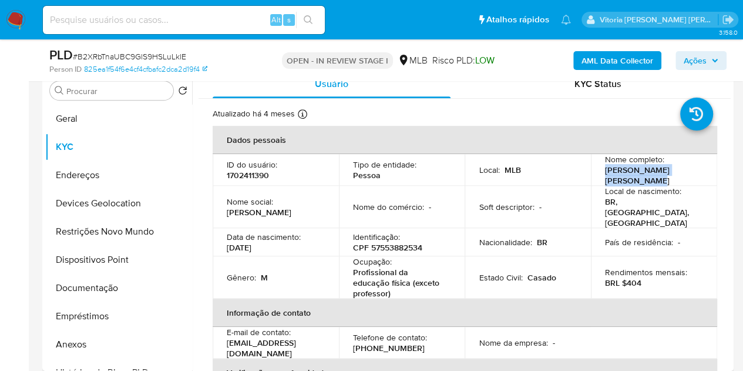
drag, startPoint x: 628, startPoint y: 181, endPoint x: 600, endPoint y: 171, distance: 29.4
click at [600, 171] on td "Nome completo : Jose Elias Santos de Matos" at bounding box center [654, 170] width 126 height 32
copy p "Jose Elias Santos de Matos"
click at [261, 175] on p "1702411390" at bounding box center [248, 175] width 42 height 11
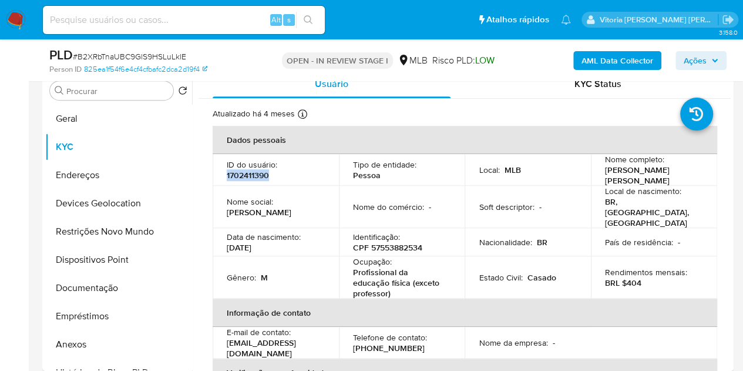
copy p "1702411390"
click at [52, 119] on button "Geral" at bounding box center [113, 119] width 137 height 28
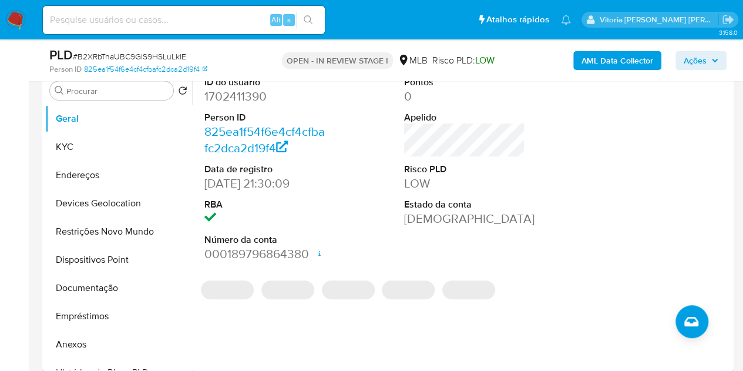
scroll to position [176, 0]
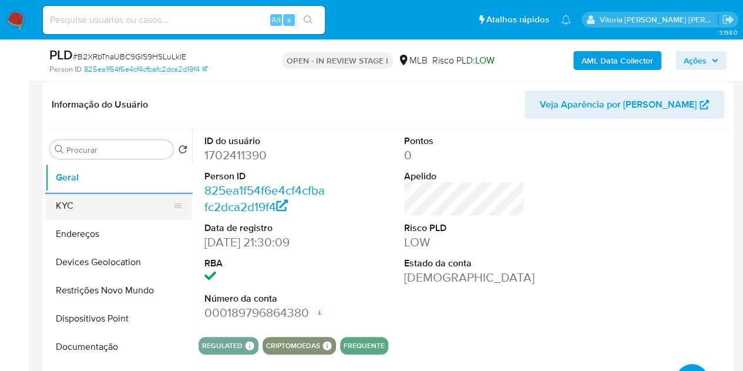
click at [101, 199] on button "KYC" at bounding box center [113, 206] width 137 height 28
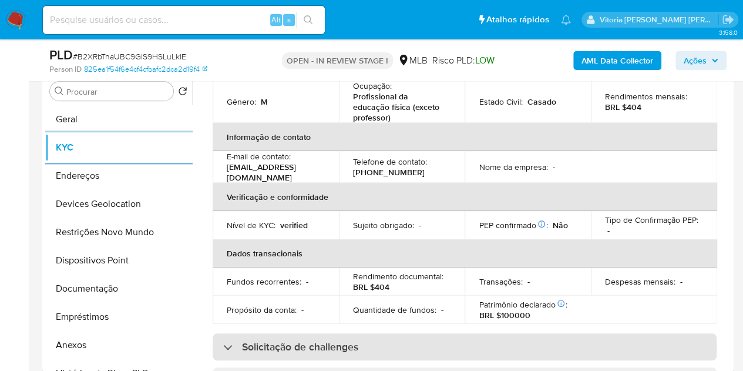
click at [341, 340] on h3 "Solicitação de challenges" at bounding box center [300, 346] width 116 height 13
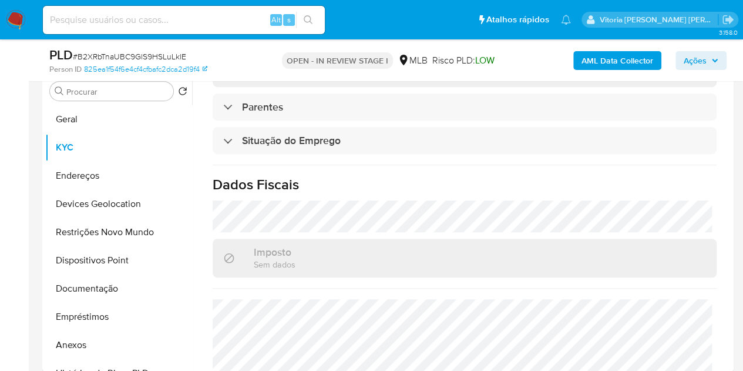
scroll to position [637, 0]
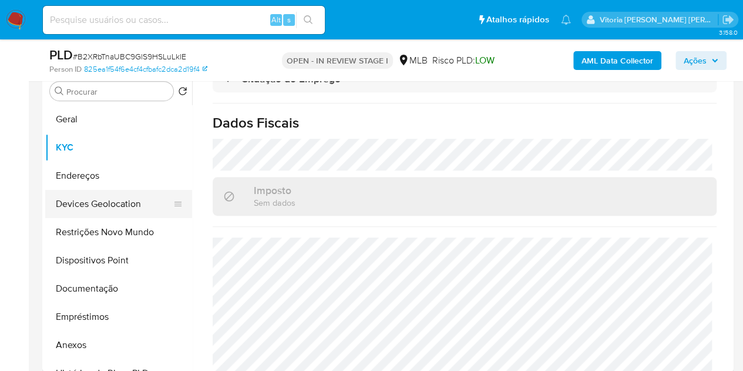
click at [89, 194] on button "Devices Geolocation" at bounding box center [113, 204] width 137 height 28
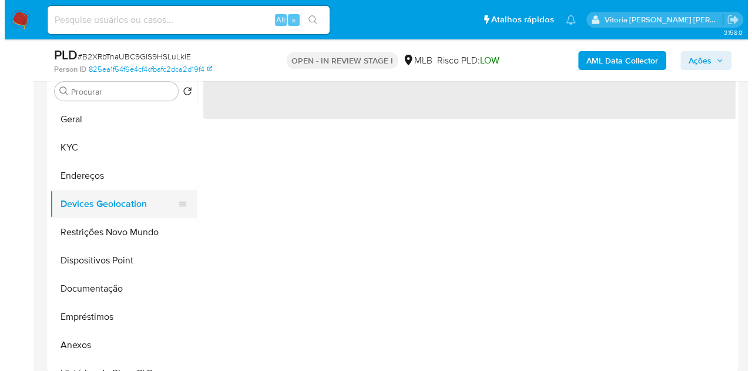
scroll to position [0, 0]
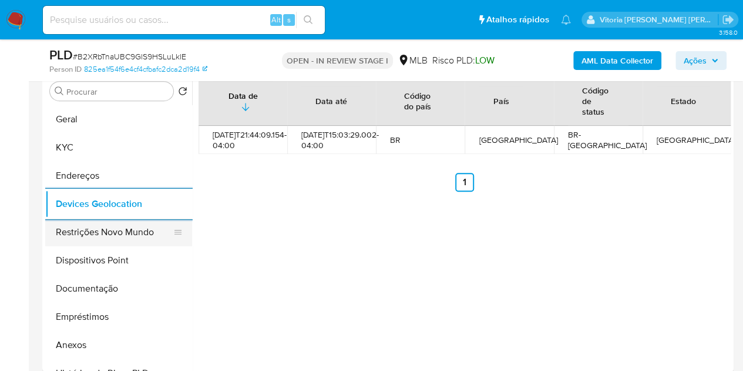
click at [75, 233] on button "Restrições Novo Mundo" at bounding box center [113, 232] width 137 height 28
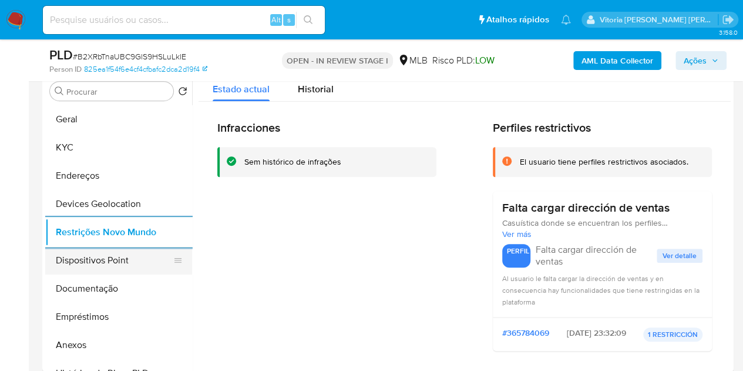
click at [103, 264] on button "Dispositivos Point" at bounding box center [113, 260] width 137 height 28
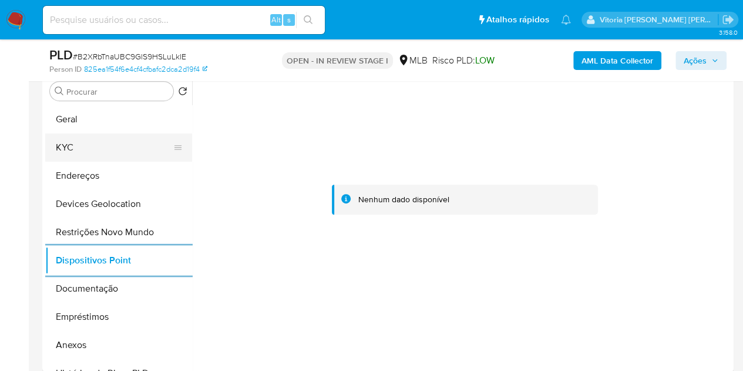
click at [75, 149] on button "KYC" at bounding box center [113, 147] width 137 height 28
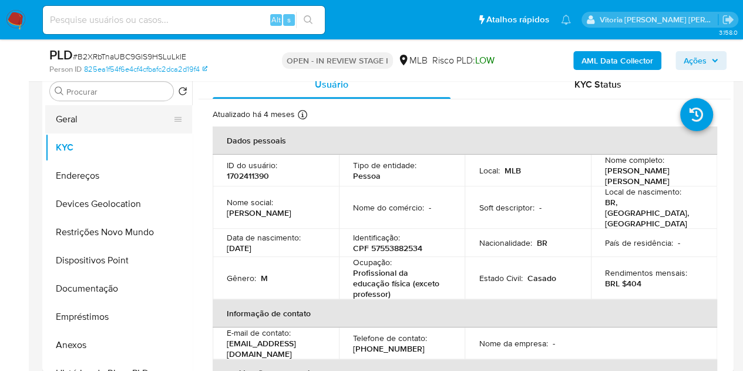
click at [55, 122] on button "Geral" at bounding box center [113, 119] width 137 height 28
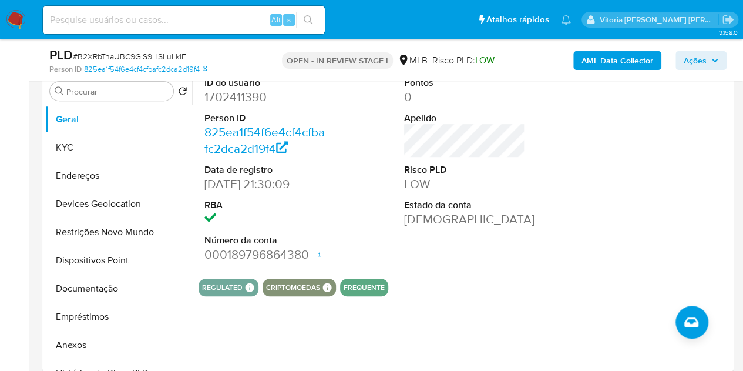
drag, startPoint x: 695, startPoint y: 58, endPoint x: 459, endPoint y: 46, distance: 235.9
click at [695, 60] on span "Ações" at bounding box center [695, 60] width 23 height 19
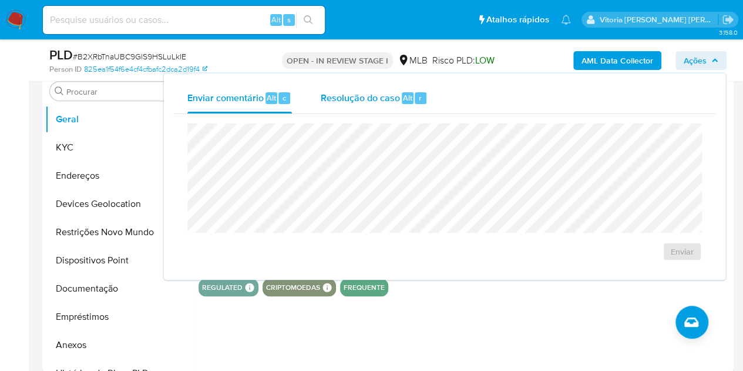
click at [383, 108] on div "Resolução do caso Alt r" at bounding box center [374, 98] width 108 height 31
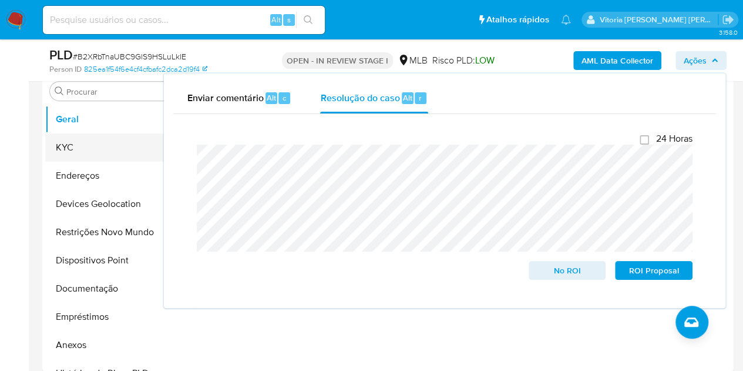
click at [87, 144] on button "KYC" at bounding box center [113, 147] width 137 height 28
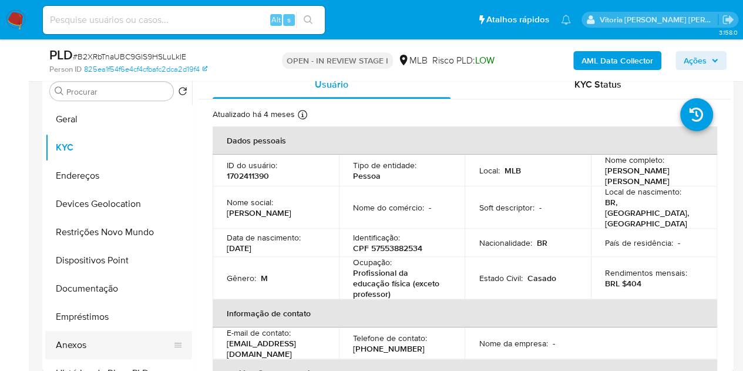
click at [68, 350] on button "Anexos" at bounding box center [113, 345] width 137 height 28
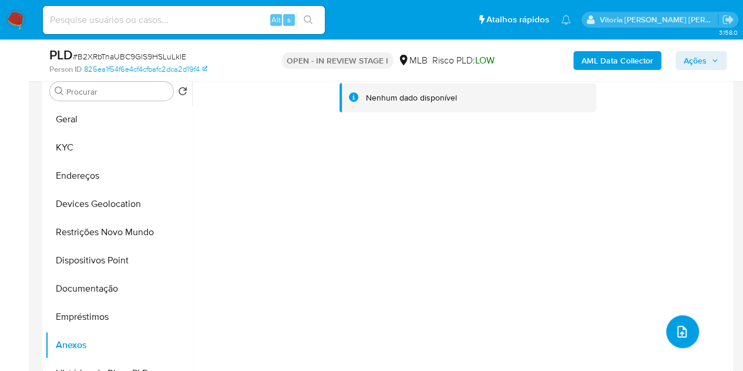
click at [686, 335] on button "upload-file" at bounding box center [682, 331] width 33 height 33
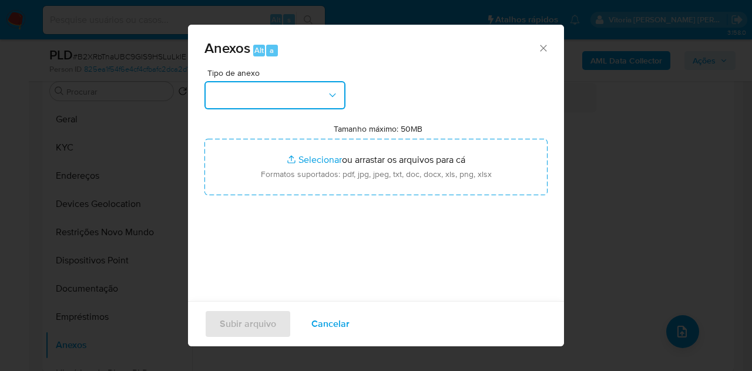
click at [291, 106] on button "button" at bounding box center [274, 95] width 141 height 28
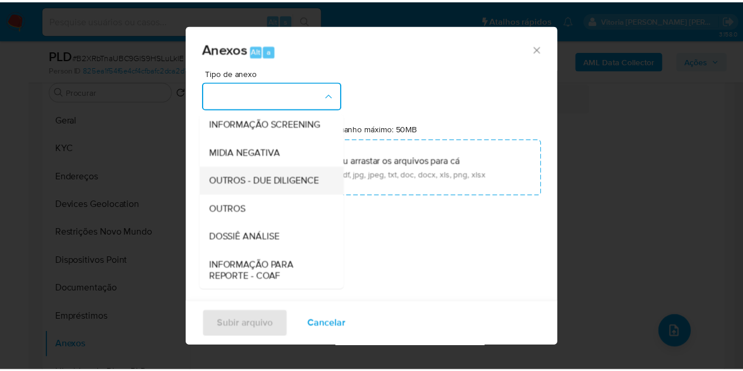
scroll to position [118, 0]
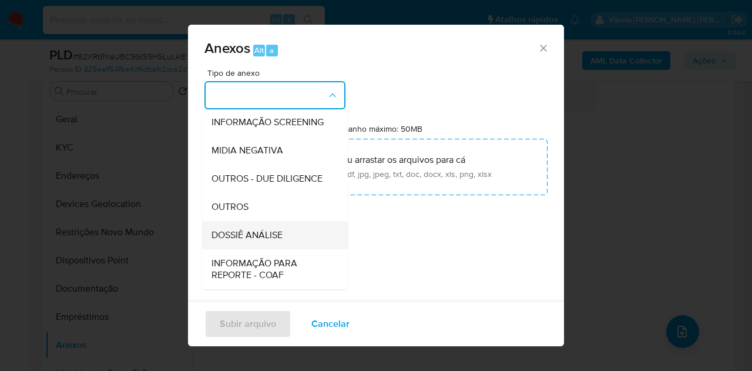
click at [243, 241] on span "DOSSIÊ ANÁLISE" at bounding box center [247, 235] width 71 height 12
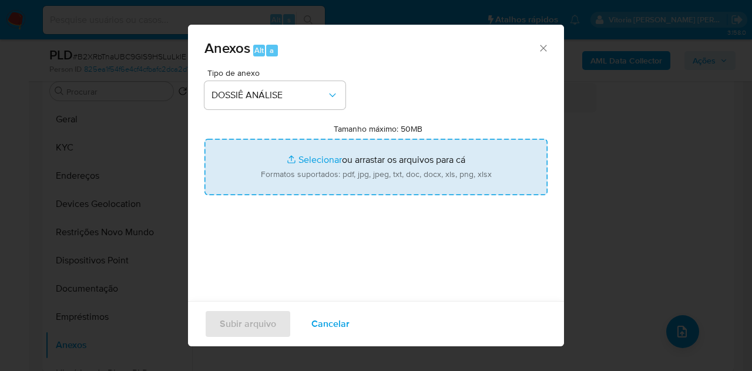
type input "C:\fakepath\Caselog B2XRbTnaUBC9GlS9HSLuLklE_2025_09_11_07_35_09.pdf"
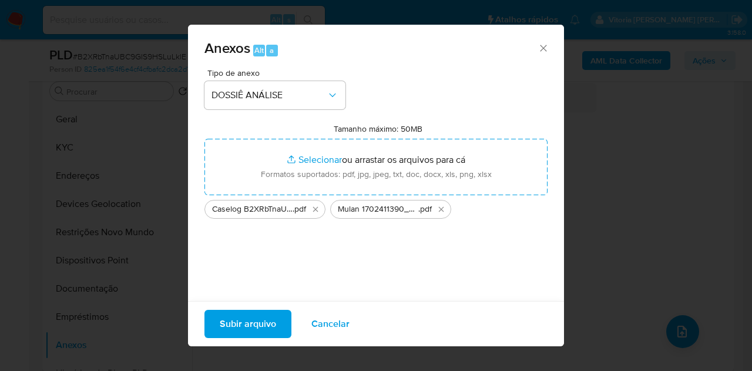
click at [261, 317] on span "Subir arquivo" at bounding box center [248, 324] width 56 height 26
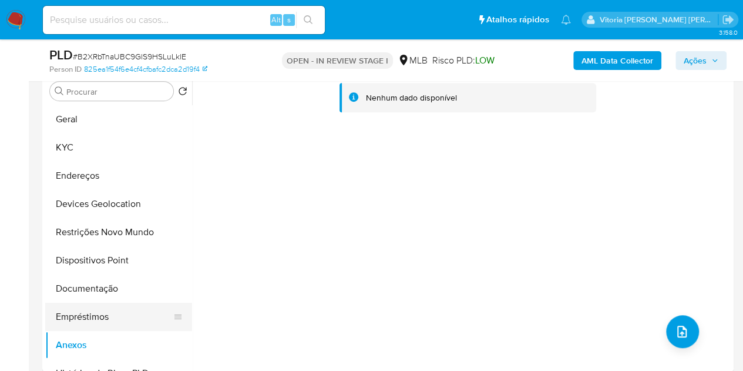
click at [83, 318] on button "Empréstimos" at bounding box center [113, 317] width 137 height 28
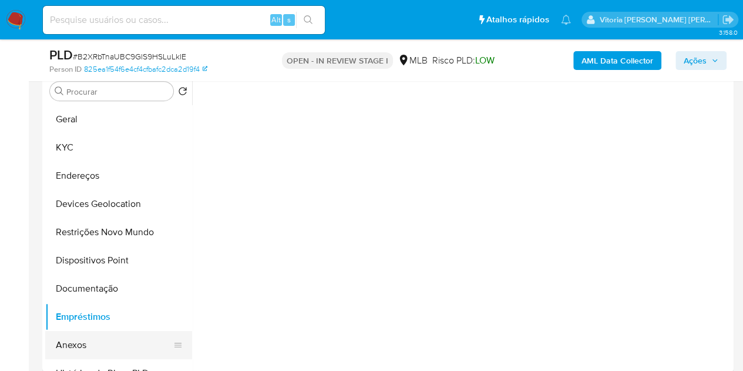
click at [71, 341] on button "Anexos" at bounding box center [113, 345] width 137 height 28
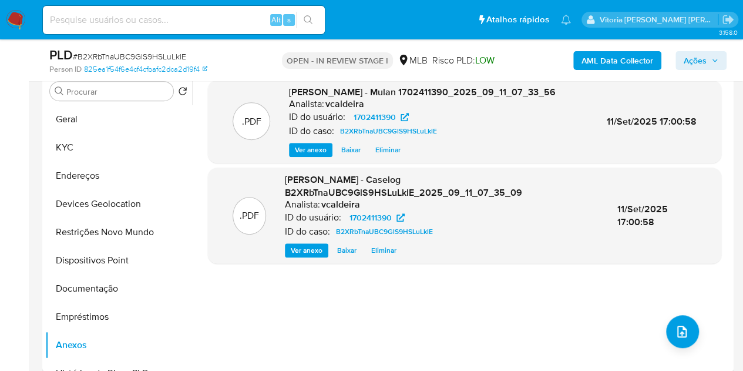
click at [595, 65] on b "AML Data Collector" at bounding box center [618, 60] width 72 height 19
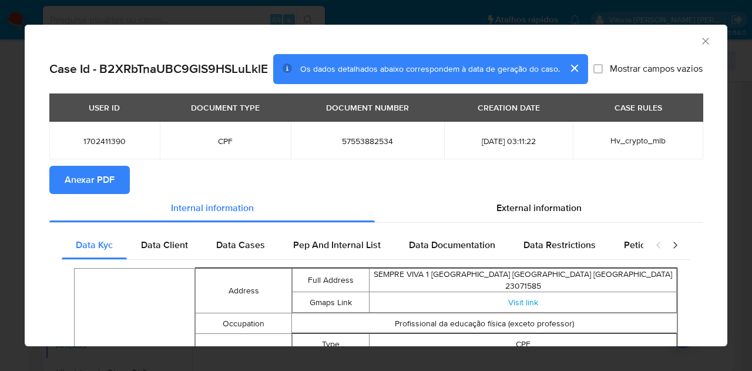
click at [100, 177] on span "Anexar PDF" at bounding box center [90, 180] width 50 height 26
click at [700, 41] on icon "Fechar a janela" at bounding box center [706, 41] width 12 height 12
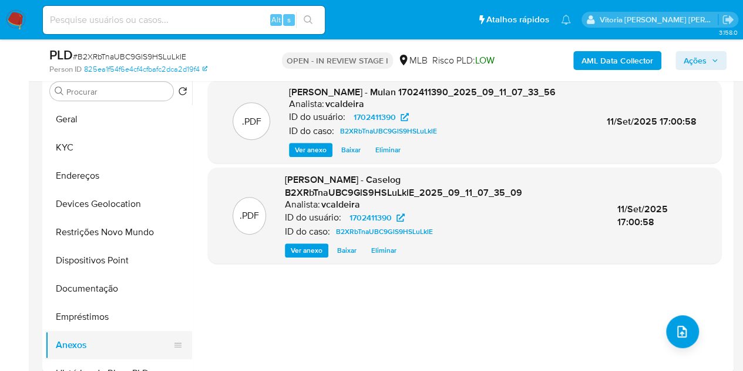
click at [73, 331] on button "Anexos" at bounding box center [113, 345] width 137 height 28
click at [72, 316] on button "Empréstimos" at bounding box center [113, 317] width 137 height 28
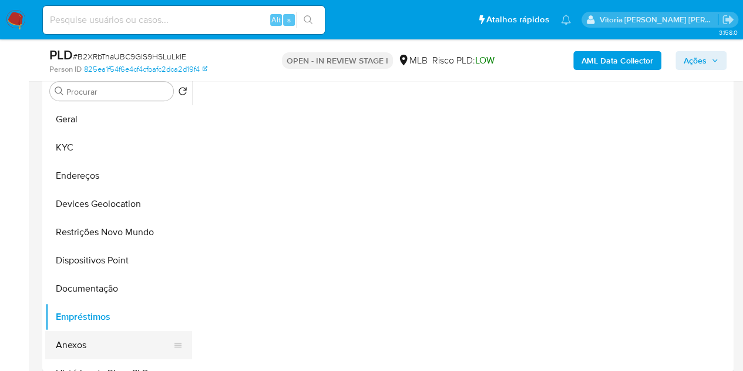
click at [73, 345] on button "Anexos" at bounding box center [113, 345] width 137 height 28
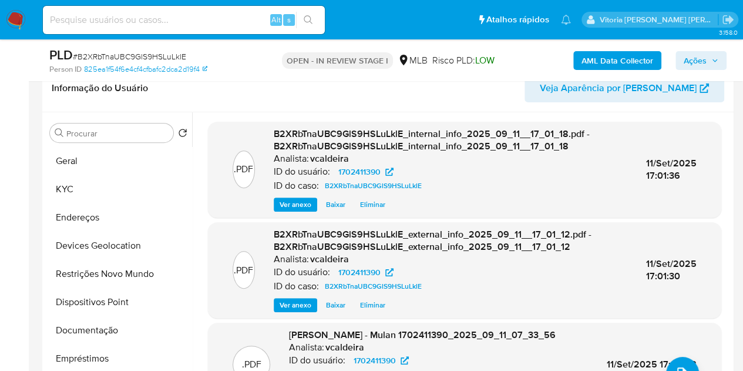
scroll to position [176, 0]
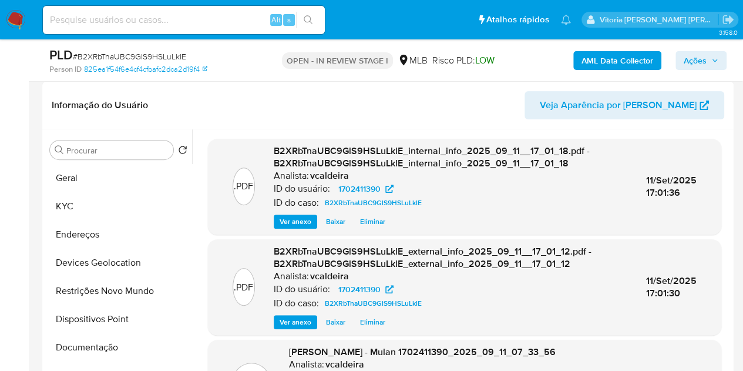
click at [692, 60] on span "Ações" at bounding box center [695, 60] width 23 height 19
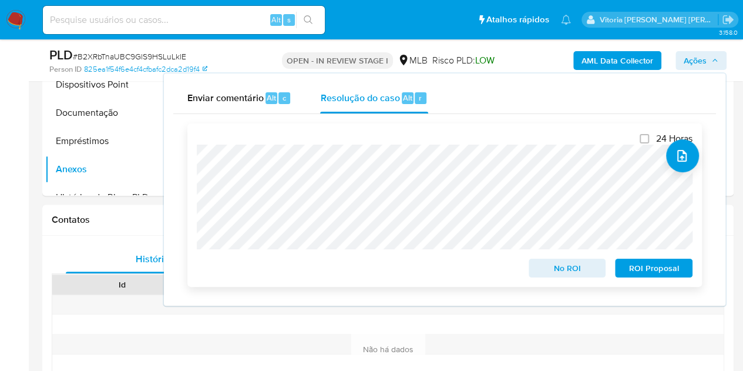
scroll to position [411, 0]
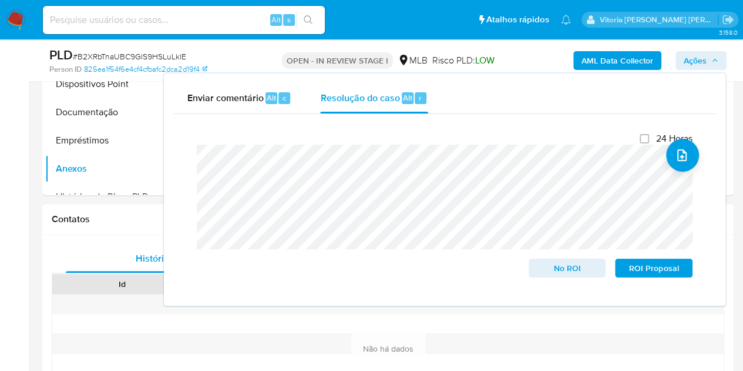
click at [689, 58] on span "Ações" at bounding box center [695, 60] width 23 height 19
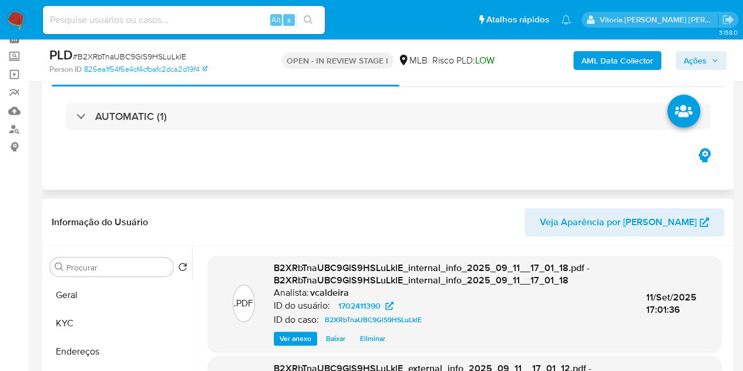
scroll to position [58, 0]
click at [693, 64] on span "Ações" at bounding box center [695, 60] width 23 height 19
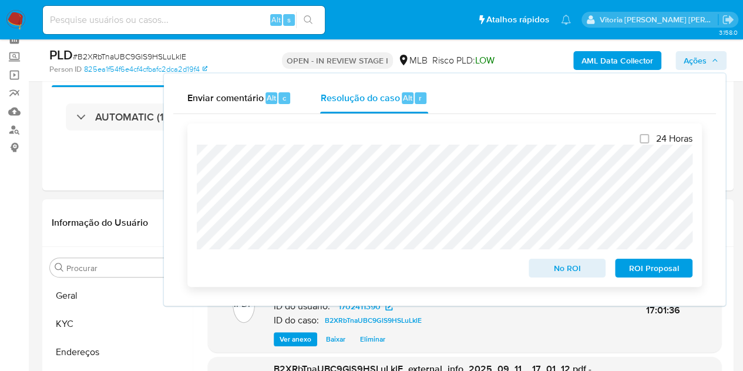
scroll to position [293, 0]
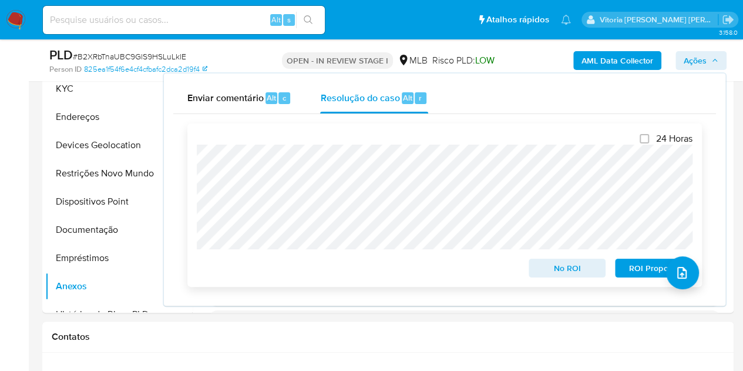
click at [559, 271] on span "No ROI" at bounding box center [567, 268] width 61 height 16
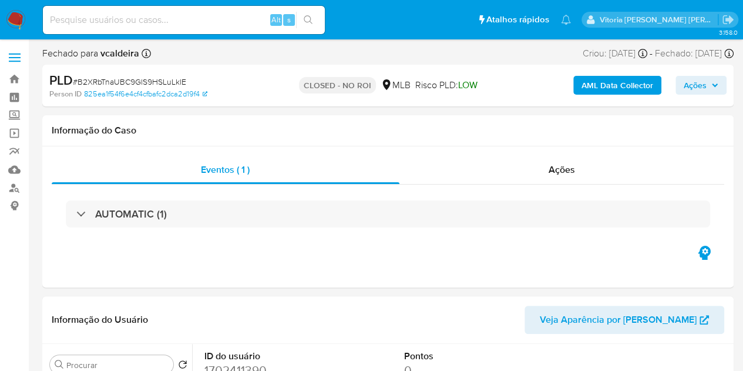
select select "10"
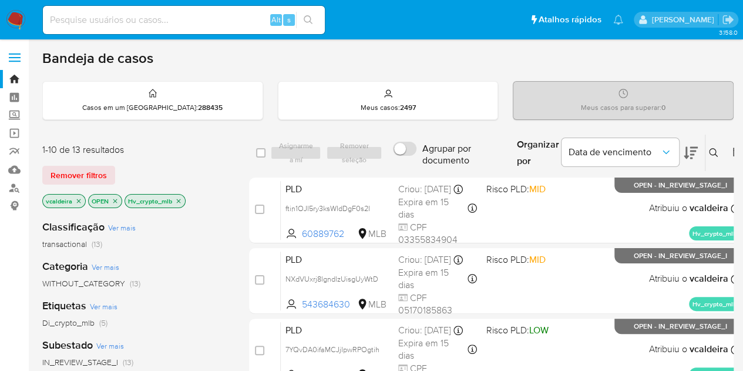
click at [13, 22] on img at bounding box center [16, 20] width 20 height 20
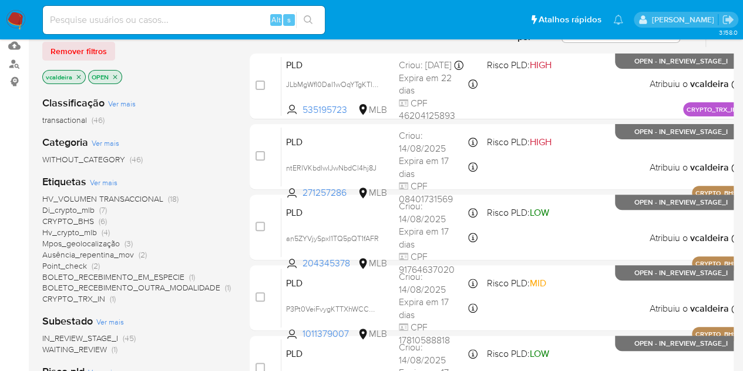
scroll to position [176, 0]
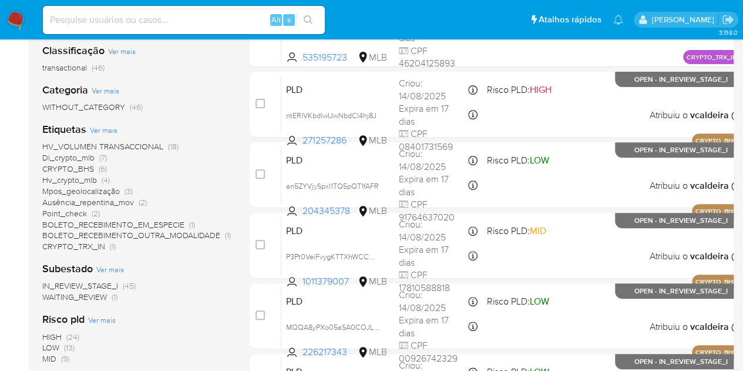
click at [55, 182] on span "Hv_crypto_mlb" at bounding box center [69, 180] width 55 height 12
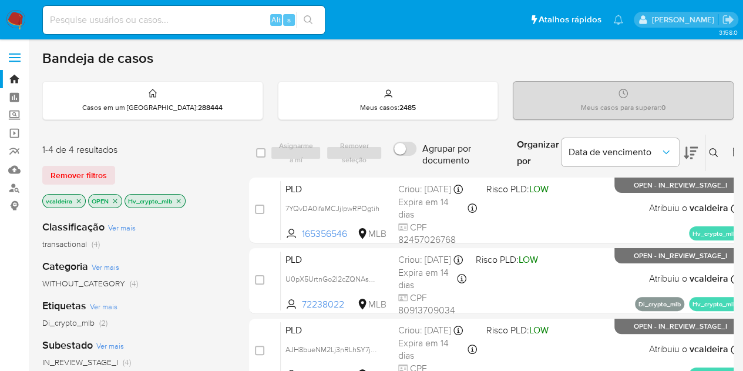
click at [177, 203] on p "Hv_crypto_mlb" at bounding box center [155, 200] width 60 height 13
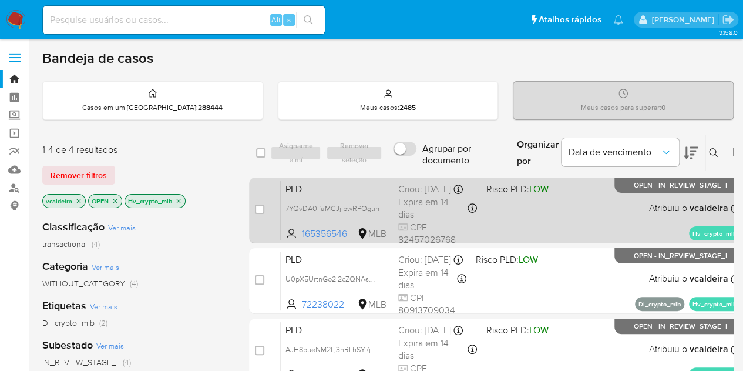
click at [637, 218] on div "PLD 7YQvDA0ifaMCJjIpwRPOgtih 165356546 MLB Risco PLD: LOW Criou: [DATE] Criou: …" at bounding box center [510, 209] width 459 height 59
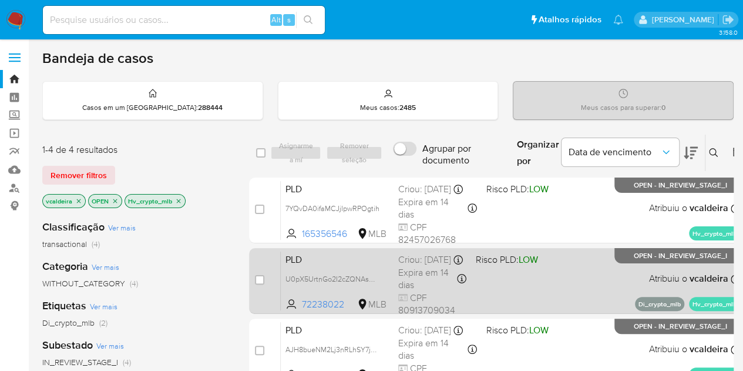
click at [628, 259] on p "OPEN - IN_REVIEW_STAGE_I" at bounding box center [681, 255] width 132 height 15
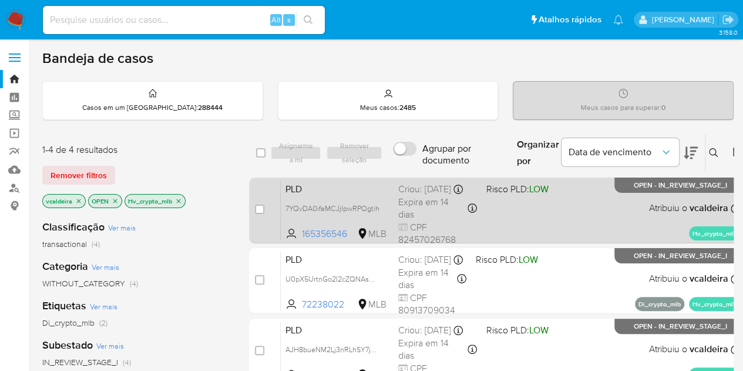
scroll to position [118, 0]
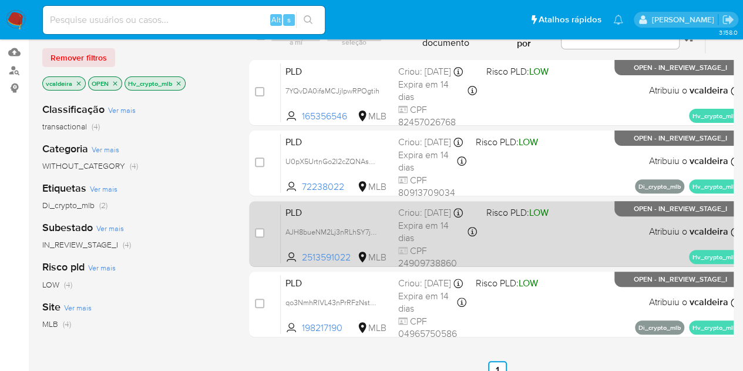
click at [615, 214] on div "PLD AJH8bueNM2Lj3nRLhSY7jN87 2513591022 MLB Risco PLD: LOW Criou: [DATE] Criou:…" at bounding box center [510, 233] width 459 height 59
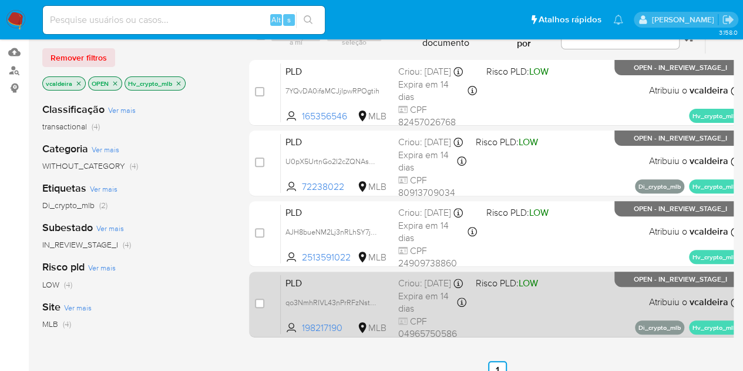
click at [639, 294] on div "PLD qo3NmhRIVL43nPrRFzNstYic 198217190 MLB Risco PLD: LOW Criou: [DATE] Criou: …" at bounding box center [510, 303] width 459 height 59
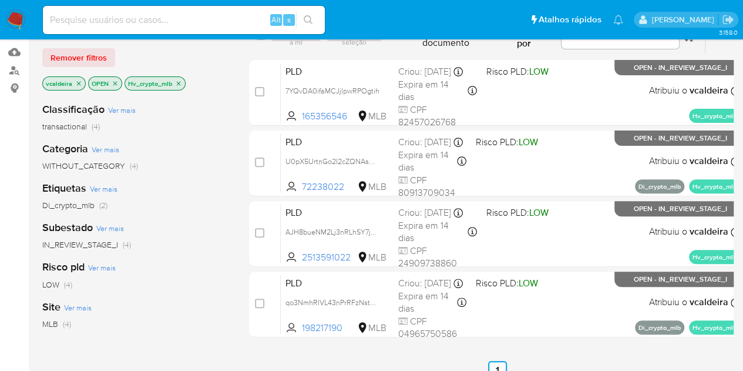
click at [179, 83] on icon "close-filter" at bounding box center [179, 83] width 4 height 4
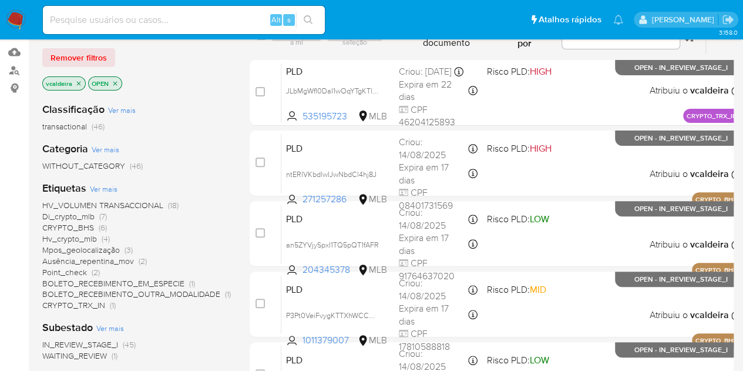
click at [78, 216] on span "Di_crypto_mlb" at bounding box center [68, 216] width 52 height 12
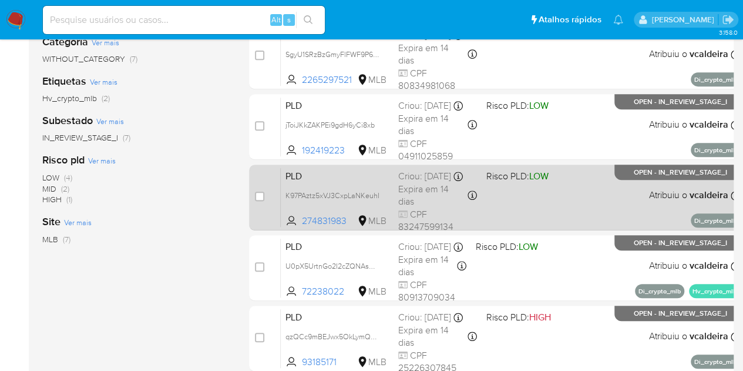
scroll to position [353, 0]
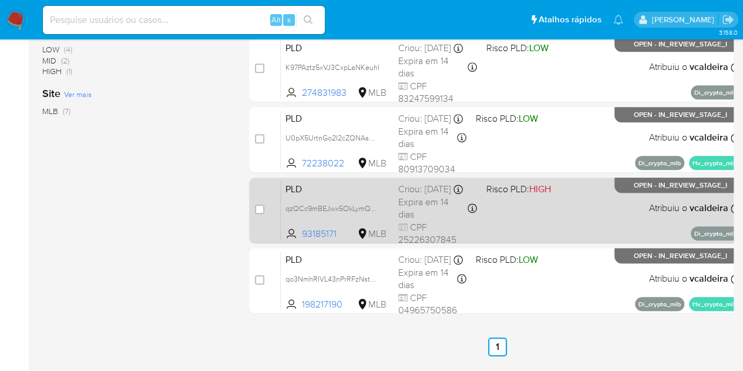
click at [653, 184] on span "OPEN - IN_REVIEW_STAGE_I" at bounding box center [680, 185] width 93 height 6
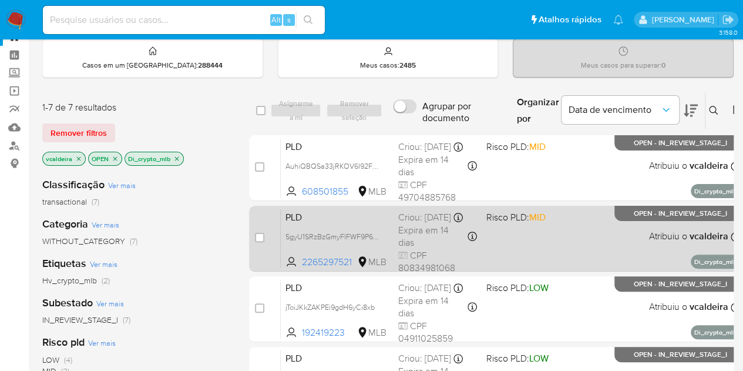
scroll to position [0, 0]
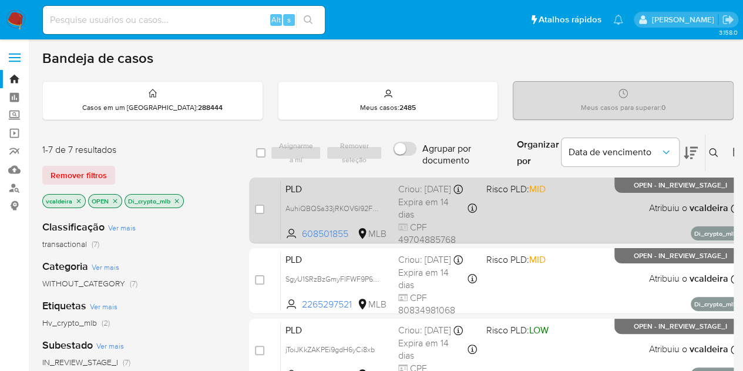
click at [630, 194] on div "PLD AuhiQBQSa33jRKOV6I92F1K5 608501855 MLB Risco PLD: MID Criou: [DATE] Criou: …" at bounding box center [510, 209] width 459 height 59
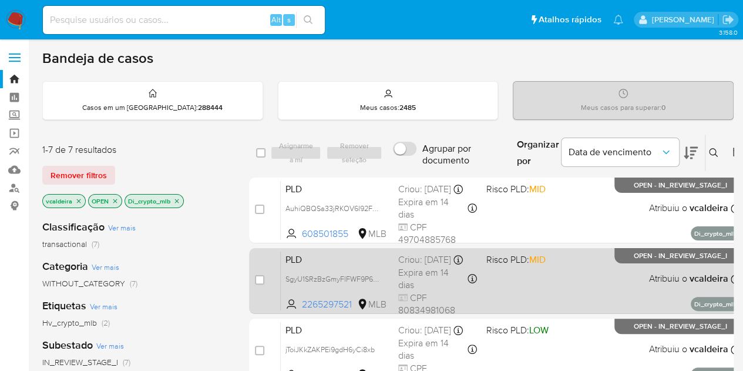
click at [617, 257] on p "OPEN - IN_REVIEW_STAGE_I" at bounding box center [681, 255] width 132 height 15
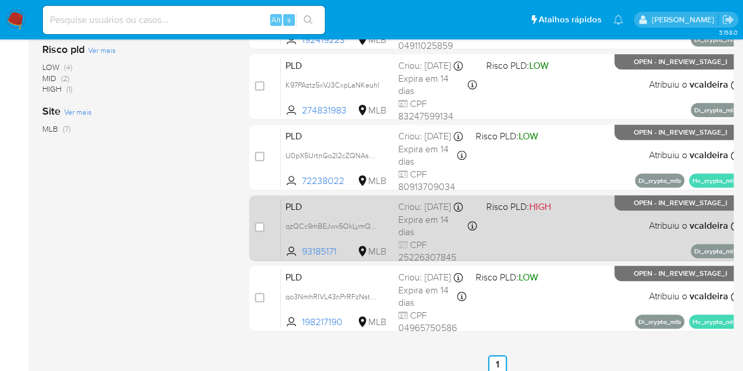
scroll to position [387, 0]
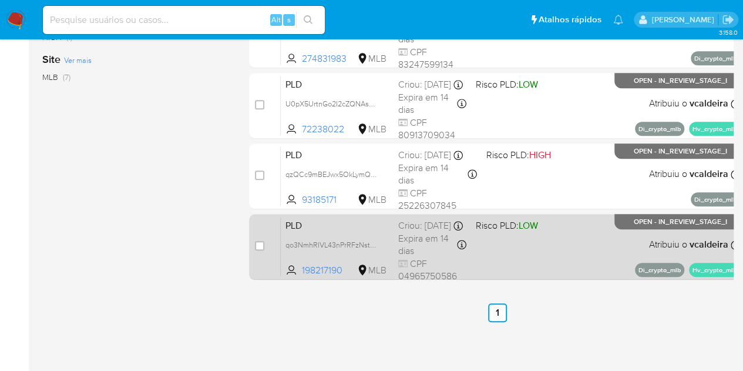
click at [634, 223] on span "OPEN - IN_REVIEW_STAGE_I" at bounding box center [680, 222] width 93 height 6
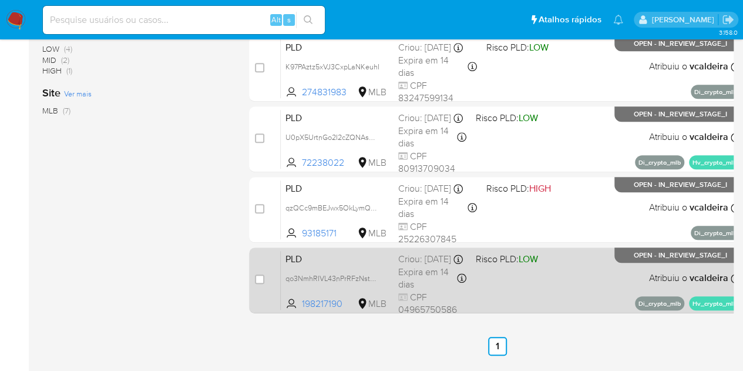
scroll to position [328, 0]
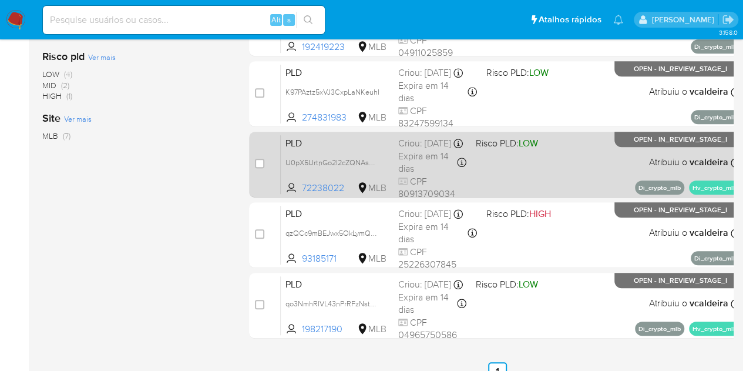
click at [618, 138] on p "OPEN - IN_REVIEW_STAGE_I" at bounding box center [681, 139] width 132 height 15
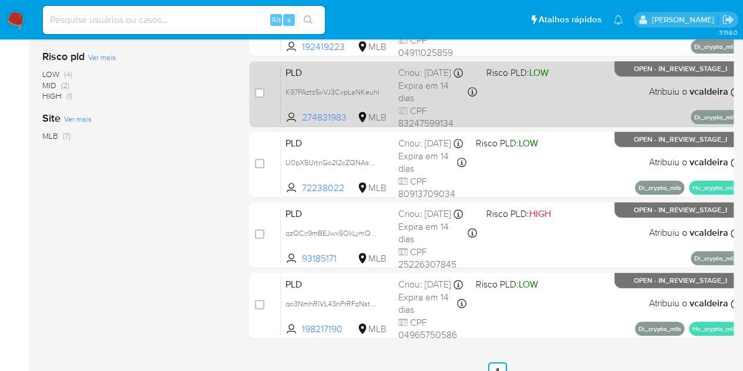
click at [642, 86] on div "PLD K97PAztz5xVJ3CxpLaNKeuhI 274831983 MLB Risco PLD: LOW Criou: [DATE] Criou: …" at bounding box center [510, 93] width 459 height 59
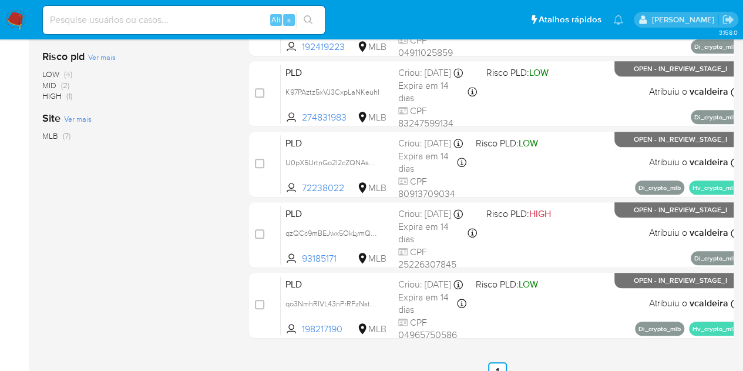
drag, startPoint x: 717, startPoint y: 260, endPoint x: 525, endPoint y: 398, distance: 236.1
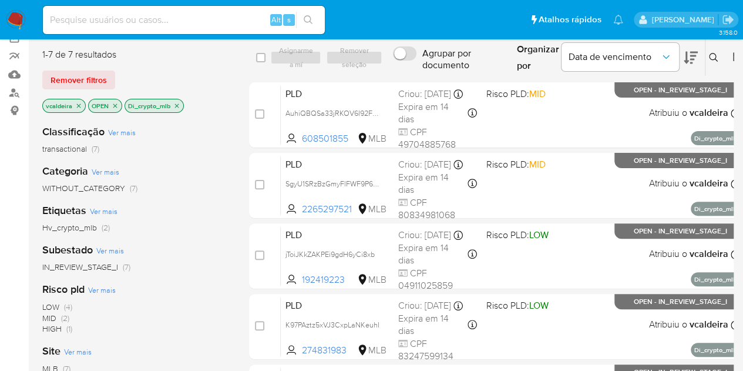
scroll to position [0, 0]
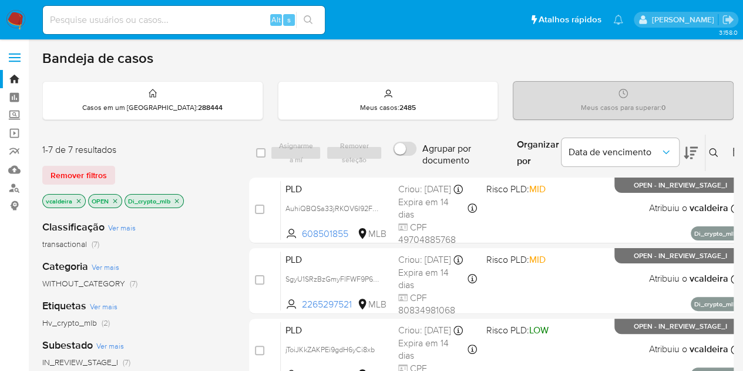
drag, startPoint x: 16, startPoint y: 19, endPoint x: 116, endPoint y: 5, distance: 101.5
click at [16, 19] on img at bounding box center [16, 20] width 20 height 20
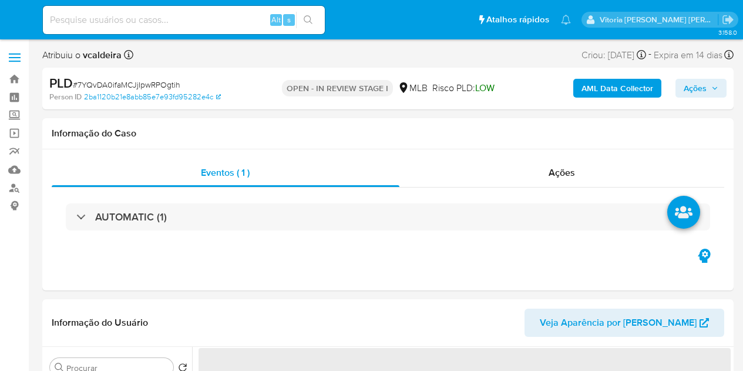
select select "10"
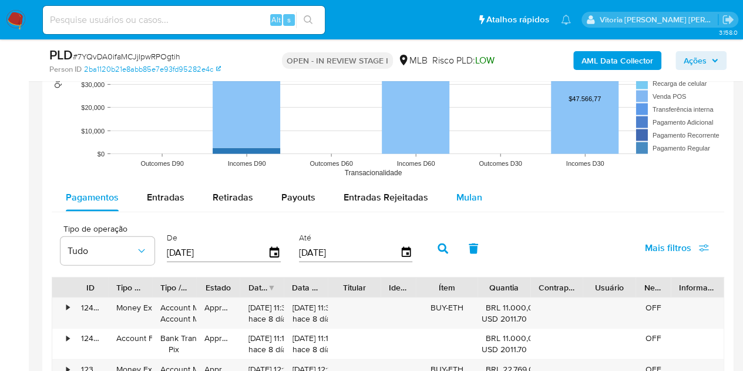
click at [457, 194] on span "Mulan" at bounding box center [470, 197] width 26 height 14
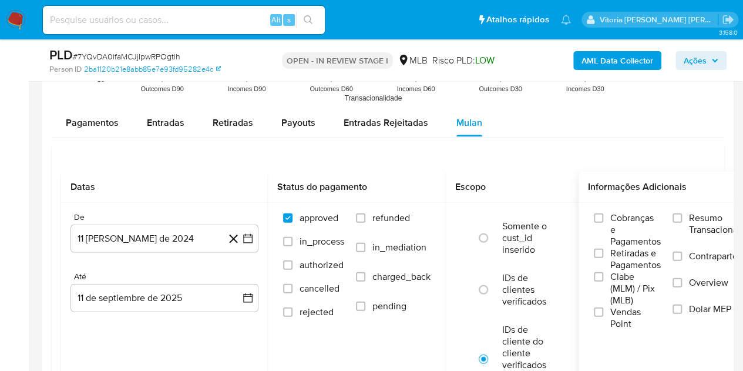
scroll to position [1293, 0]
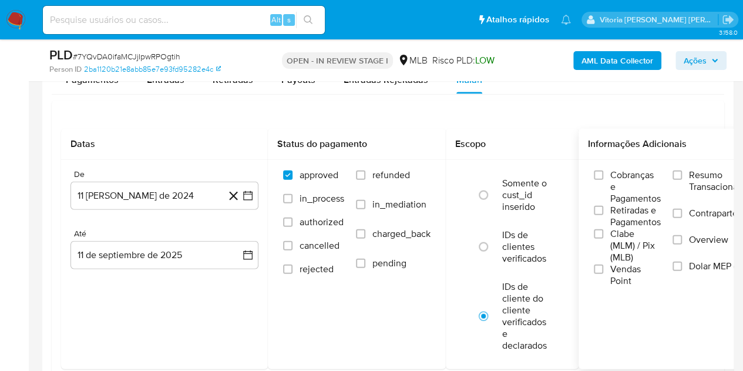
click at [709, 177] on span "Resumo Transacionalidade" at bounding box center [726, 181] width 74 height 24
click at [682, 177] on input "Resumo Transacionalidade" at bounding box center [677, 174] width 9 height 9
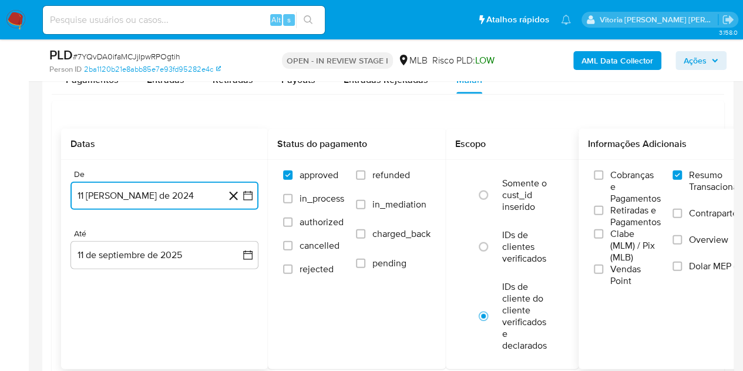
click at [90, 200] on button "11 [PERSON_NAME] de 2024" at bounding box center [165, 196] width 188 height 28
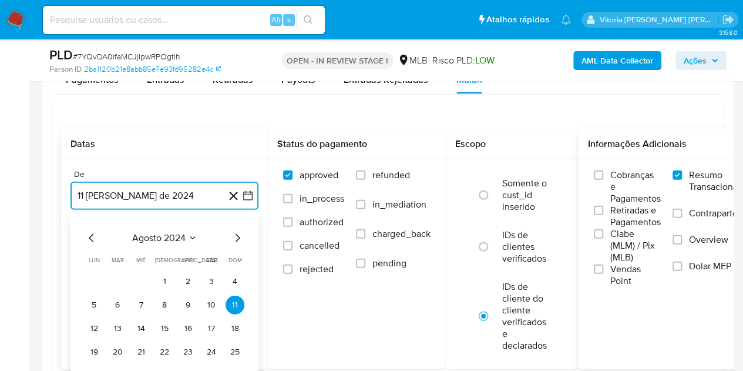
click at [186, 232] on button "agosto 2024" at bounding box center [164, 238] width 65 height 12
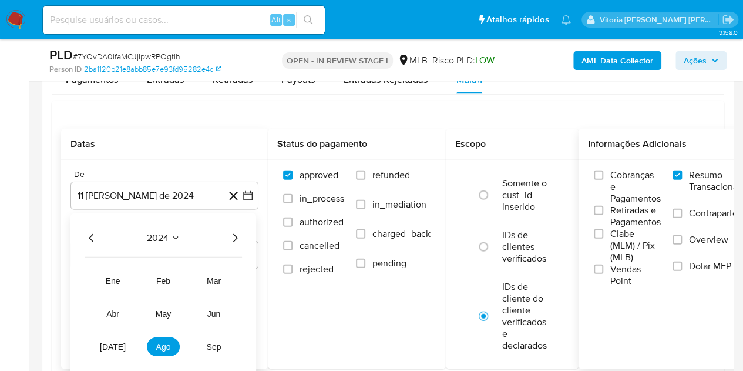
click at [229, 238] on icon "Año siguiente" at bounding box center [235, 238] width 14 height 14
click at [106, 343] on button "[DATE]" at bounding box center [112, 346] width 33 height 19
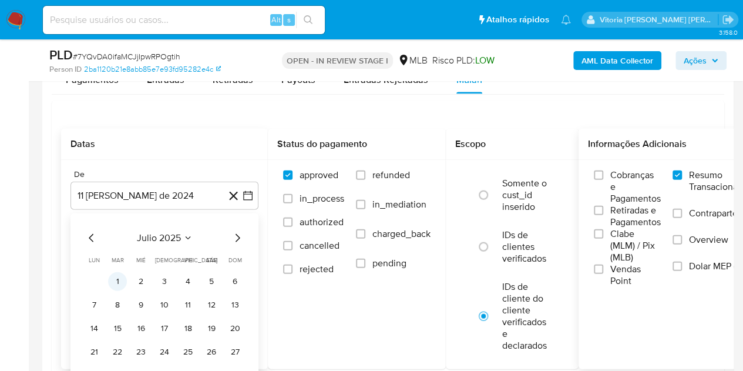
click at [112, 285] on button "1" at bounding box center [117, 281] width 19 height 19
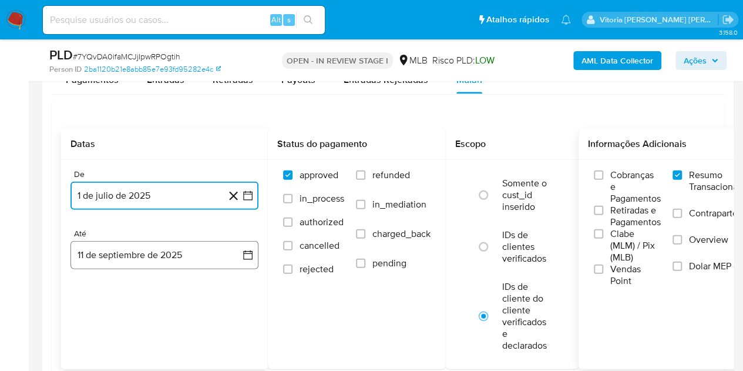
click at [113, 244] on button "11 de septiembre de 2025" at bounding box center [165, 255] width 188 height 28
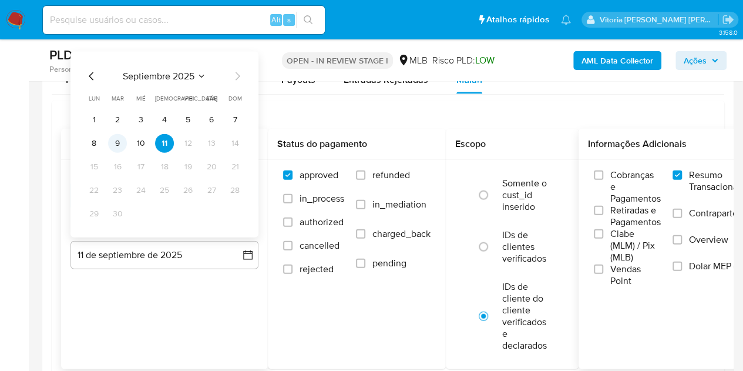
click at [115, 144] on button "9" at bounding box center [117, 143] width 19 height 19
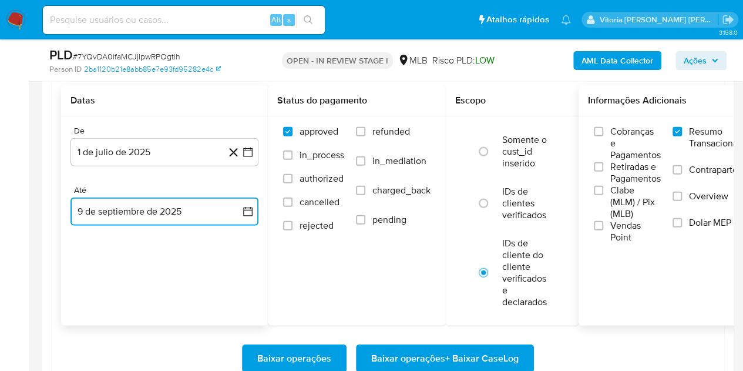
scroll to position [1410, 0]
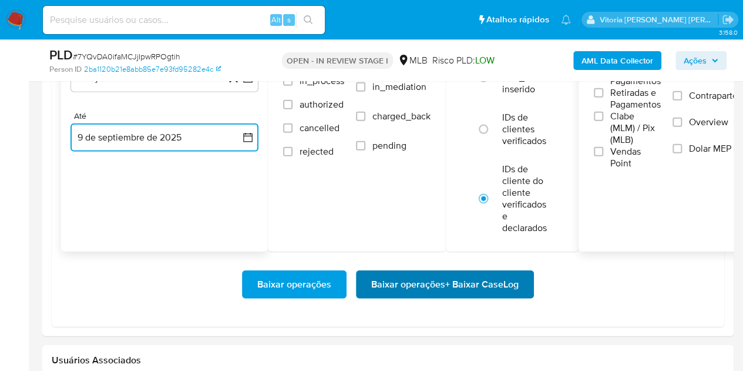
click at [431, 274] on span "Baixar operações + Baixar CaseLog" at bounding box center [444, 284] width 147 height 26
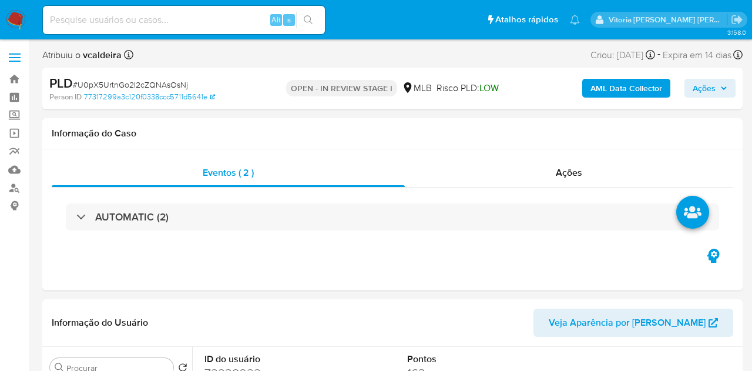
select select "10"
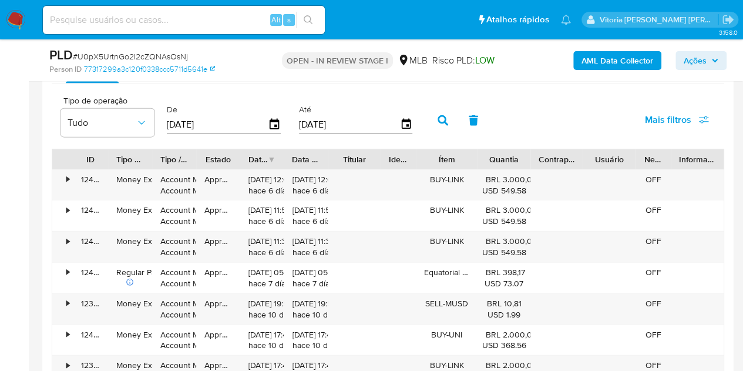
scroll to position [1116, 0]
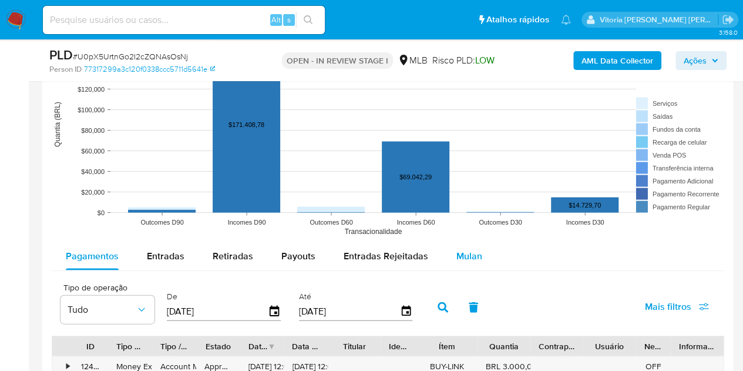
click at [471, 256] on span "Mulan" at bounding box center [470, 256] width 26 height 14
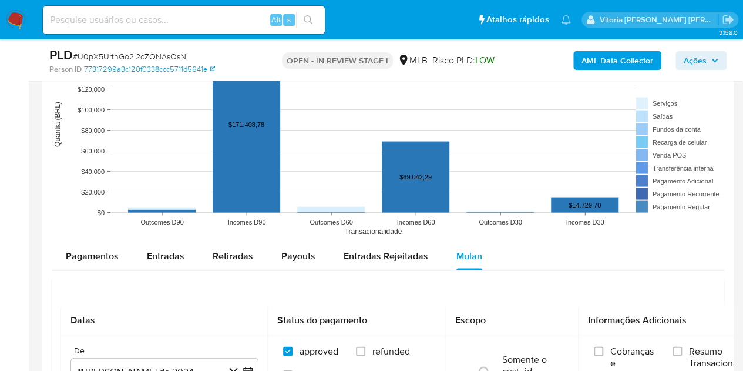
scroll to position [1175, 0]
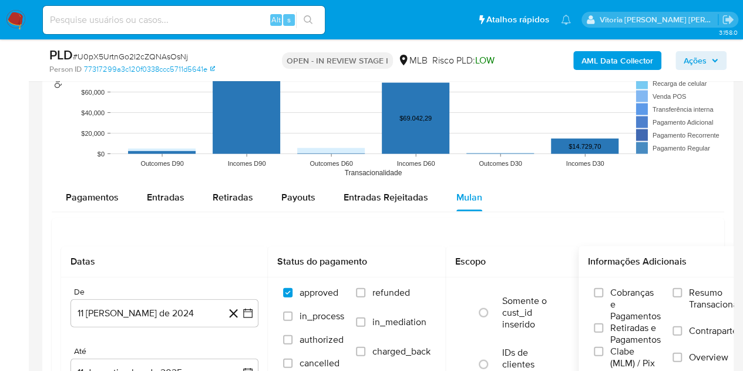
click at [715, 302] on span "Resumo Transacionalidade" at bounding box center [726, 299] width 74 height 24
click at [682, 297] on input "Resumo Transacionalidade" at bounding box center [677, 292] width 9 height 9
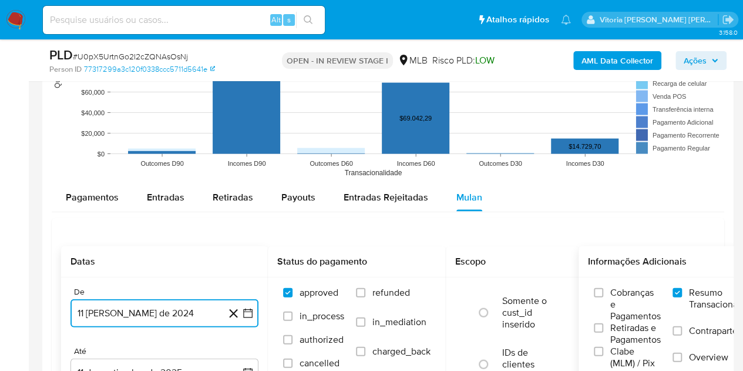
click at [153, 301] on button "11 [PERSON_NAME] de 2024" at bounding box center [165, 313] width 188 height 28
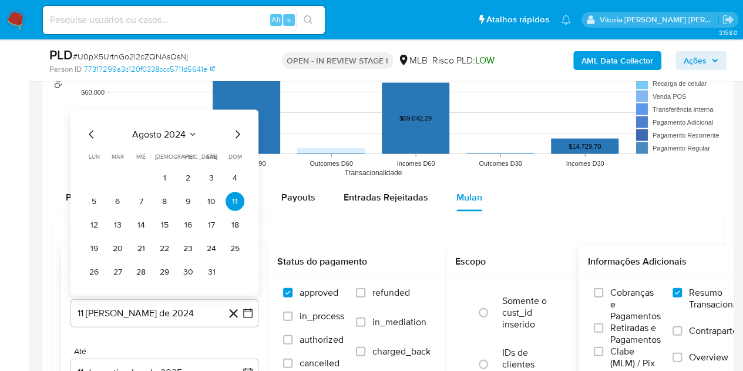
click at [181, 143] on div "agosto 2024 agosto 2024 lun lunes mar martes mié miércoles jue jueves vie viern…" at bounding box center [165, 204] width 160 height 154
click at [180, 132] on span "agosto 2024" at bounding box center [158, 135] width 53 height 12
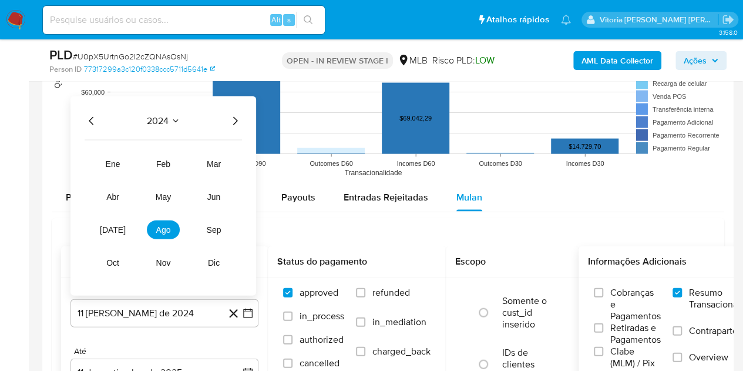
click at [235, 117] on icon "Año siguiente" at bounding box center [235, 121] width 5 height 8
click at [118, 231] on span "[DATE]" at bounding box center [113, 229] width 26 height 9
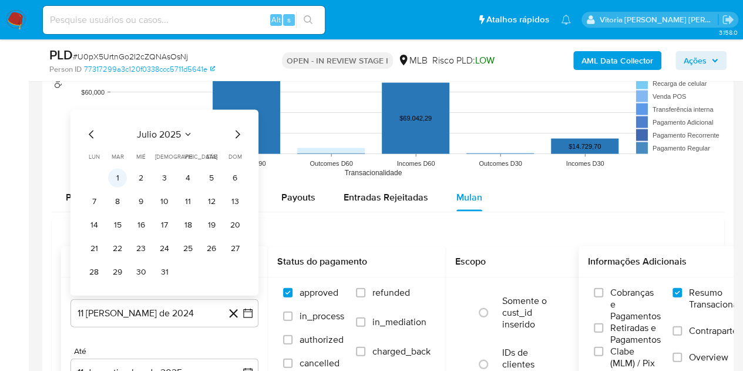
click at [116, 177] on button "1" at bounding box center [117, 178] width 19 height 19
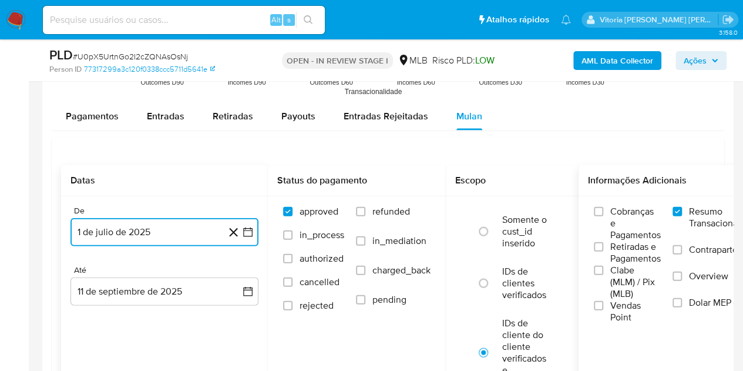
scroll to position [1293, 0]
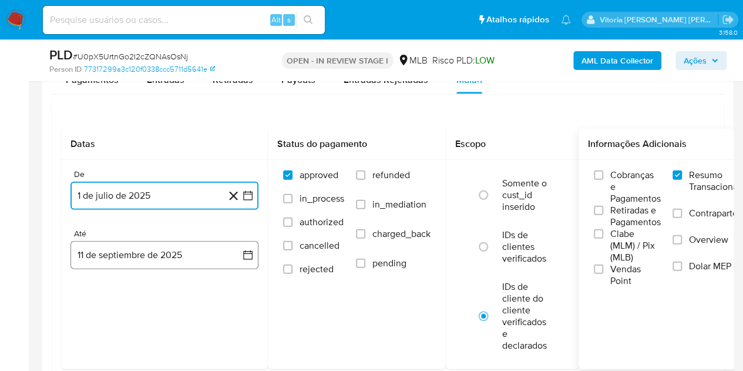
click at [127, 251] on button "11 de septiembre de 2025" at bounding box center [165, 255] width 188 height 28
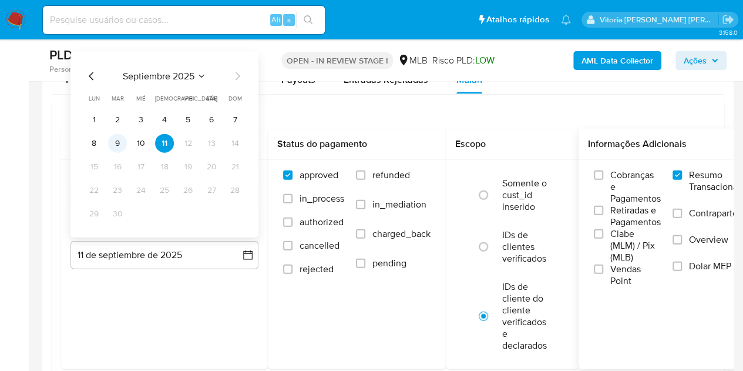
click at [123, 141] on button "9" at bounding box center [117, 143] width 19 height 19
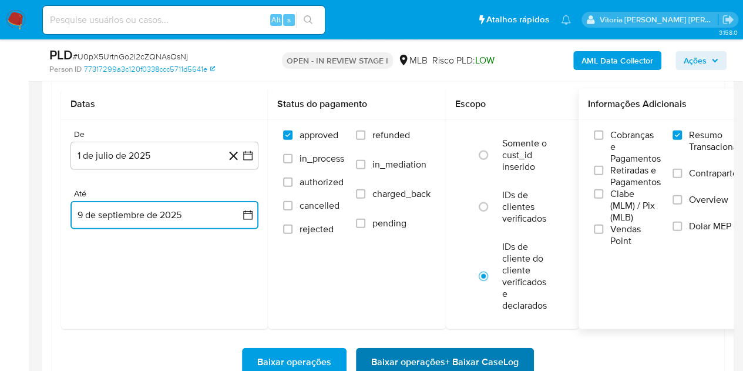
scroll to position [1351, 0]
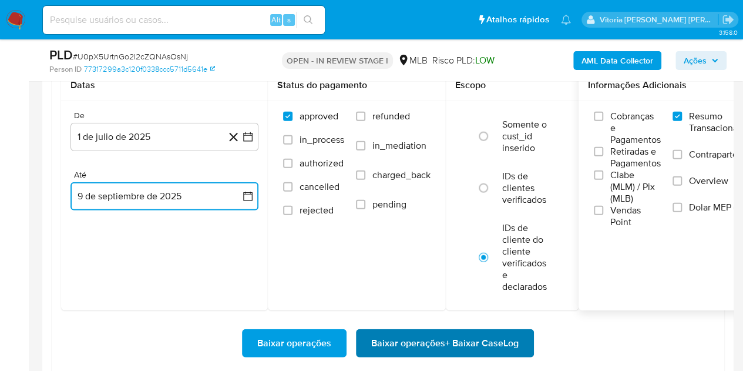
click at [447, 338] on span "Baixar operações + Baixar CaseLog" at bounding box center [444, 343] width 147 height 26
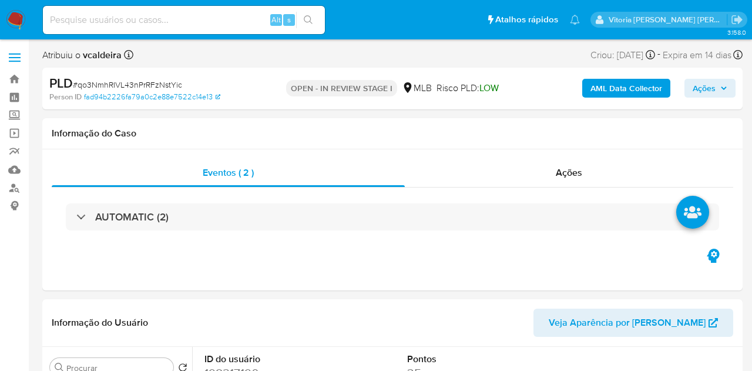
select select "10"
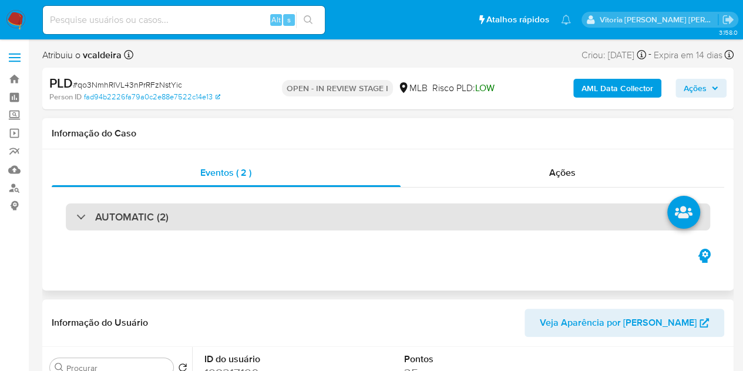
click at [100, 216] on h3 "AUTOMATIC (2)" at bounding box center [131, 216] width 73 height 13
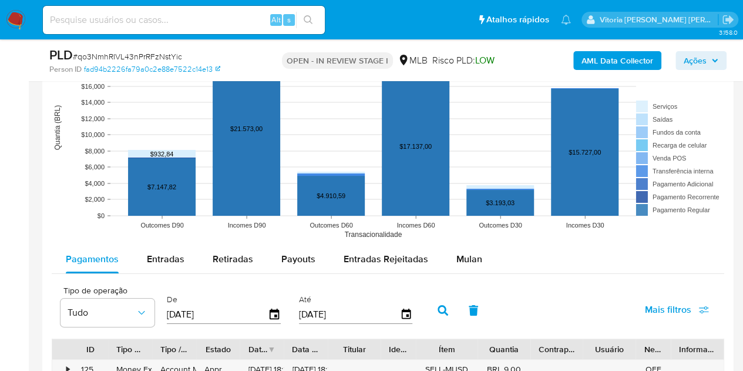
scroll to position [2115, 0]
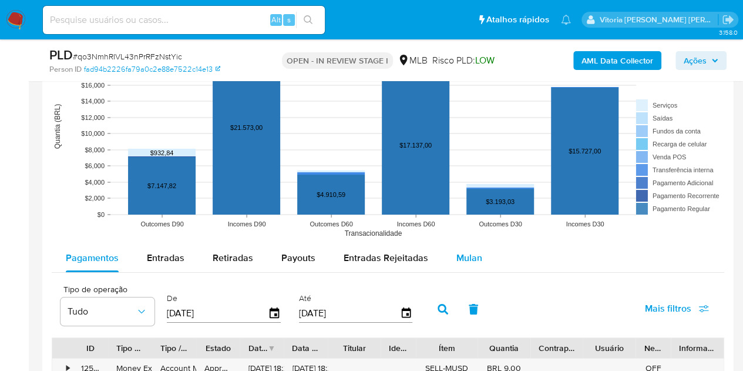
click at [469, 251] on span "Mulan" at bounding box center [470, 258] width 26 height 14
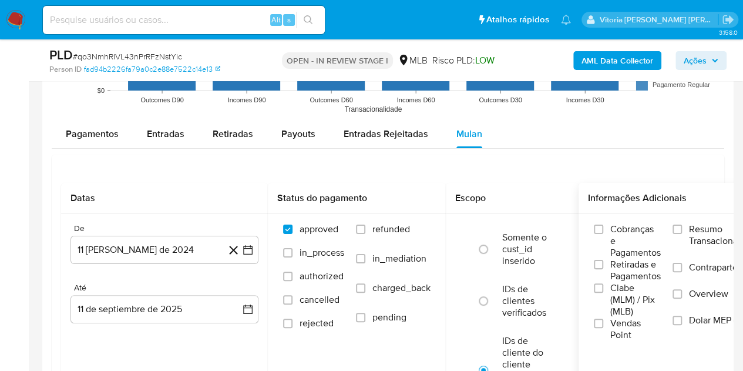
scroll to position [2291, 0]
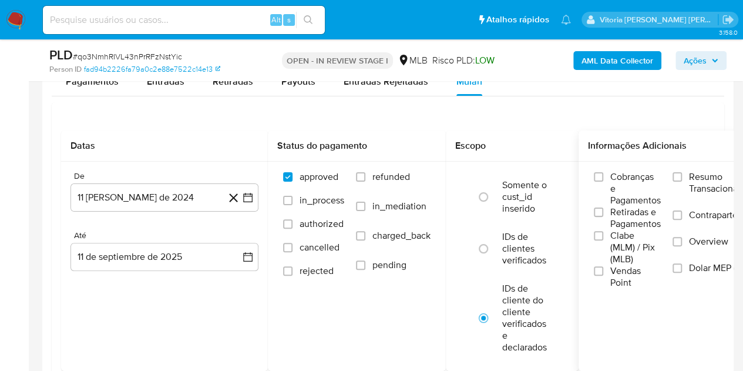
click at [693, 173] on span "Resumo Transacionalidade" at bounding box center [726, 183] width 74 height 24
click at [682, 173] on input "Resumo Transacionalidade" at bounding box center [677, 176] width 9 height 9
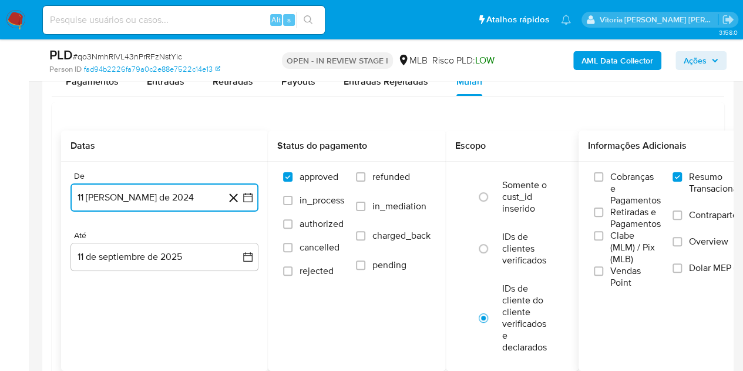
click at [157, 195] on button "11 [PERSON_NAME] de 2024" at bounding box center [165, 197] width 188 height 28
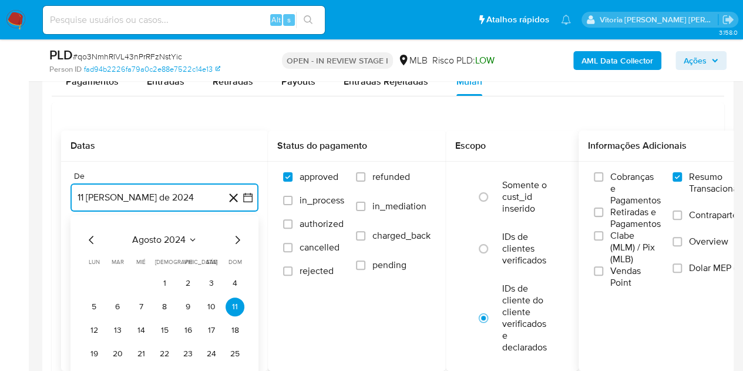
click at [178, 236] on span "agosto 2024" at bounding box center [158, 240] width 53 height 12
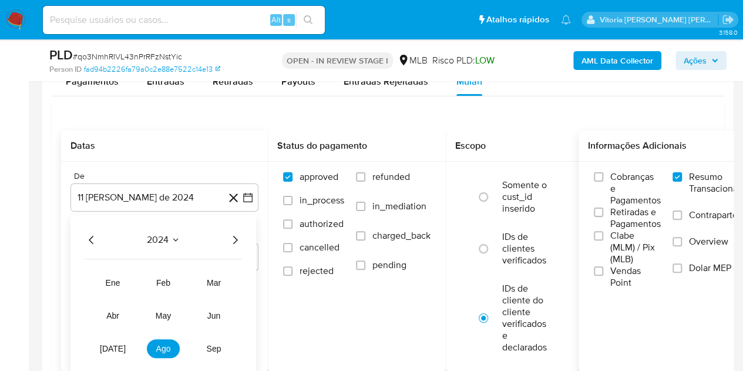
click at [230, 235] on icon "Año siguiente" at bounding box center [235, 240] width 14 height 14
click at [109, 348] on span "[DATE]" at bounding box center [113, 348] width 26 height 9
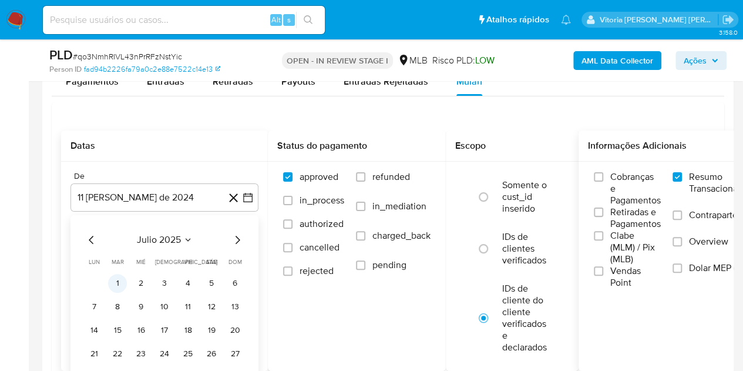
click at [120, 278] on button "1" at bounding box center [117, 283] width 19 height 19
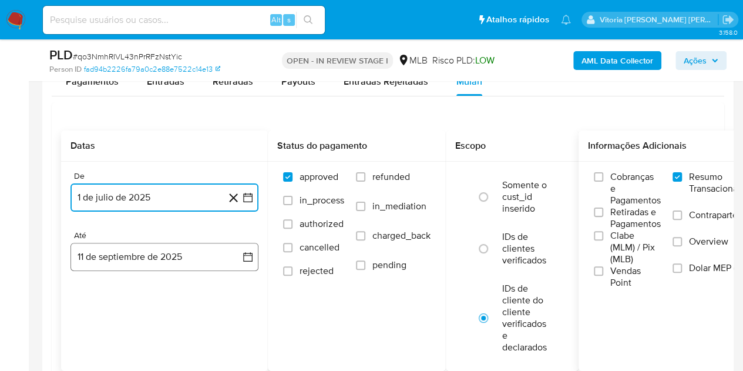
click at [124, 254] on button "11 de septiembre de 2025" at bounding box center [165, 257] width 188 height 28
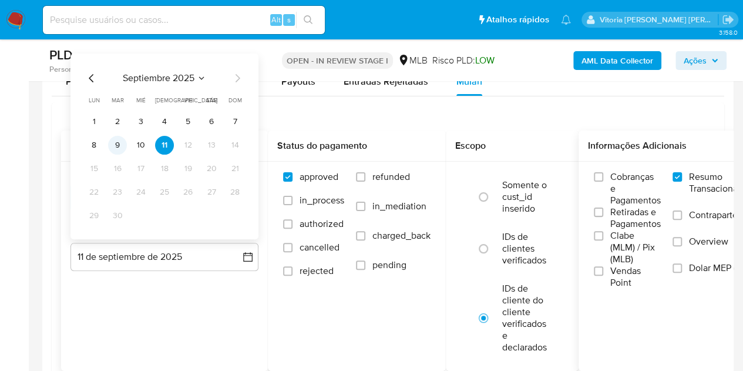
click at [120, 145] on button "9" at bounding box center [117, 145] width 19 height 19
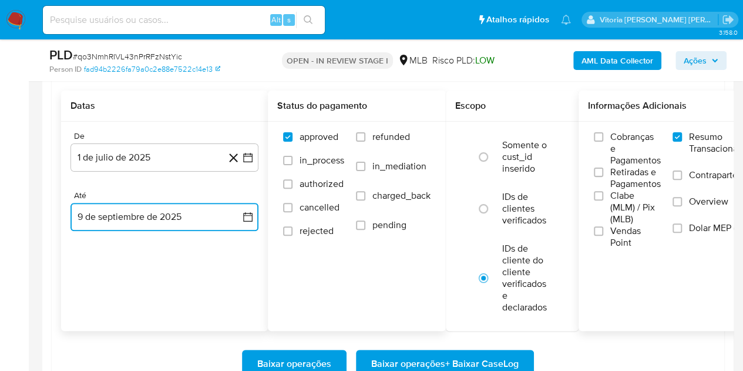
scroll to position [2350, 0]
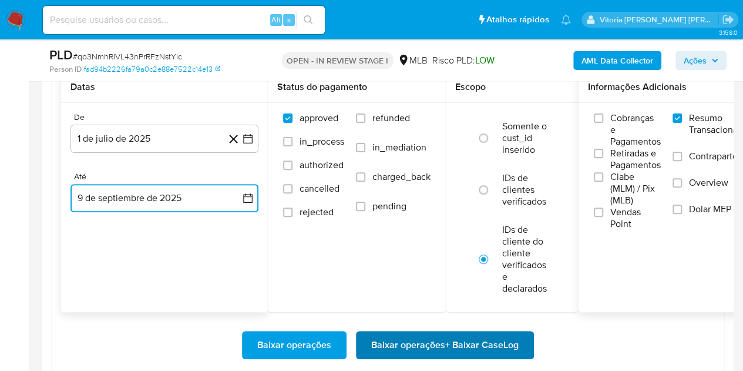
click at [431, 335] on span "Baixar operações + Baixar CaseLog" at bounding box center [444, 345] width 147 height 26
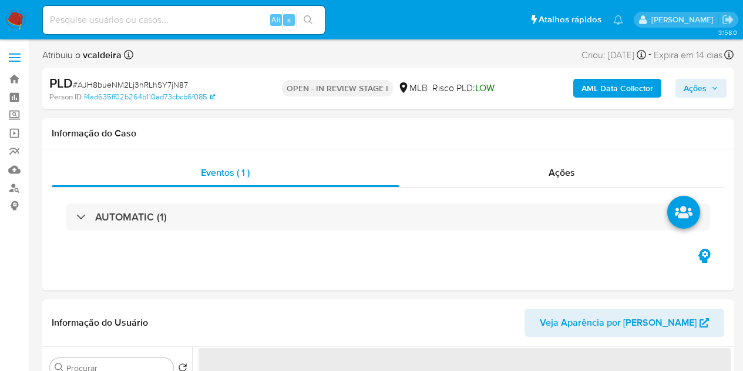
select select "10"
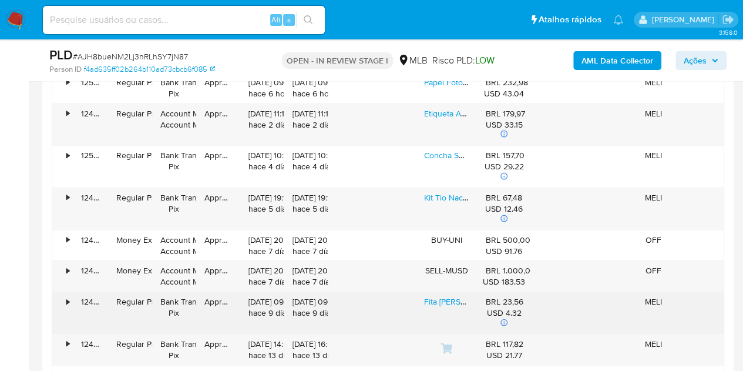
scroll to position [1058, 0]
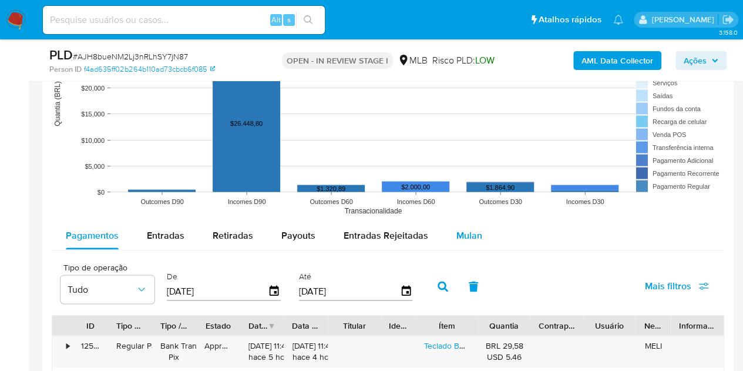
drag, startPoint x: 444, startPoint y: 232, endPoint x: 467, endPoint y: 233, distance: 22.9
click at [444, 232] on button "Mulan" at bounding box center [469, 235] width 54 height 28
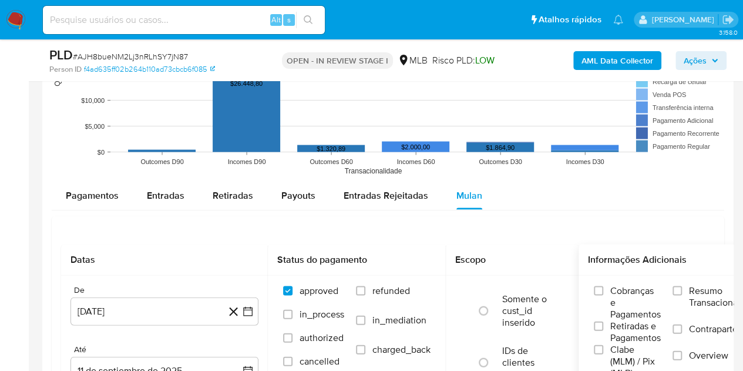
scroll to position [1116, 0]
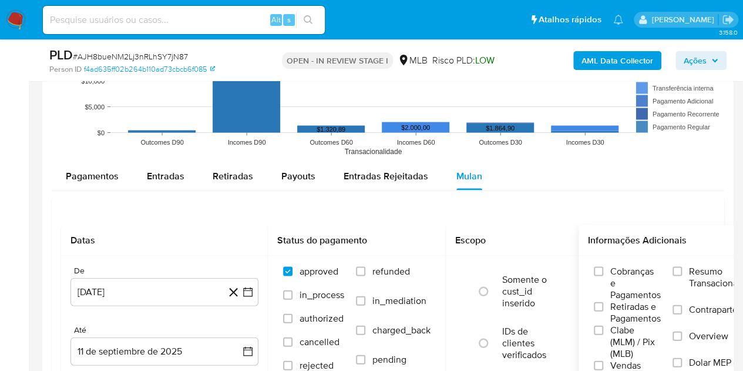
click at [706, 276] on span "Resumo Transacionalidade" at bounding box center [726, 278] width 74 height 24
click at [682, 276] on input "Resumo Transacionalidade" at bounding box center [677, 271] width 9 height 9
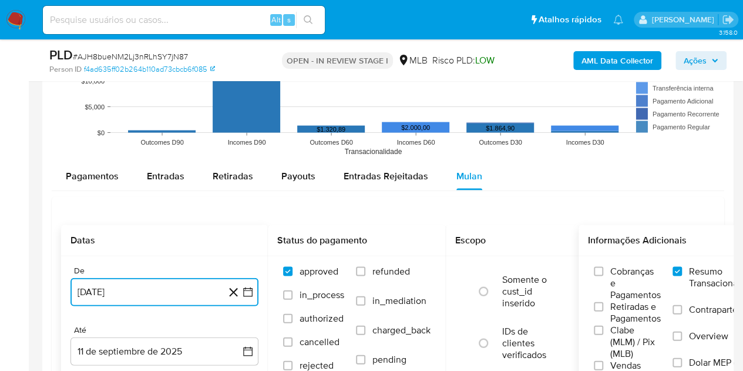
click at [127, 290] on button "11 [PERSON_NAME] de 2024" at bounding box center [165, 292] width 188 height 28
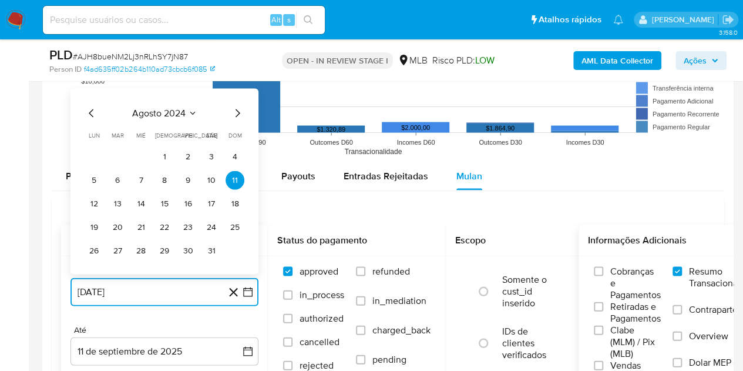
click at [167, 113] on span "agosto 2024" at bounding box center [158, 114] width 53 height 12
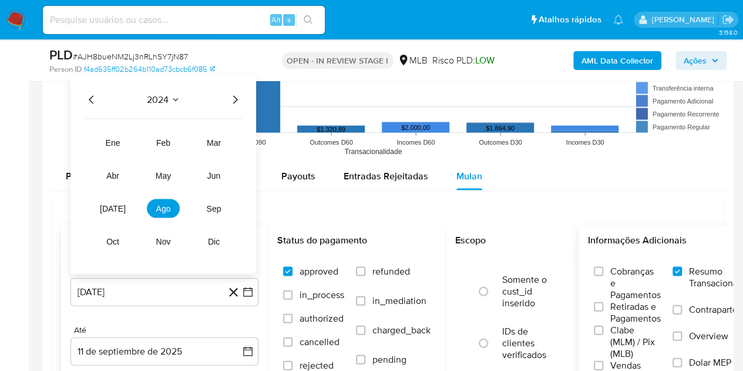
click at [234, 99] on icon "Año siguiente" at bounding box center [235, 100] width 14 height 14
click at [115, 209] on span "[DATE]" at bounding box center [113, 208] width 26 height 9
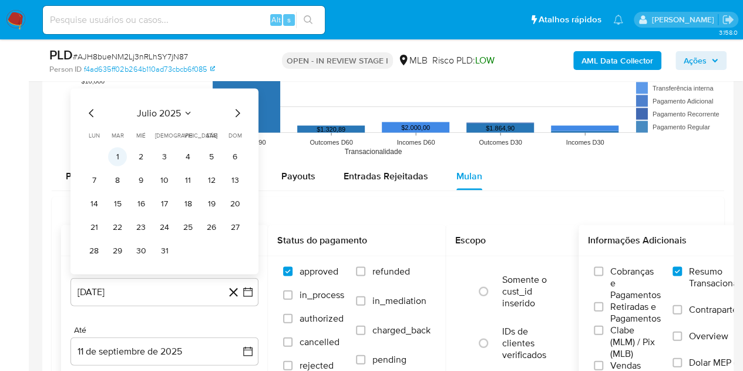
click at [118, 155] on button "1" at bounding box center [117, 156] width 19 height 19
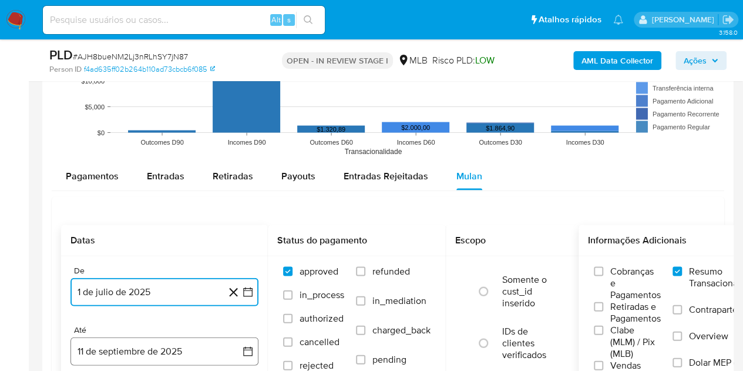
click at [117, 341] on button "11 de septiembre de 2025" at bounding box center [165, 351] width 188 height 28
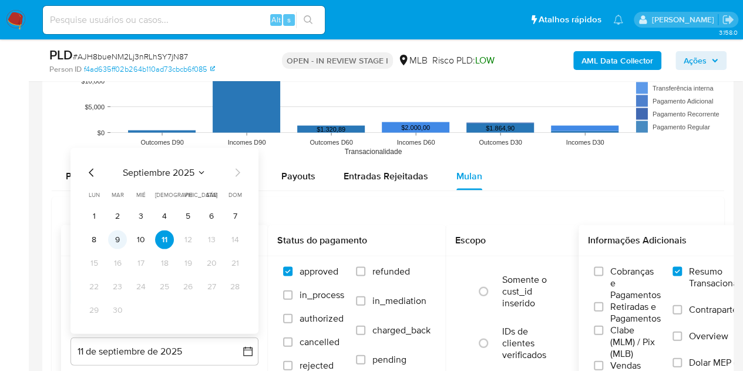
click at [120, 244] on button "9" at bounding box center [117, 239] width 19 height 19
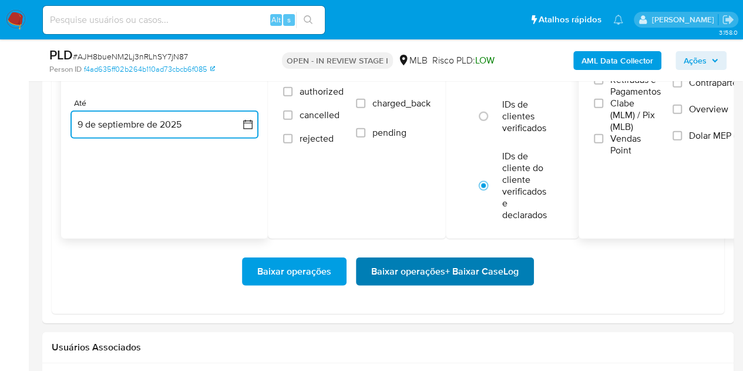
scroll to position [1351, 0]
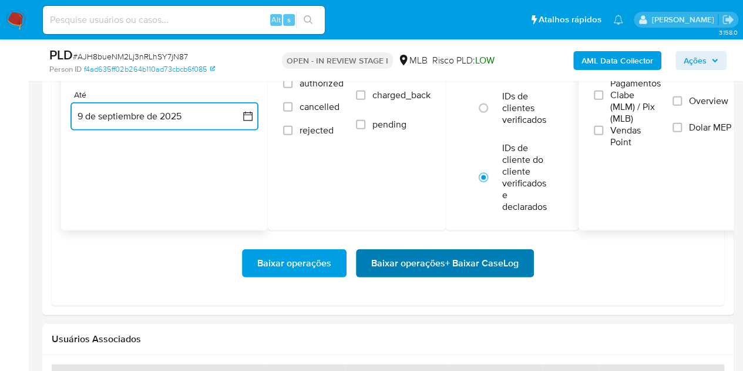
click at [437, 265] on span "Baixar operações + Baixar CaseLog" at bounding box center [444, 263] width 147 height 26
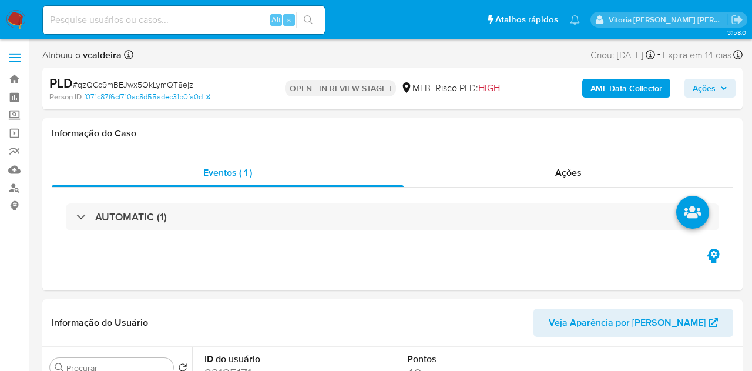
select select "10"
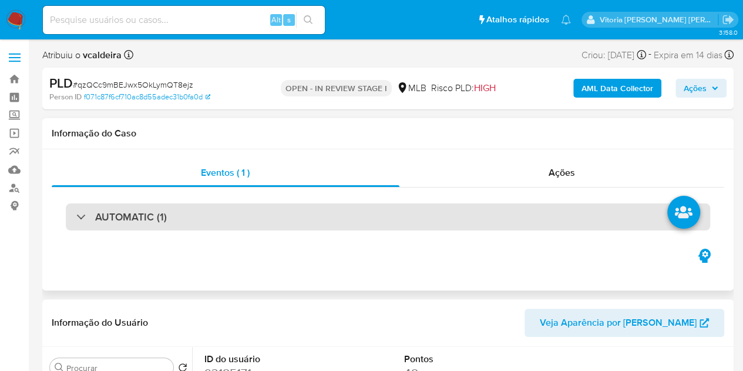
click at [195, 214] on div "AUTOMATIC (1)" at bounding box center [388, 216] width 645 height 27
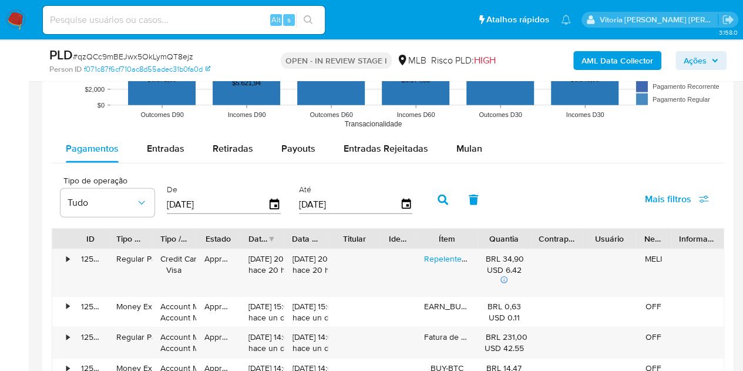
scroll to position [1410, 0]
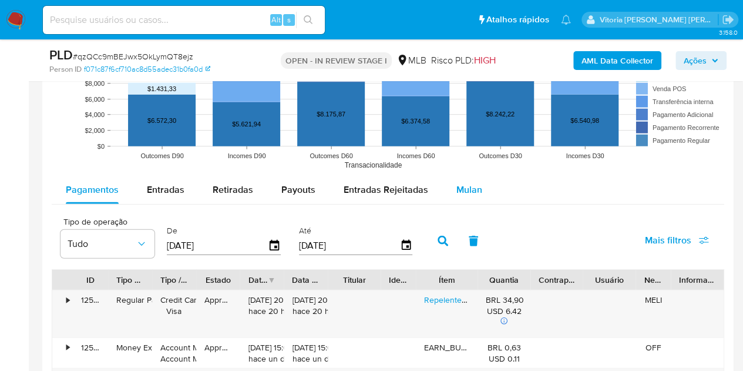
click at [462, 187] on span "Mulan" at bounding box center [470, 190] width 26 height 14
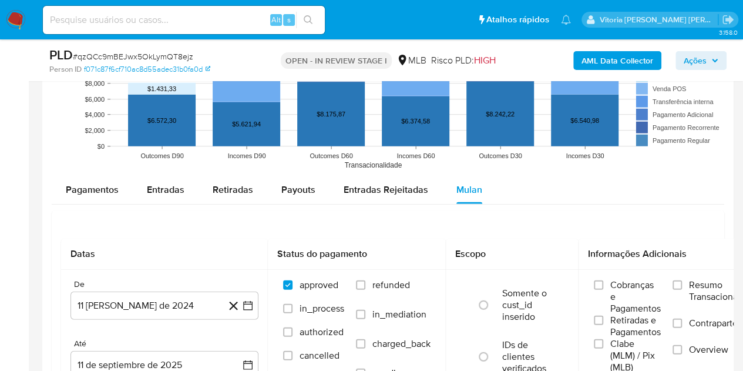
click at [700, 288] on span "Resumo Transacionalidade" at bounding box center [726, 291] width 74 height 24
click at [682, 288] on input "Resumo Transacionalidade" at bounding box center [677, 284] width 9 height 9
click at [146, 308] on button "11 [PERSON_NAME] de 2024" at bounding box center [165, 305] width 188 height 28
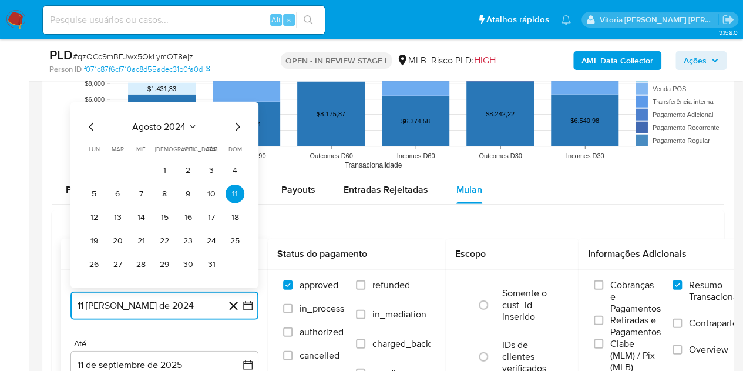
click at [186, 122] on button "agosto 2024" at bounding box center [164, 127] width 65 height 12
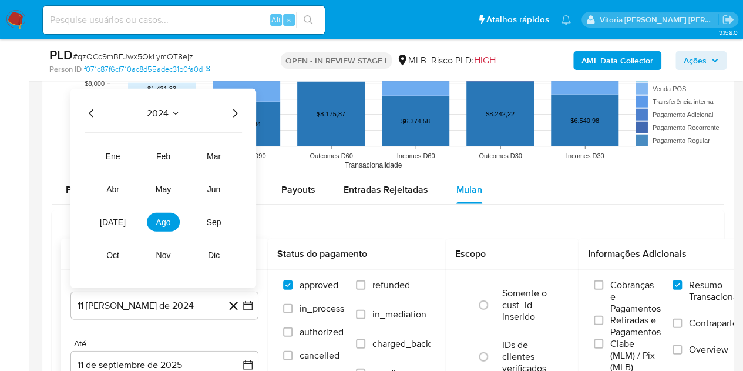
click at [233, 113] on icon "Año siguiente" at bounding box center [235, 113] width 14 height 14
click at [125, 221] on button "[DATE]" at bounding box center [112, 222] width 33 height 19
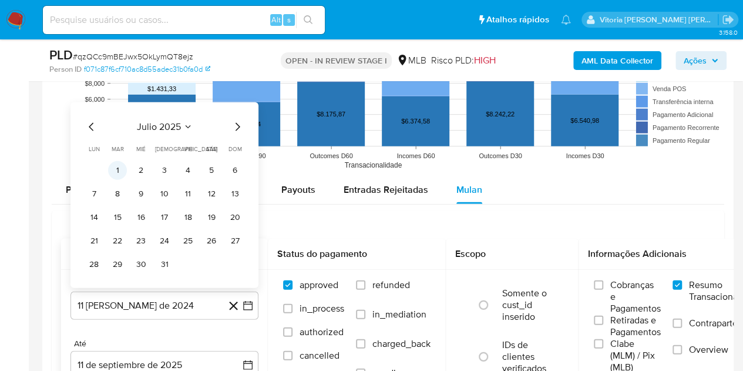
click at [122, 170] on button "1" at bounding box center [117, 170] width 19 height 19
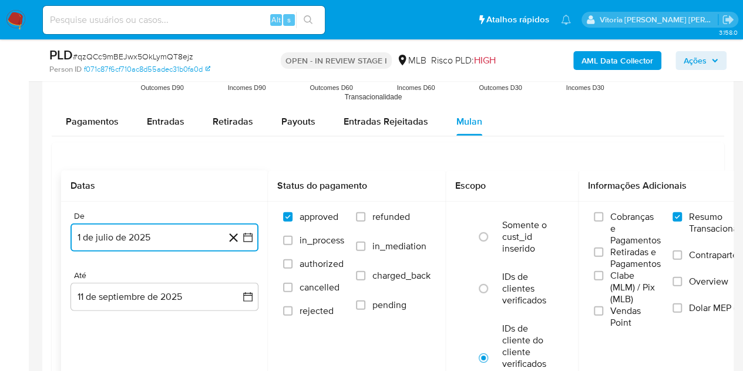
scroll to position [1528, 0]
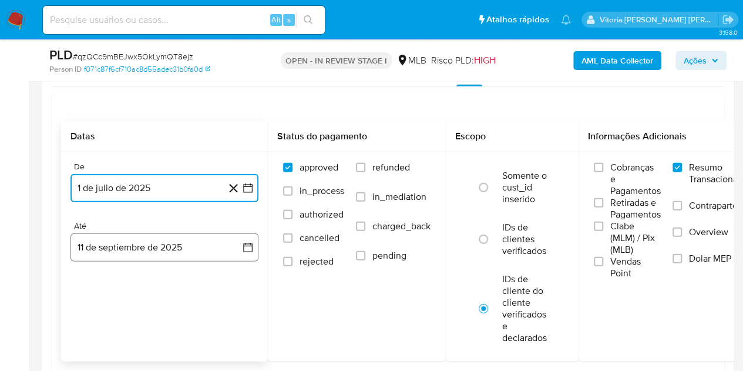
click at [147, 249] on button "11 de septiembre de 2025" at bounding box center [165, 247] width 188 height 28
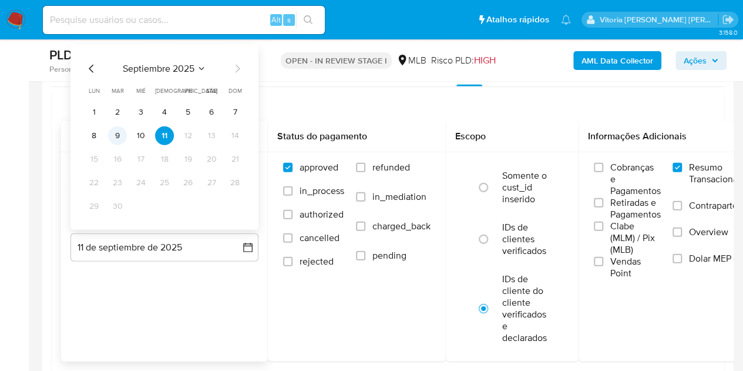
click at [121, 138] on button "9" at bounding box center [117, 135] width 19 height 19
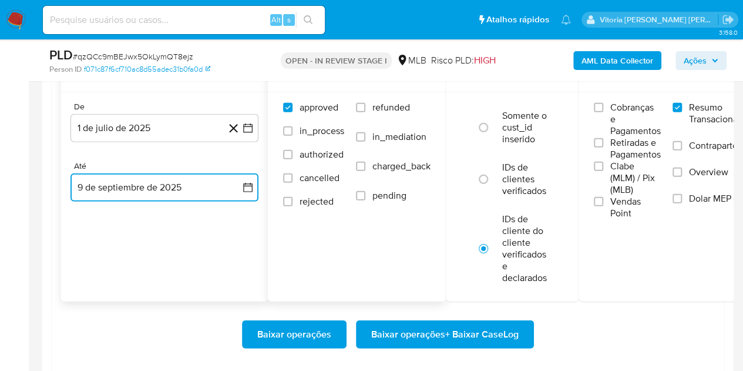
scroll to position [1645, 0]
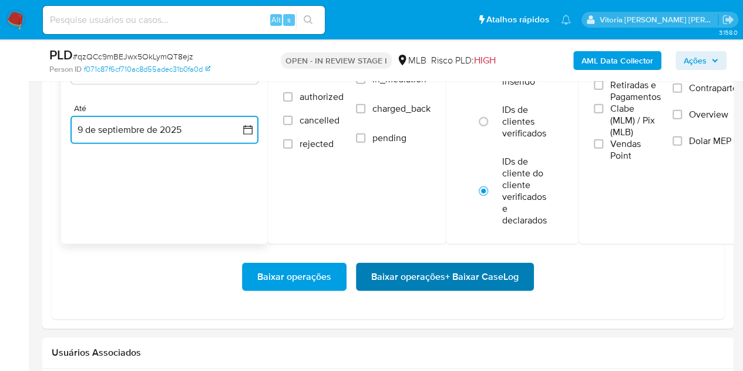
click at [395, 269] on span "Baixar operações + Baixar CaseLog" at bounding box center [444, 277] width 147 height 26
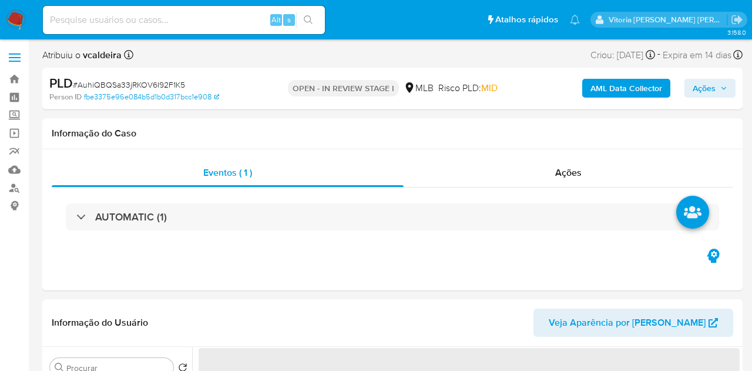
select select "10"
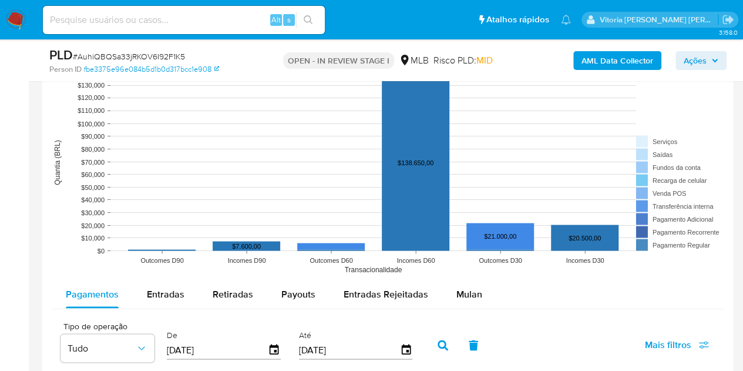
scroll to position [1175, 0]
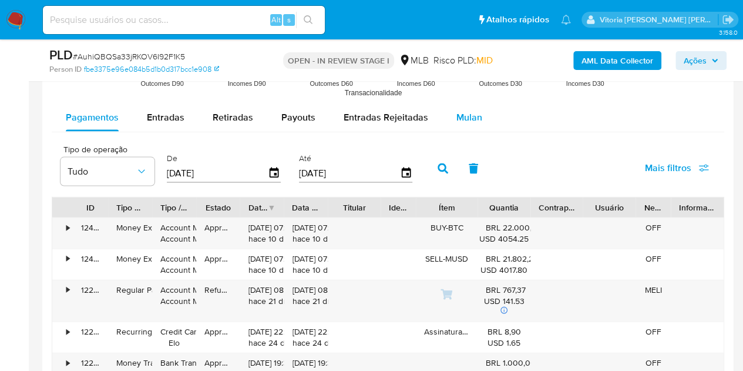
click at [461, 121] on span "Mulan" at bounding box center [470, 117] width 26 height 14
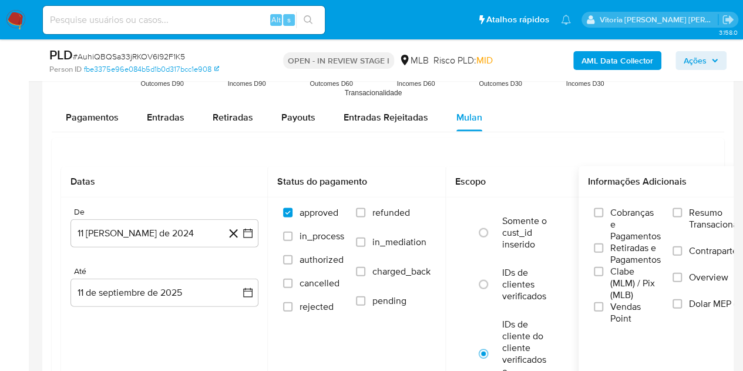
click at [693, 217] on span "Resumo Transacionalidade" at bounding box center [726, 219] width 74 height 24
click at [682, 217] on input "Resumo Transacionalidade" at bounding box center [677, 212] width 9 height 9
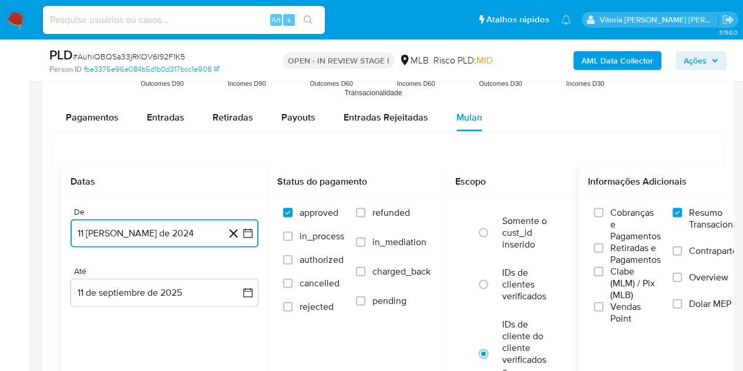
click at [155, 229] on button "11 [PERSON_NAME] de 2024" at bounding box center [165, 233] width 188 height 28
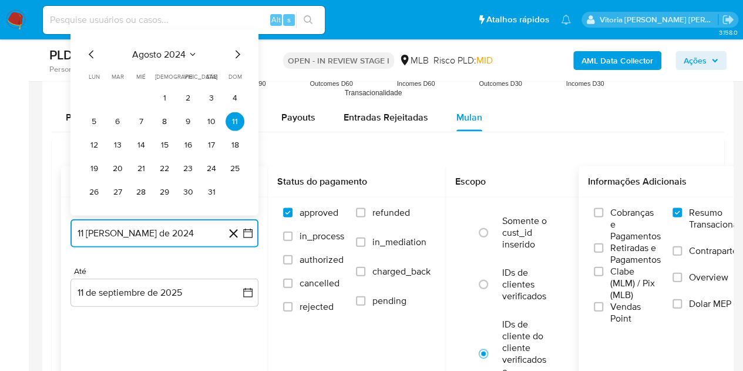
click at [179, 54] on span "agosto 2024" at bounding box center [158, 55] width 53 height 12
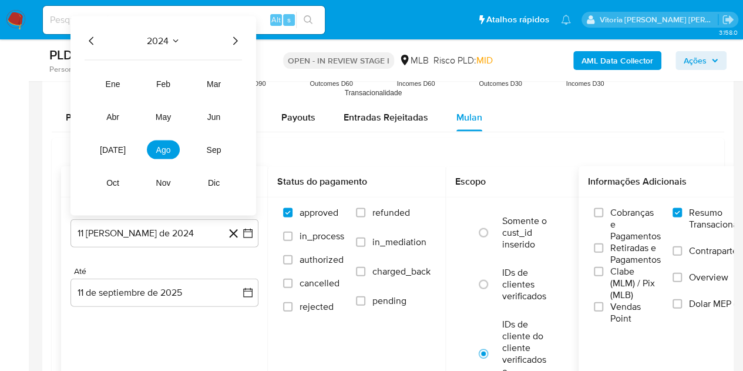
click at [234, 40] on icon "Año siguiente" at bounding box center [235, 41] width 14 height 14
click at [121, 150] on button "[DATE]" at bounding box center [112, 149] width 33 height 19
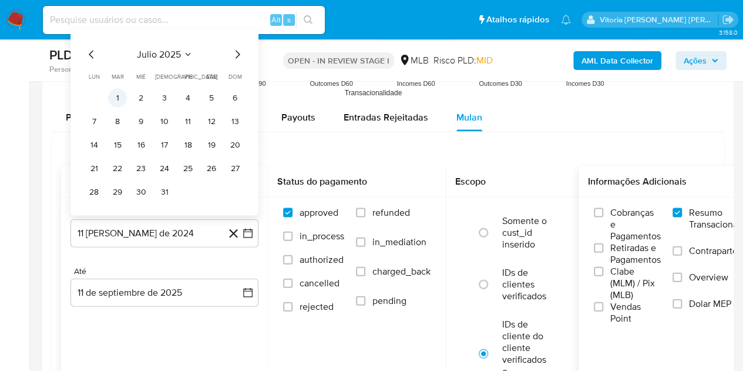
click at [115, 95] on button "1" at bounding box center [117, 98] width 19 height 19
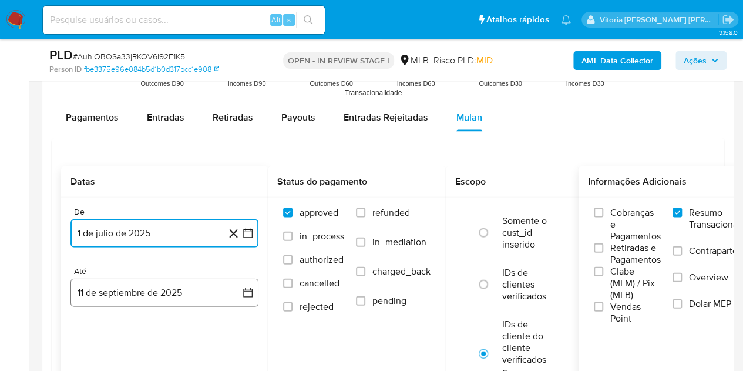
click at [143, 284] on button "11 de septiembre de 2025" at bounding box center [165, 293] width 188 height 28
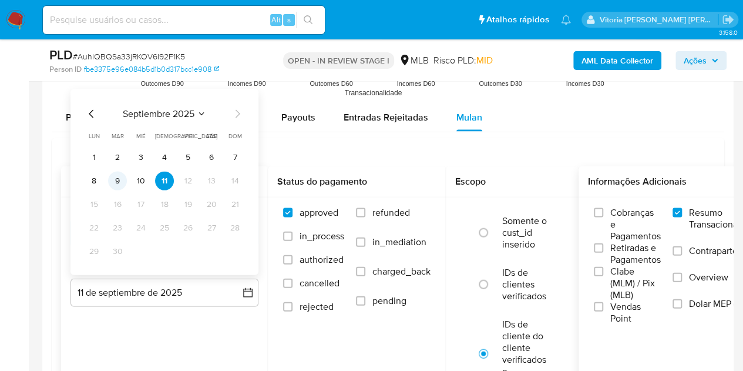
click at [118, 177] on button "9" at bounding box center [117, 181] width 19 height 19
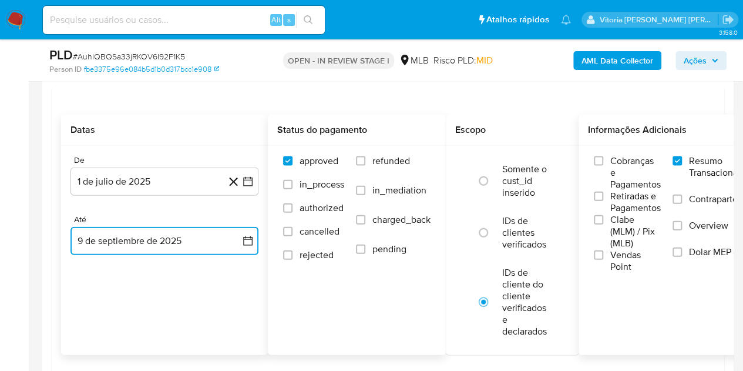
scroll to position [1293, 0]
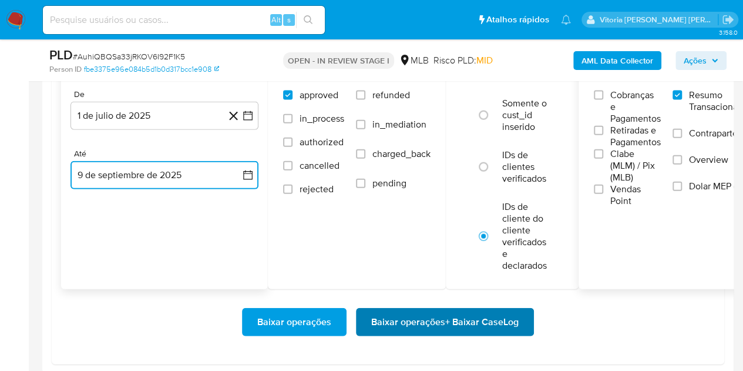
click at [396, 316] on span "Baixar operações + Baixar CaseLog" at bounding box center [444, 322] width 147 height 26
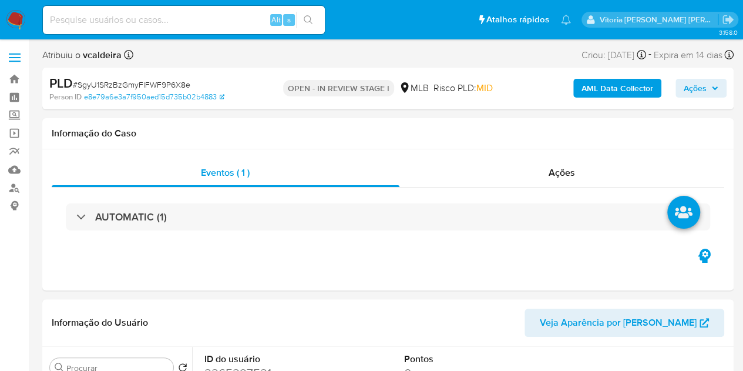
select select "10"
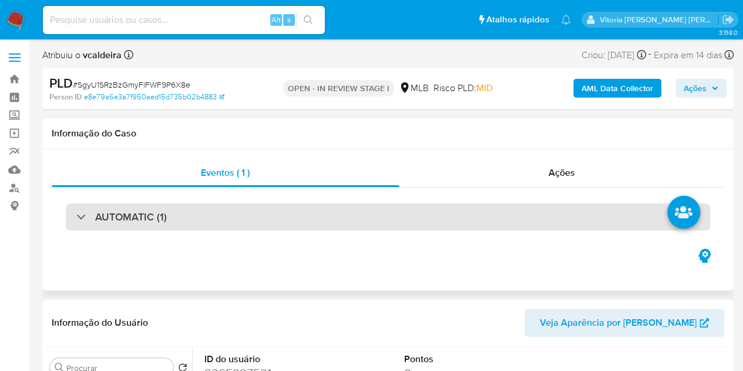
drag, startPoint x: 136, startPoint y: 209, endPoint x: 145, endPoint y: 220, distance: 14.7
click at [136, 210] on h3 "AUTOMATIC (1)" at bounding box center [131, 216] width 72 height 13
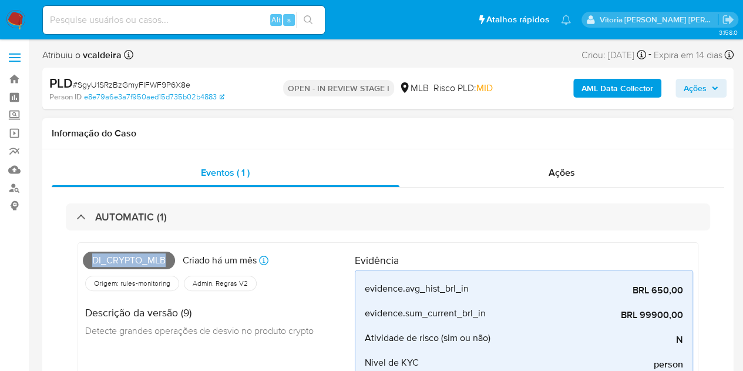
drag, startPoint x: 169, startPoint y: 260, endPoint x: 82, endPoint y: 261, distance: 87.0
copy span "Di_crypto_mlb"
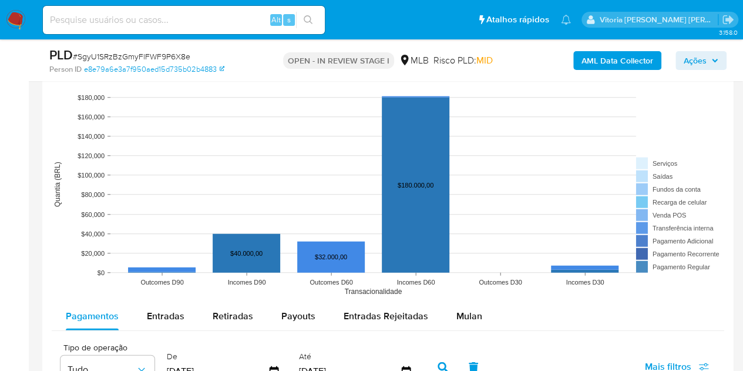
scroll to position [1528, 0]
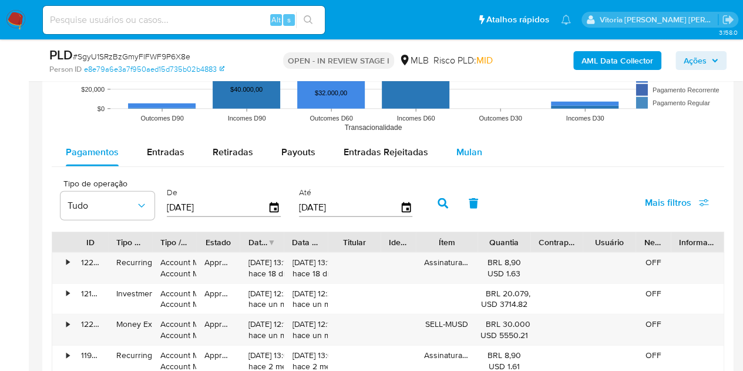
click at [469, 153] on span "Mulan" at bounding box center [470, 152] width 26 height 14
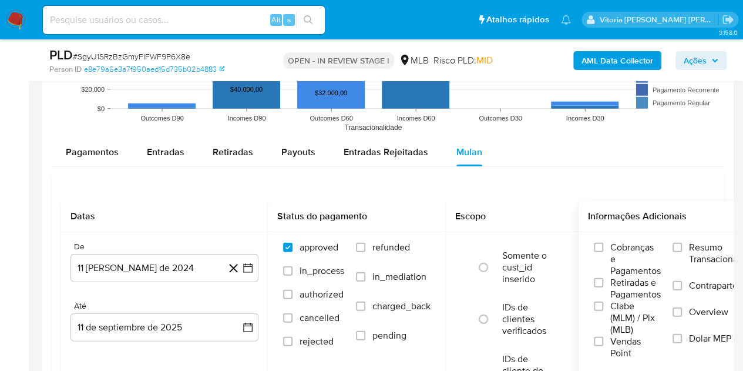
click at [693, 247] on span "Resumo Transacionalidade" at bounding box center [726, 253] width 74 height 24
click at [682, 247] on input "Resumo Transacionalidade" at bounding box center [677, 247] width 9 height 9
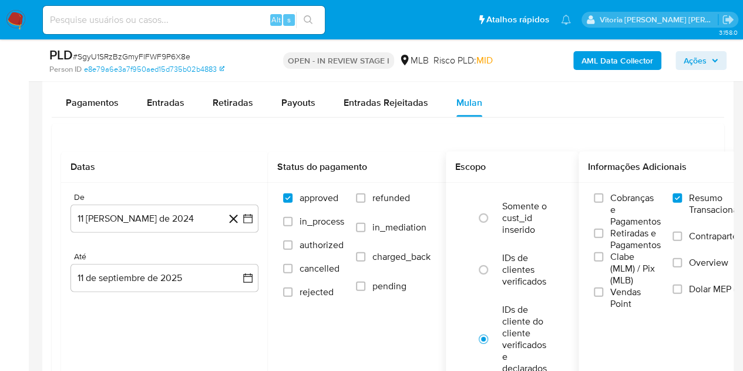
scroll to position [1645, 0]
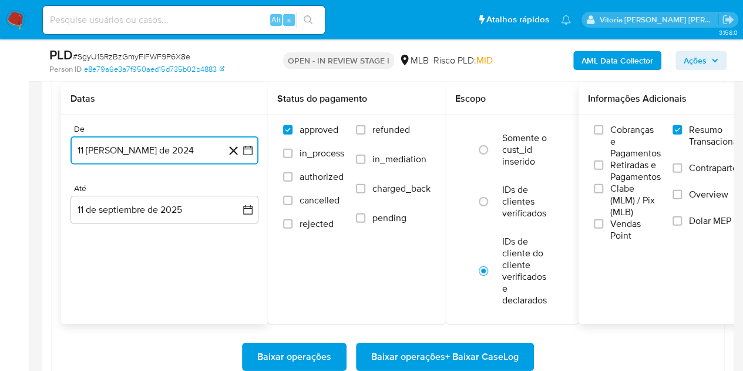
click at [146, 157] on button "11 de agosto de 2024" at bounding box center [165, 150] width 188 height 28
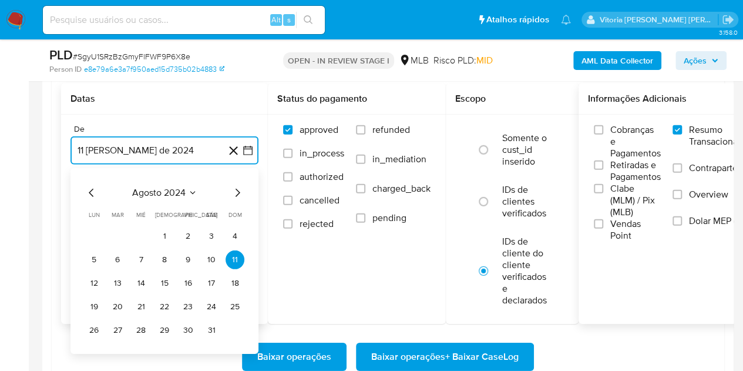
click at [184, 189] on span "agosto 2024" at bounding box center [158, 193] width 53 height 12
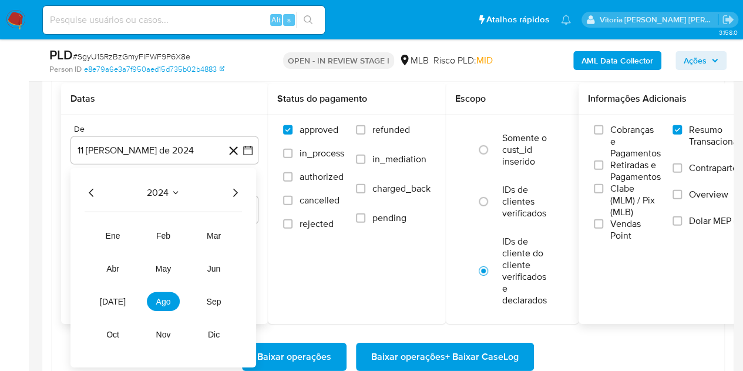
click at [237, 196] on icon "Año siguiente" at bounding box center [235, 193] width 14 height 14
click at [120, 296] on button "jul" at bounding box center [112, 301] width 33 height 19
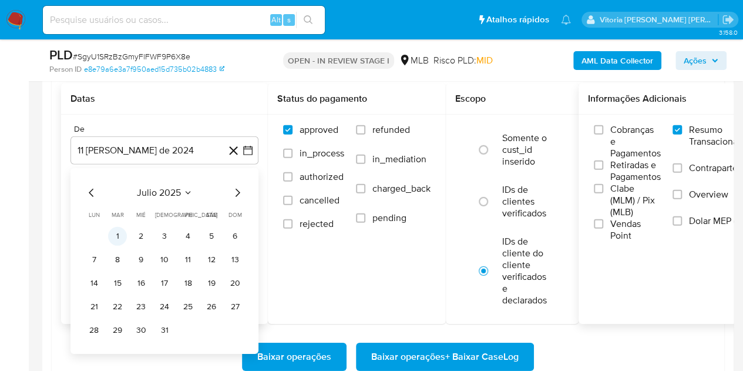
click at [119, 239] on button "1" at bounding box center [117, 236] width 19 height 19
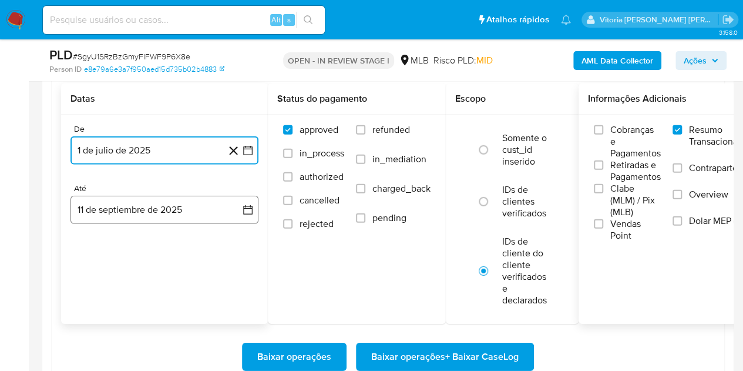
click at [113, 200] on button "11 de septiembre de 2025" at bounding box center [165, 210] width 188 height 28
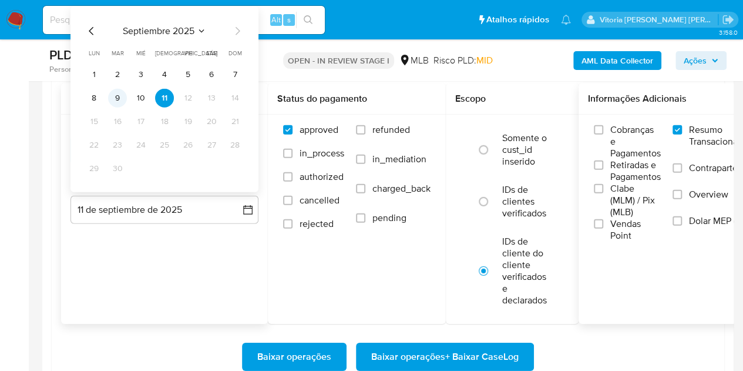
click at [121, 93] on button "9" at bounding box center [117, 98] width 19 height 19
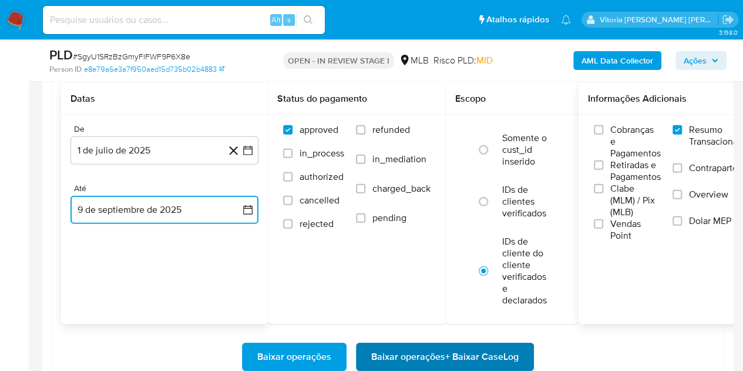
click at [409, 360] on span "Baixar operações + Baixar CaseLog" at bounding box center [444, 357] width 147 height 26
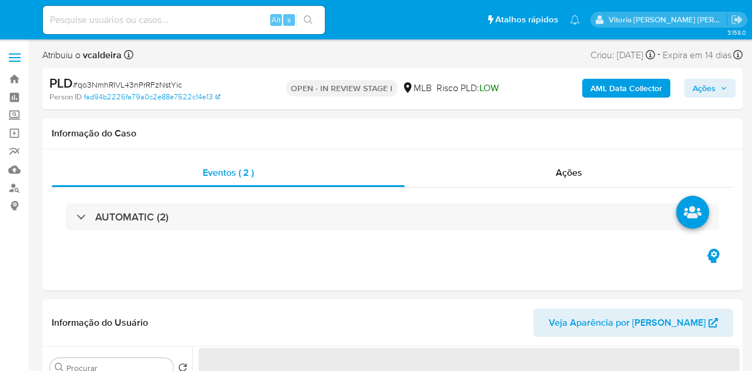
select select "10"
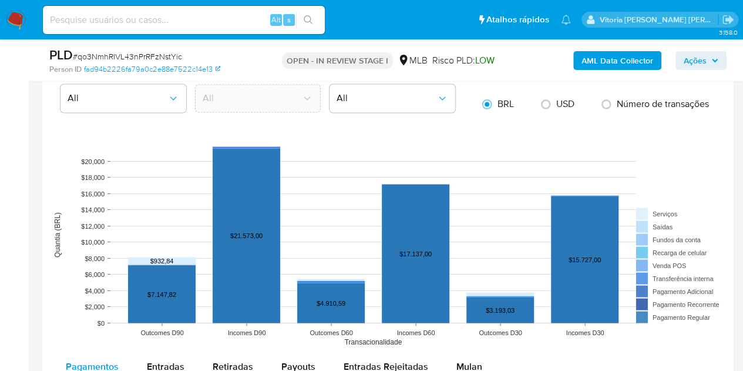
scroll to position [1058, 0]
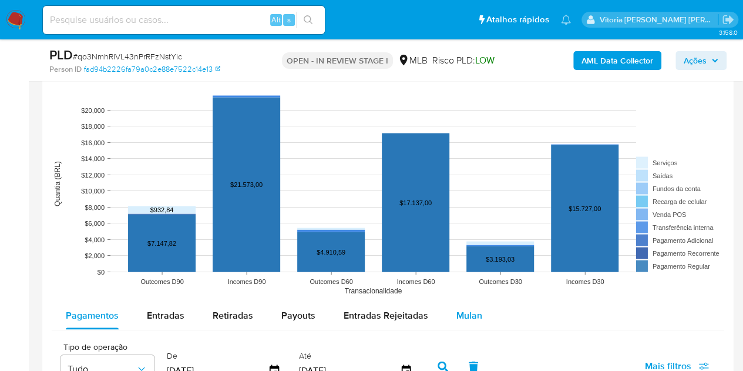
click at [468, 314] on span "Mulan" at bounding box center [470, 315] width 26 height 14
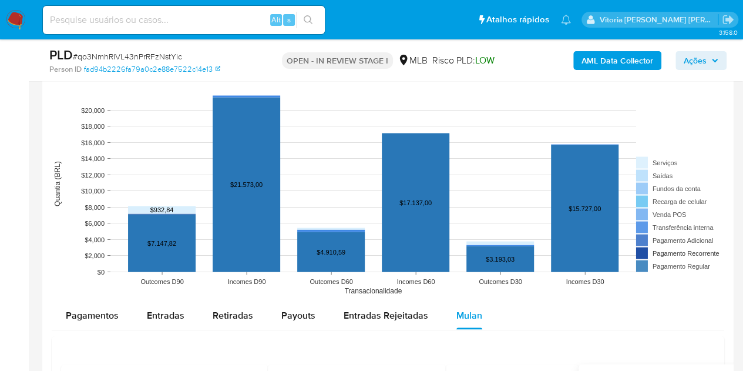
scroll to position [1175, 0]
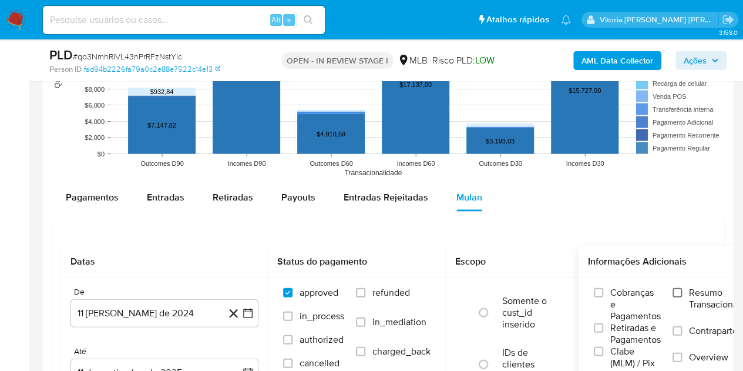
click at [678, 293] on input "Resumo Transacionalidade" at bounding box center [677, 292] width 9 height 9
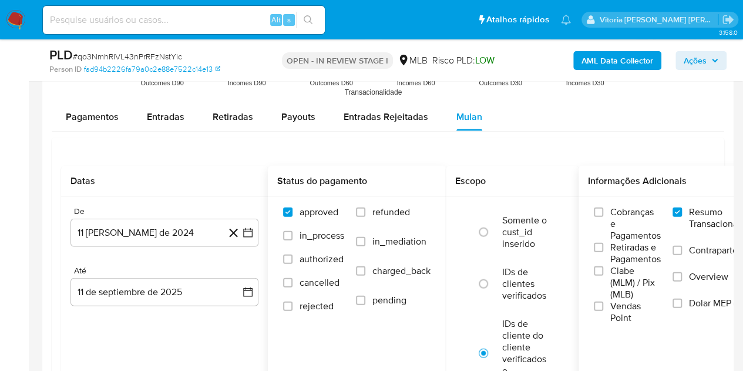
scroll to position [1293, 0]
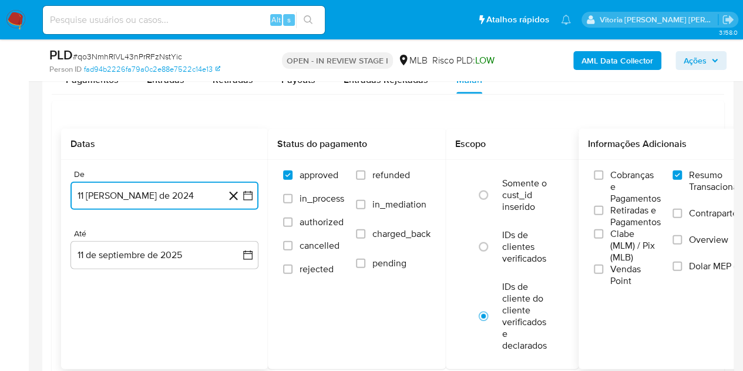
click at [108, 196] on button "11 [PERSON_NAME] de 2024" at bounding box center [165, 196] width 188 height 28
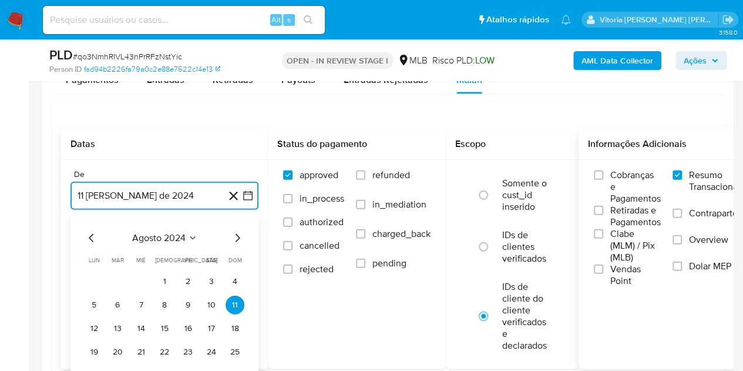
click at [176, 238] on span "agosto 2024" at bounding box center [158, 238] width 53 height 12
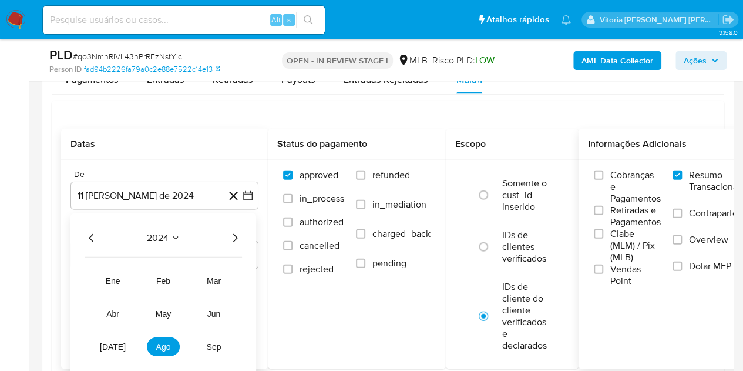
click at [236, 233] on icon "Año siguiente" at bounding box center [235, 238] width 14 height 14
click at [118, 345] on span "[DATE]" at bounding box center [113, 346] width 26 height 9
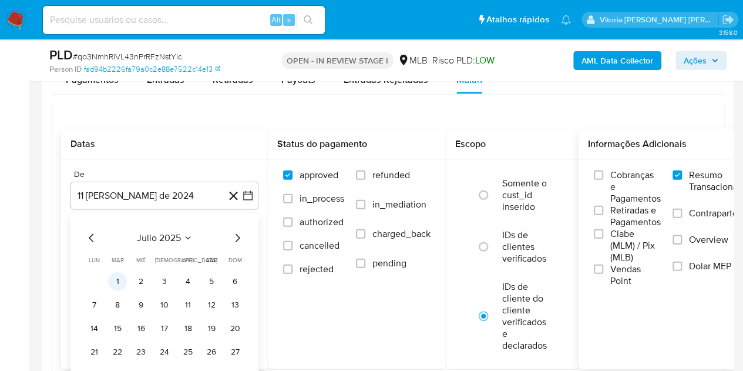
click at [118, 280] on button "1" at bounding box center [117, 281] width 19 height 19
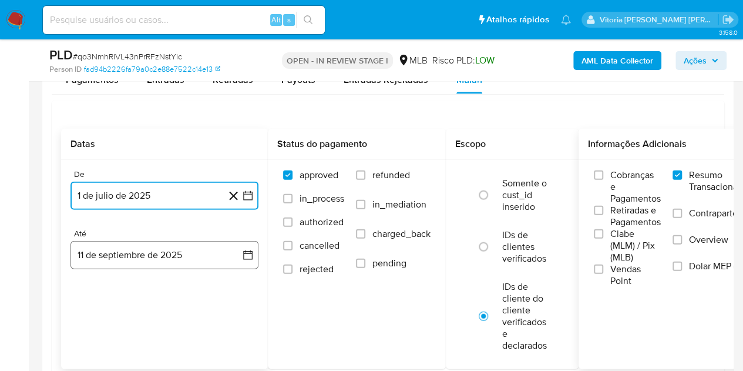
click at [103, 260] on button "11 de septiembre de 2025" at bounding box center [165, 255] width 188 height 28
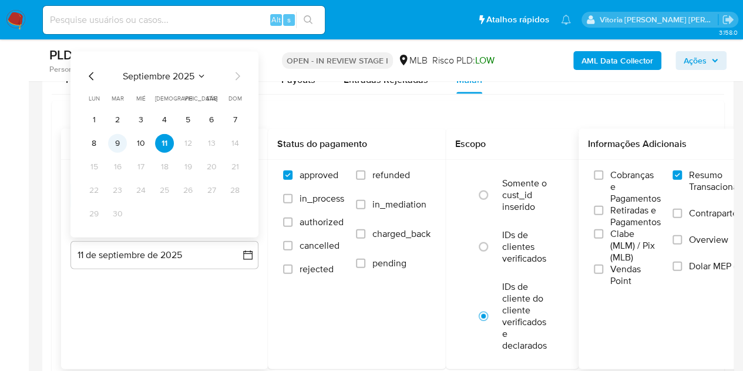
click at [118, 145] on button "9" at bounding box center [117, 143] width 19 height 19
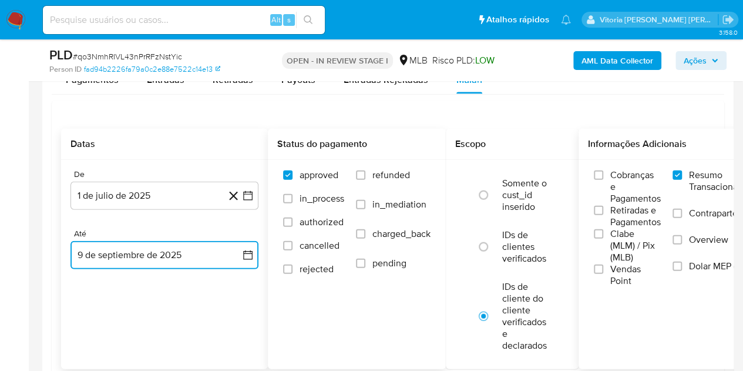
scroll to position [1351, 0]
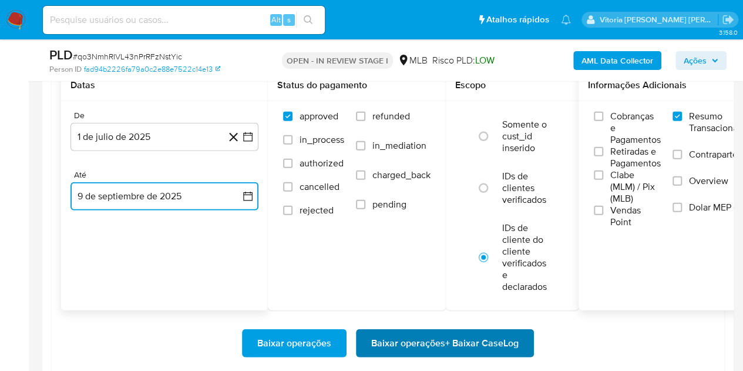
click at [448, 342] on span "Baixar operações + Baixar CaseLog" at bounding box center [444, 343] width 147 height 26
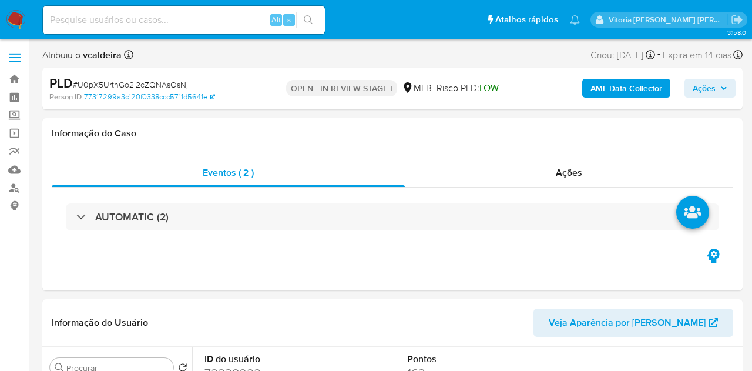
select select "10"
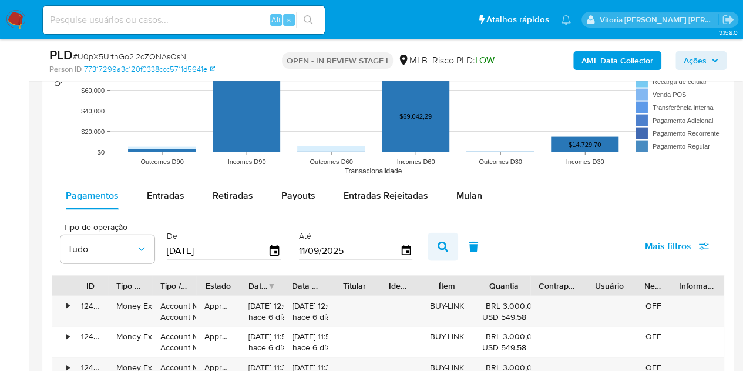
scroll to position [1175, 0]
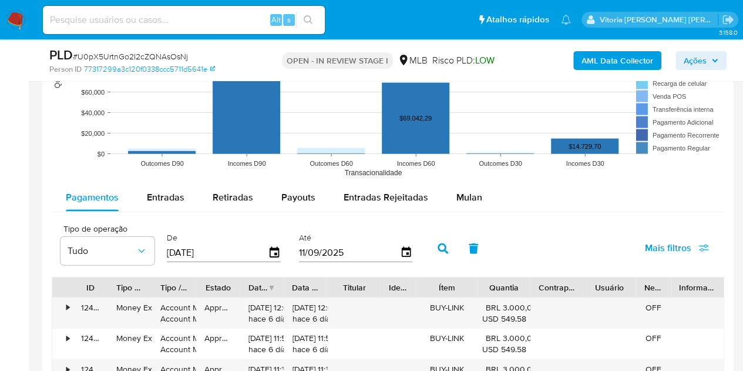
drag, startPoint x: 459, startPoint y: 202, endPoint x: 511, endPoint y: 206, distance: 51.9
click at [459, 202] on div "Mulan" at bounding box center [470, 197] width 26 height 28
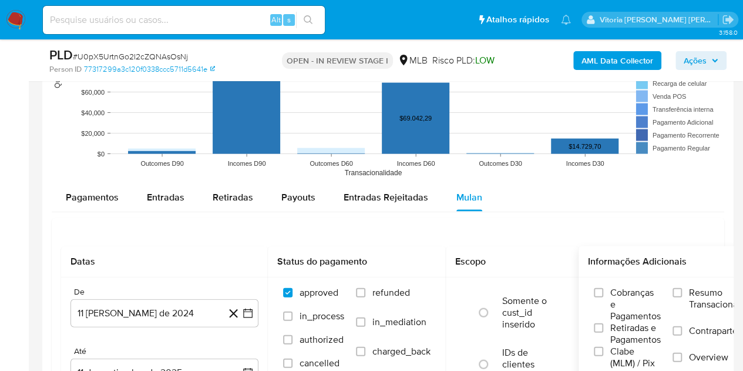
click at [696, 296] on span "Resumo Transacionalidade" at bounding box center [726, 299] width 74 height 24
click at [682, 296] on input "Resumo Transacionalidade" at bounding box center [677, 292] width 9 height 9
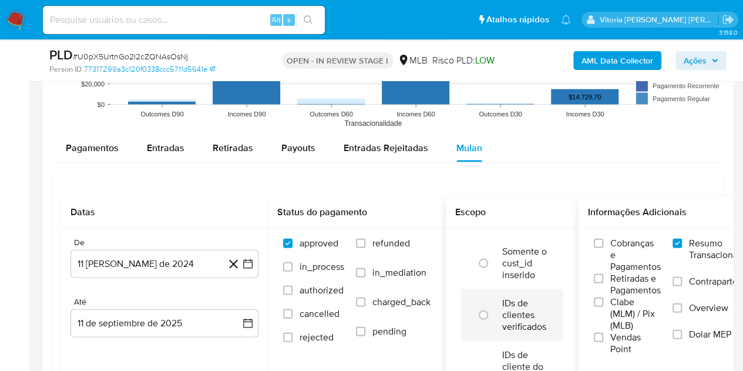
scroll to position [1293, 0]
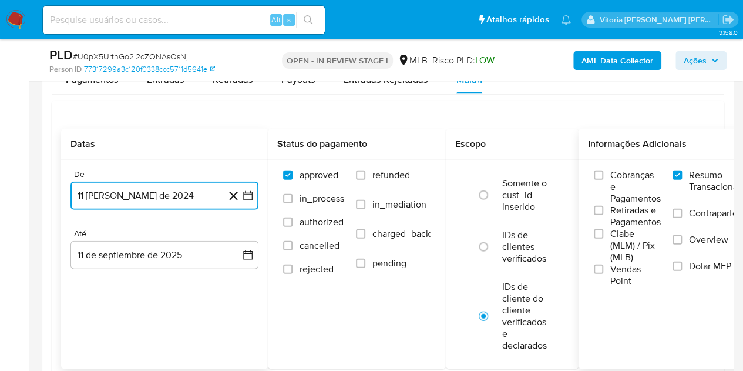
click at [190, 203] on button "11 [PERSON_NAME] de 2024" at bounding box center [165, 196] width 188 height 28
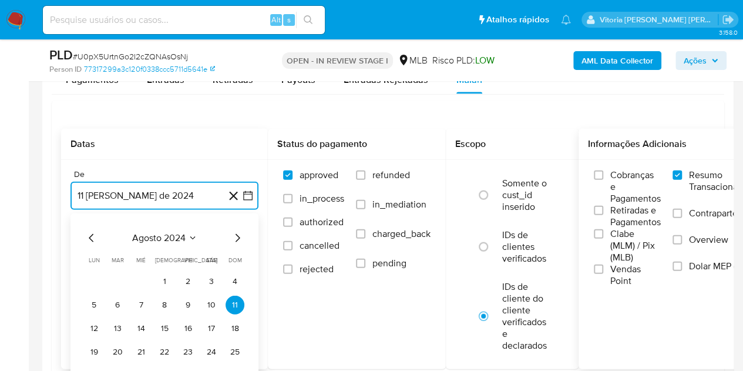
click at [179, 233] on span "agosto 2024" at bounding box center [158, 238] width 53 height 12
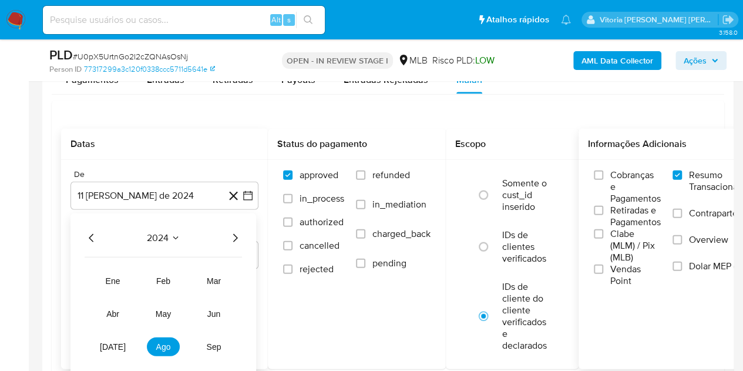
click at [232, 239] on icon "Año siguiente" at bounding box center [235, 238] width 14 height 14
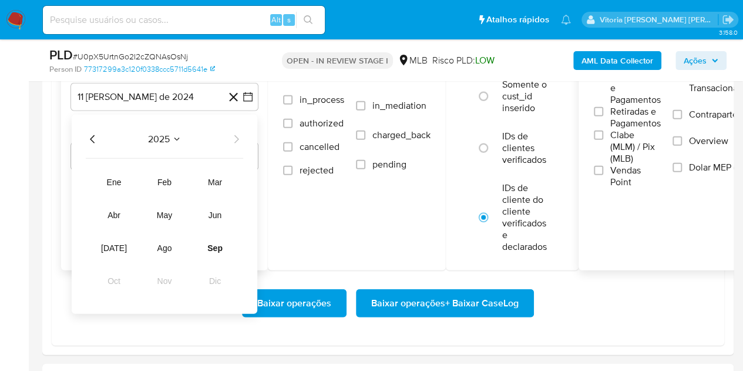
scroll to position [1410, 0]
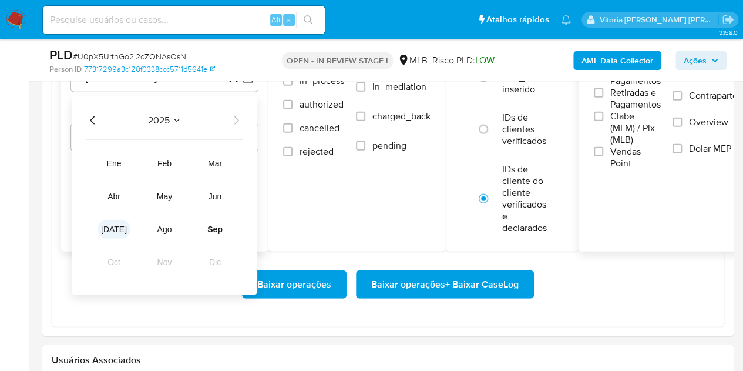
click at [119, 228] on button "[DATE]" at bounding box center [114, 229] width 33 height 19
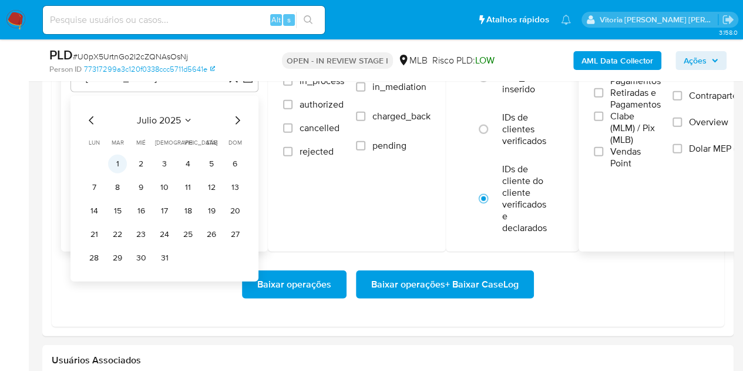
click at [118, 155] on button "1" at bounding box center [117, 164] width 19 height 19
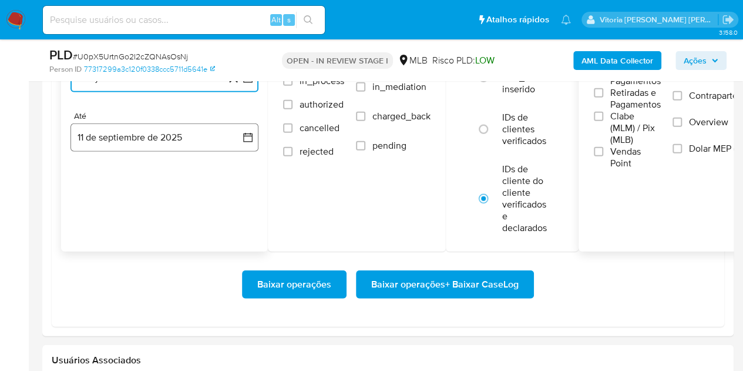
click at [146, 137] on button "11 de septiembre de 2025" at bounding box center [165, 137] width 188 height 28
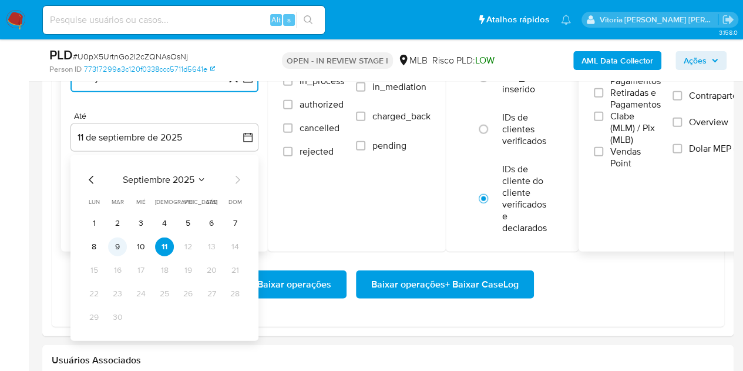
click at [120, 241] on button "9" at bounding box center [117, 246] width 19 height 19
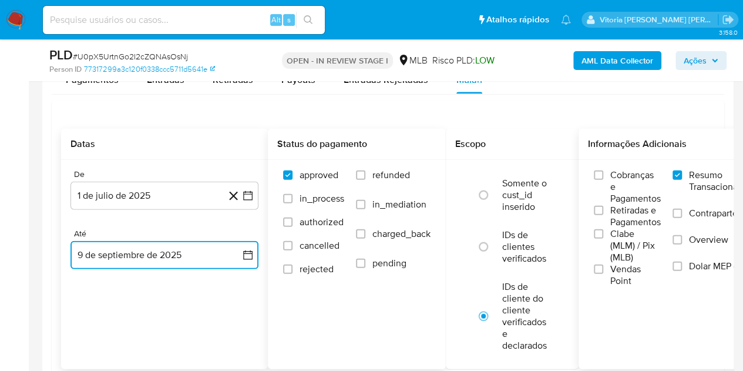
scroll to position [1351, 0]
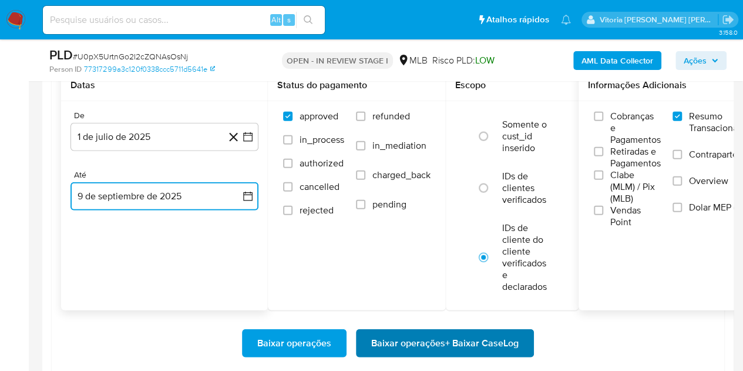
click at [429, 341] on span "Baixar operações + Baixar CaseLog" at bounding box center [444, 343] width 147 height 26
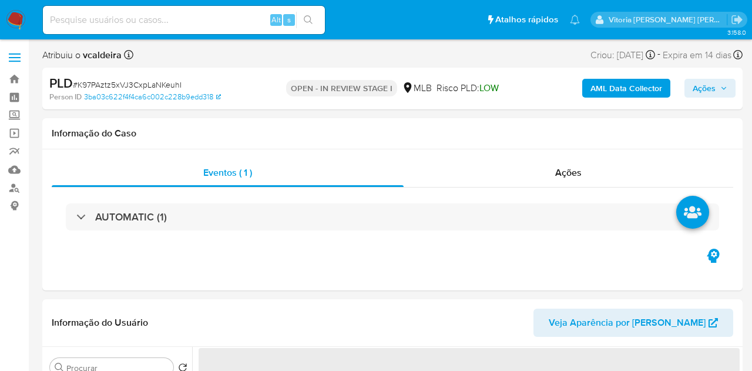
select select "10"
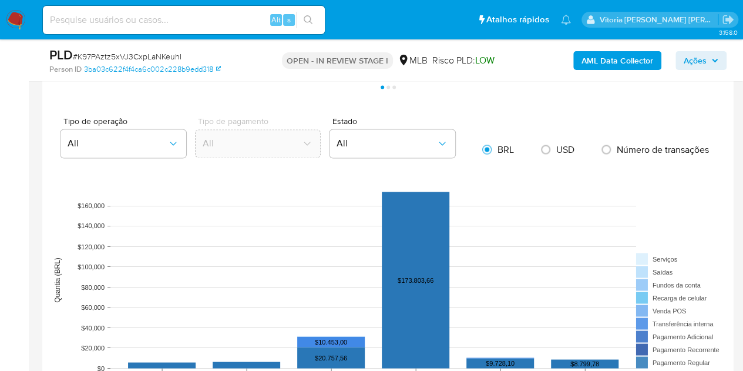
scroll to position [1058, 0]
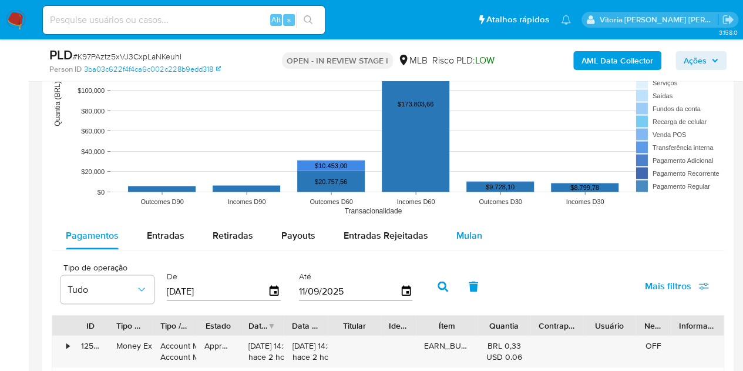
click at [459, 235] on span "Mulan" at bounding box center [470, 235] width 26 height 14
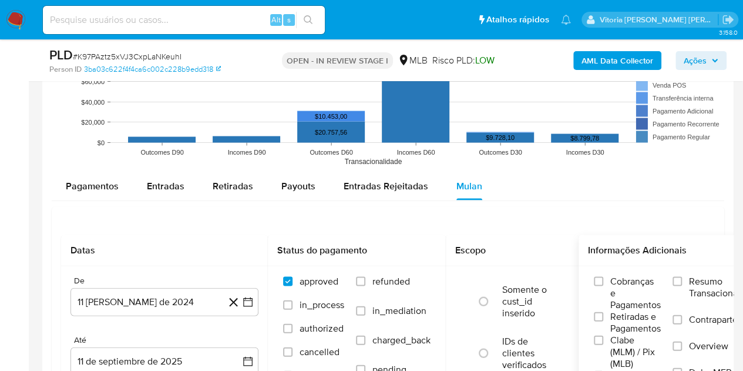
scroll to position [1175, 0]
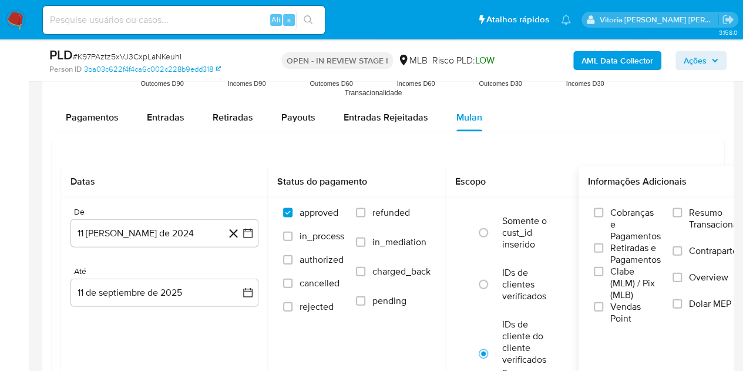
click at [701, 210] on span "Resumo Transacionalidade" at bounding box center [726, 219] width 74 height 24
click at [682, 210] on input "Resumo Transacionalidade" at bounding box center [677, 212] width 9 height 9
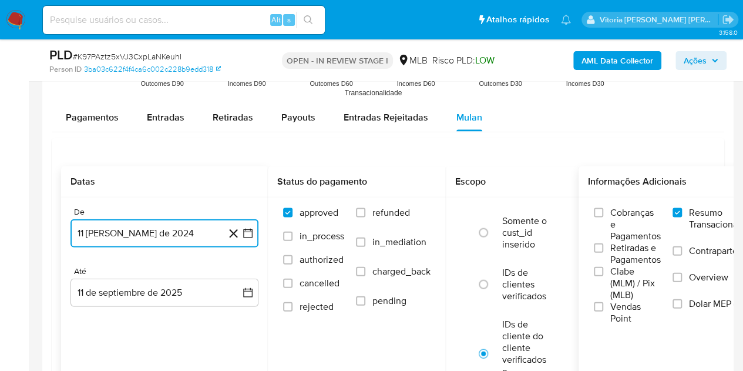
click at [137, 237] on button "11 [PERSON_NAME] de 2024" at bounding box center [165, 233] width 188 height 28
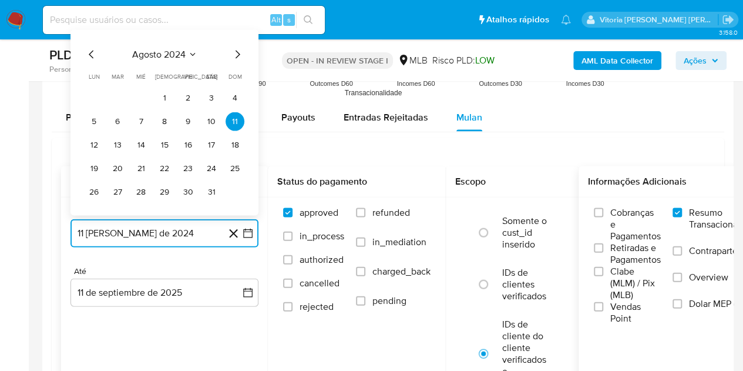
click at [163, 52] on span "agosto 2024" at bounding box center [158, 55] width 53 height 12
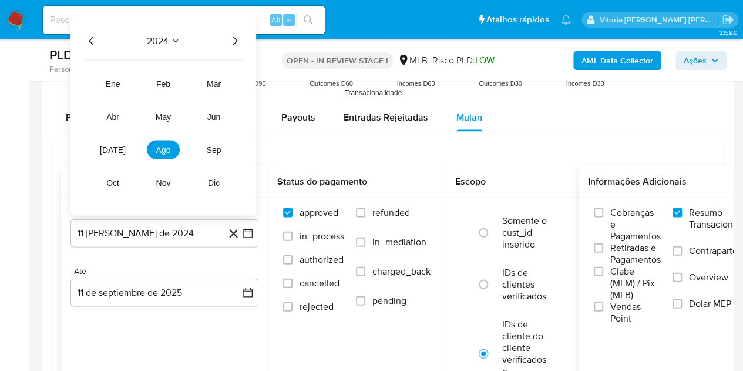
click at [234, 41] on icon "Año siguiente" at bounding box center [235, 41] width 14 height 14
click at [119, 149] on button "[DATE]" at bounding box center [112, 149] width 33 height 19
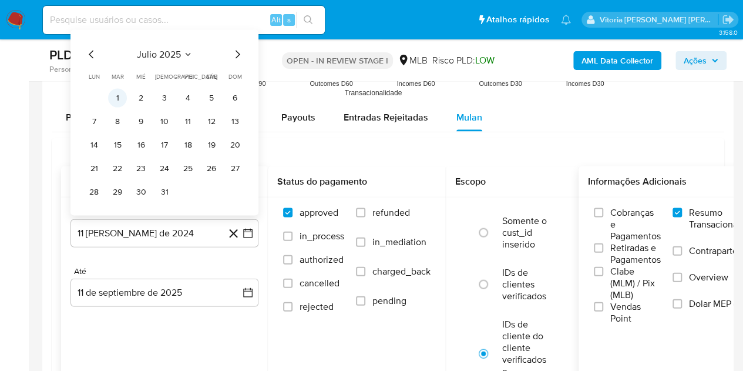
click at [117, 103] on button "1" at bounding box center [117, 98] width 19 height 19
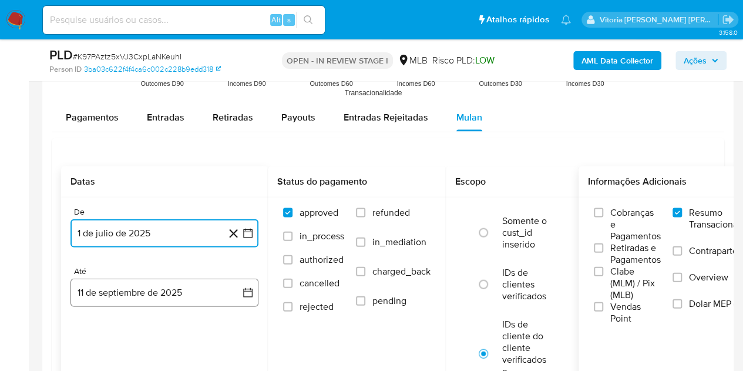
click at [105, 288] on button "11 de septiembre de 2025" at bounding box center [165, 293] width 188 height 28
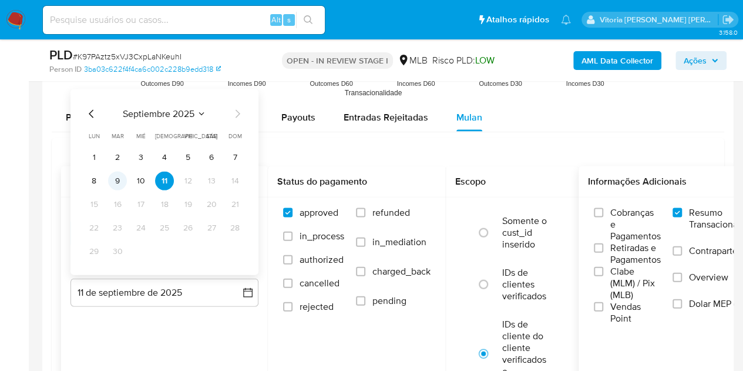
click at [116, 183] on button "9" at bounding box center [117, 181] width 19 height 19
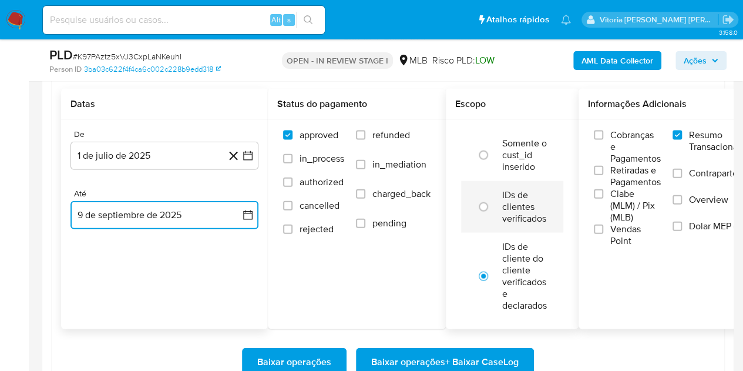
scroll to position [1293, 0]
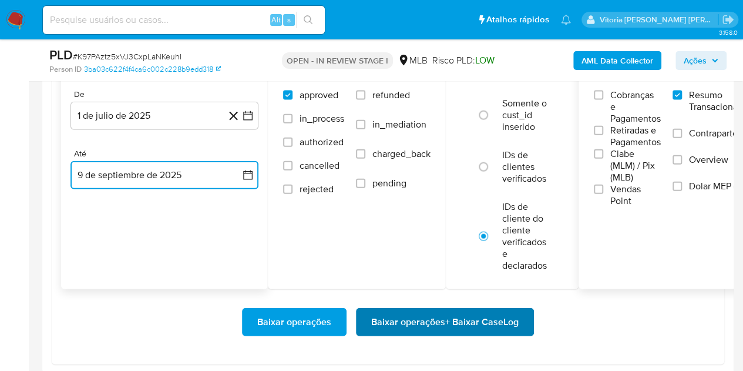
click at [485, 318] on span "Baixar operações + Baixar CaseLog" at bounding box center [444, 322] width 147 height 26
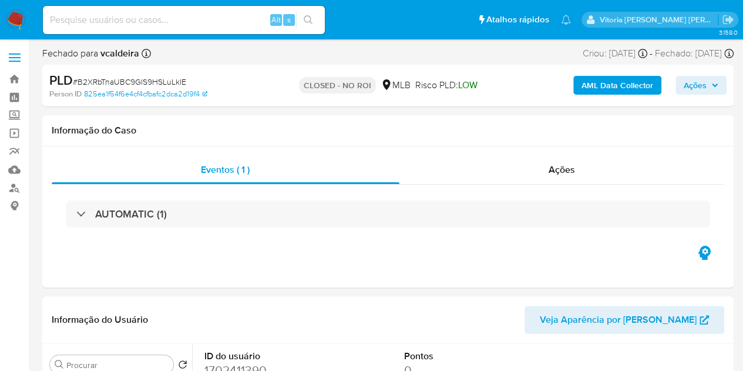
select select "10"
